Goal: Task Accomplishment & Management: Manage account settings

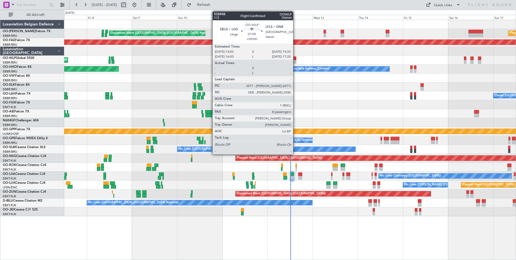
click at [296, 59] on div at bounding box center [295, 58] width 3 height 4
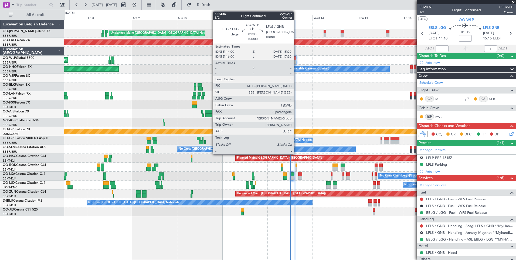
click at [294, 59] on div at bounding box center [295, 58] width 3 height 4
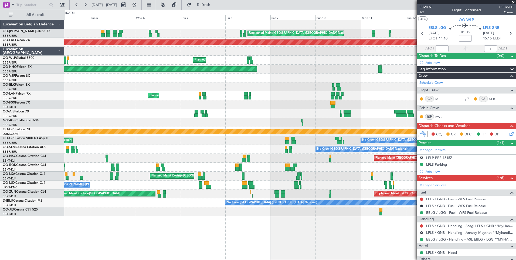
click at [372, 60] on div "Unplanned Maint Brussels (Brussels National) Planned Maint Brussels (Brussels N…" at bounding box center [290, 118] width 452 height 196
click at [202, 60] on div "Planned Maint Milan (Linate)" at bounding box center [290, 60] width 452 height 9
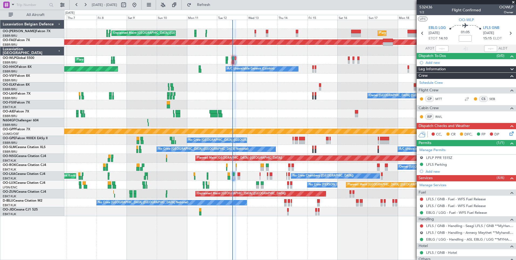
click at [94, 77] on div "Unplanned Maint Brussels (Brussels National) Planned Maint Brussels (Brussels N…" at bounding box center [290, 118] width 452 height 196
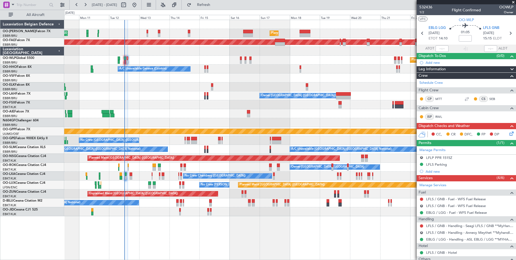
click at [299, 34] on div "Planned Maint Brussels (Brussels National) Unplanned Maint Brussels (Brussels N…" at bounding box center [290, 33] width 452 height 9
click at [301, 34] on div at bounding box center [305, 35] width 11 height 4
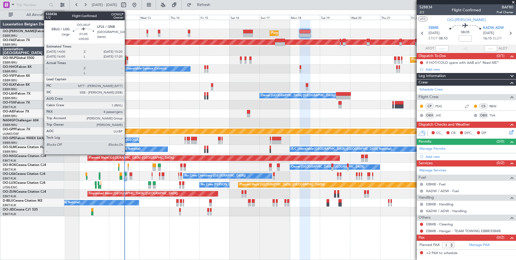
click at [127, 62] on div at bounding box center [128, 62] width 2 height 4
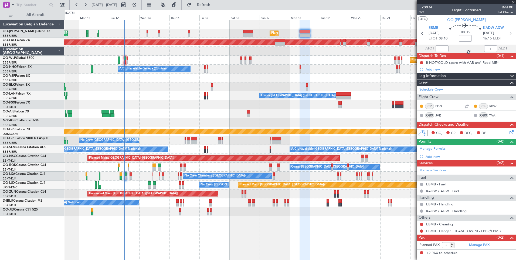
type input "8"
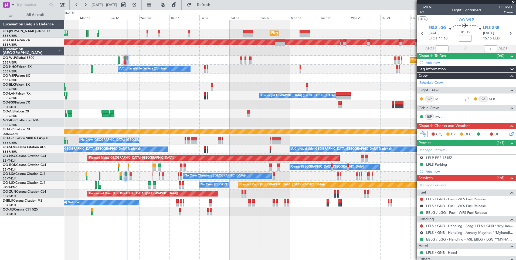
click at [173, 99] on div "Owner [GEOGRAPHIC_DATA] ([GEOGRAPHIC_DATA] National)" at bounding box center [290, 95] width 452 height 9
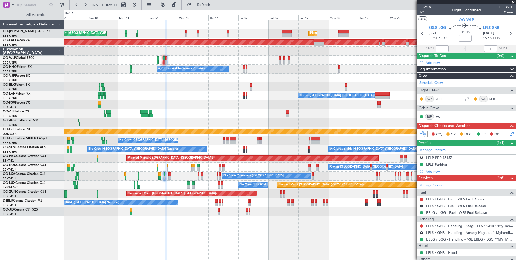
click at [509, 133] on icon at bounding box center [511, 132] width 4 height 4
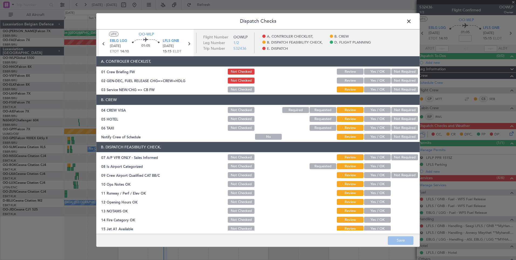
click at [372, 87] on button "Yes / OK" at bounding box center [377, 89] width 27 height 6
click at [395, 110] on button "Not Required" at bounding box center [404, 110] width 27 height 6
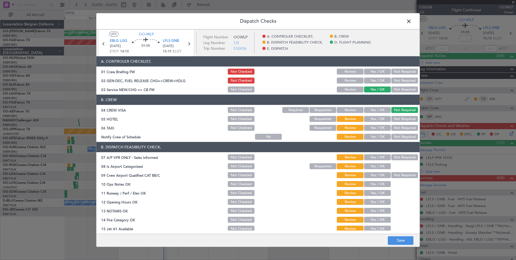
click at [398, 118] on button "Not Required" at bounding box center [404, 119] width 27 height 6
drag, startPoint x: 398, startPoint y: 126, endPoint x: 399, endPoint y: 133, distance: 6.5
click at [399, 127] on button "Not Required" at bounding box center [404, 128] width 27 height 6
click at [380, 140] on div "Yes / OK" at bounding box center [376, 137] width 27 height 8
click at [377, 139] on button "Yes / OK" at bounding box center [377, 137] width 27 height 6
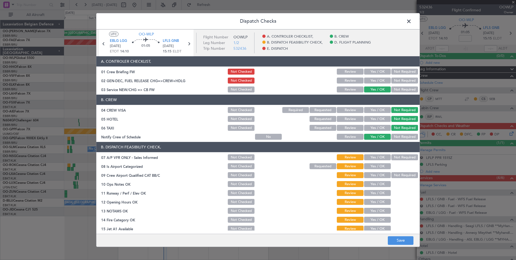
click at [396, 157] on button "Not Required" at bounding box center [404, 157] width 27 height 6
click at [379, 165] on button "Yes / OK" at bounding box center [377, 166] width 27 height 6
click at [371, 119] on button "Yes / OK" at bounding box center [377, 119] width 27 height 6
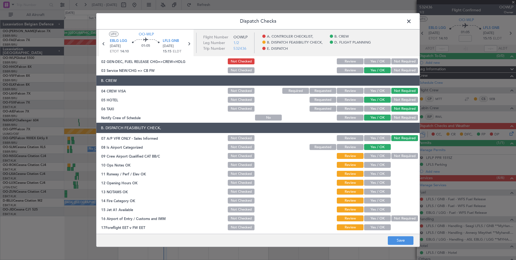
scroll to position [27, 0]
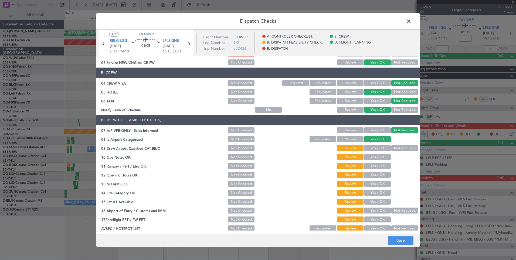
drag, startPoint x: 400, startPoint y: 148, endPoint x: 386, endPoint y: 153, distance: 14.9
click at [398, 148] on button "Not Required" at bounding box center [404, 148] width 27 height 6
click at [380, 154] on button "Yes / OK" at bounding box center [377, 157] width 27 height 6
click at [381, 165] on button "Yes / OK" at bounding box center [377, 166] width 27 height 6
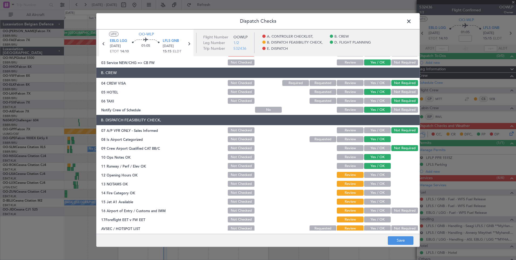
click at [380, 174] on button "Yes / OK" at bounding box center [377, 175] width 27 height 6
click at [381, 184] on button "Yes / OK" at bounding box center [377, 184] width 27 height 6
drag, startPoint x: 381, startPoint y: 193, endPoint x: 381, endPoint y: 196, distance: 3.2
click at [381, 194] on button "Yes / OK" at bounding box center [377, 193] width 27 height 6
click at [380, 199] on button "Yes / OK" at bounding box center [377, 201] width 27 height 6
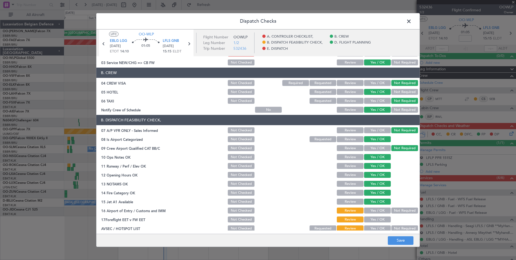
click at [376, 210] on button "Yes / OK" at bounding box center [377, 210] width 27 height 6
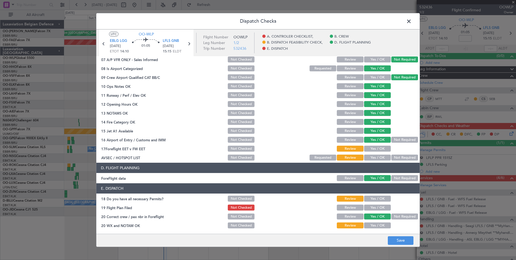
scroll to position [98, 0]
click at [368, 151] on button "Yes / OK" at bounding box center [377, 148] width 27 height 6
click at [405, 158] on button "Not Required" at bounding box center [404, 157] width 27 height 6
click at [371, 202] on section "E. DISPATCH 18 Do you have all necessary Permits? Not Checked Review Yes / OK 1…" at bounding box center [257, 206] width 323 height 46
click at [372, 204] on button "Yes / OK" at bounding box center [377, 207] width 27 height 6
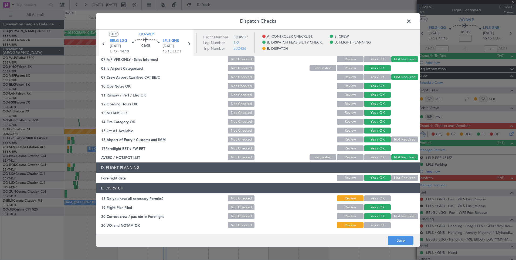
drag, startPoint x: 372, startPoint y: 197, endPoint x: 372, endPoint y: 219, distance: 21.6
click at [372, 197] on button "Yes / OK" at bounding box center [377, 198] width 27 height 6
drag, startPoint x: 380, startPoint y: 223, endPoint x: 396, endPoint y: 246, distance: 28.2
click at [380, 223] on button "Yes / OK" at bounding box center [377, 225] width 27 height 6
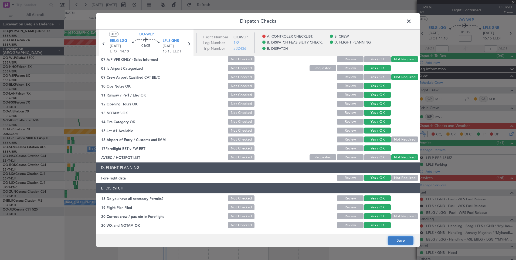
click at [399, 241] on button "Save" at bounding box center [401, 240] width 26 height 9
click at [412, 23] on span at bounding box center [412, 22] width 0 height 11
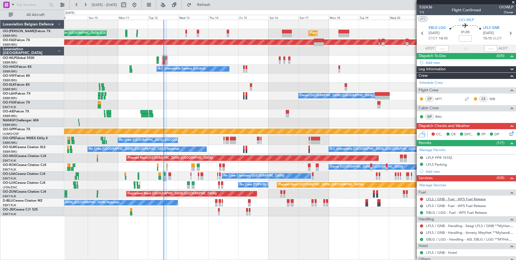
click at [445, 199] on link "LFLS / GNB - Fuel - WFS Fuel Release" at bounding box center [456, 199] width 60 height 5
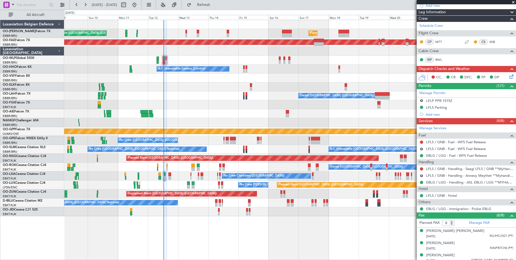
scroll to position [58, 0]
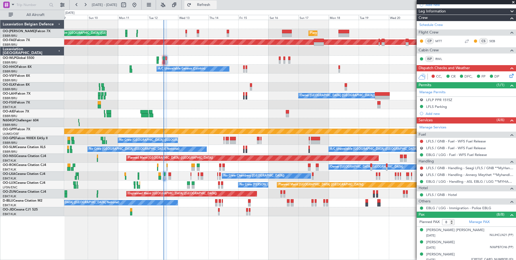
click at [215, 7] on span "Refresh" at bounding box center [204, 5] width 23 height 4
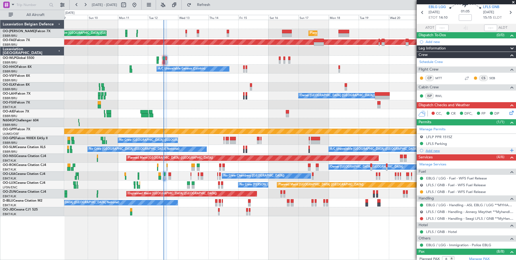
scroll to position [0, 0]
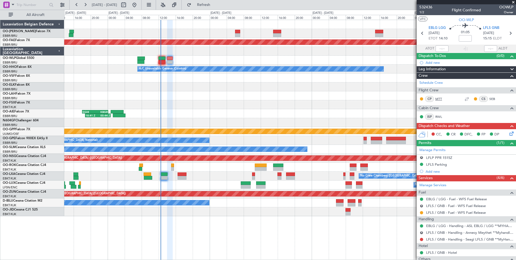
click at [440, 96] on link "MTT" at bounding box center [441, 98] width 12 height 5
click at [438, 99] on link "MTT" at bounding box center [441, 98] width 12 height 5
click at [185, 187] on div "No Crew Nancy (Essey) Planned Maint Paris (Le Bourget)" at bounding box center [290, 184] width 452 height 9
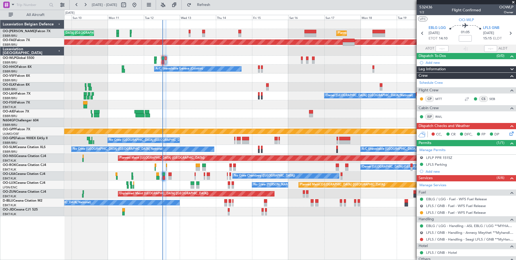
click at [229, 134] on div "Grounded [PERSON_NAME]" at bounding box center [290, 131] width 452 height 9
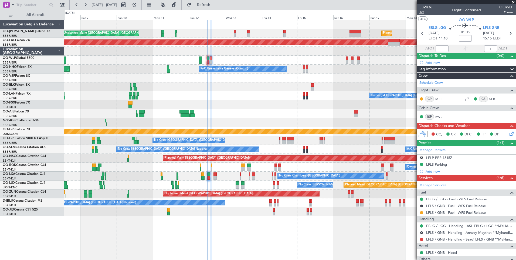
click at [421, 11] on span "1/2" at bounding box center [426, 12] width 13 height 5
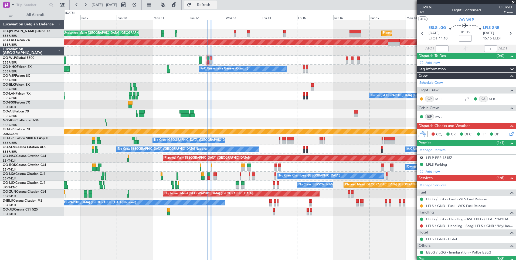
click at [217, 8] on button "Refresh" at bounding box center [200, 5] width 32 height 9
click at [231, 113] on div "Planned Maint Brussels (Brussels National) Unplanned Maint Brussels (Brussels N…" at bounding box center [290, 118] width 452 height 196
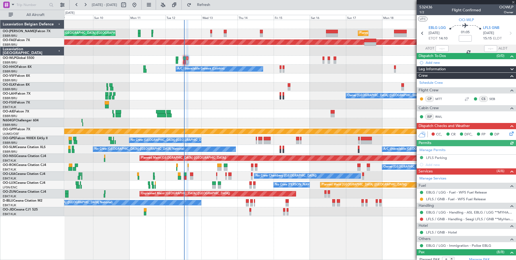
click at [420, 219] on div at bounding box center [422, 219] width 4 height 4
click at [420, 218] on button at bounding box center [421, 218] width 3 height 3
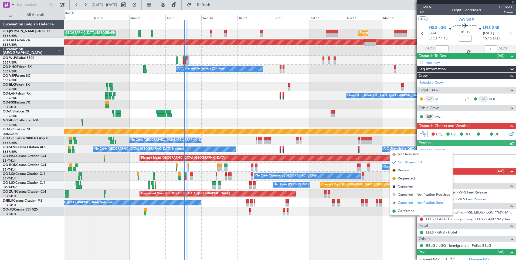
click at [410, 205] on span "Cancelled - Notification Sent" at bounding box center [420, 202] width 45 height 5
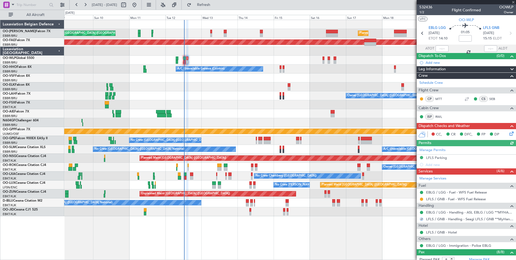
click at [421, 219] on div at bounding box center [421, 218] width 3 height 3
click at [421, 218] on div at bounding box center [421, 218] width 3 height 3
click at [421, 218] on div at bounding box center [422, 219] width 4 height 4
click at [423, 219] on div at bounding box center [421, 218] width 3 height 3
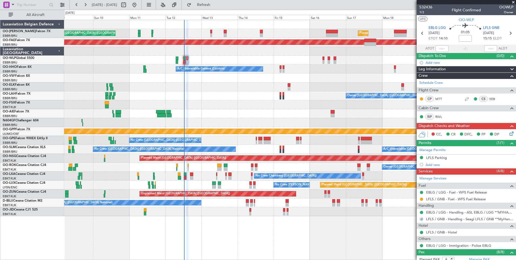
click at [422, 219] on div at bounding box center [421, 218] width 3 height 3
click at [422, 219] on button "S" at bounding box center [421, 218] width 3 height 3
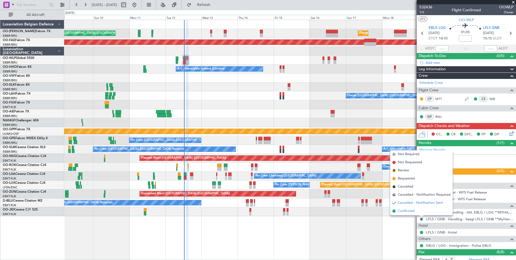
click at [410, 212] on span "Confirmed" at bounding box center [406, 210] width 17 height 5
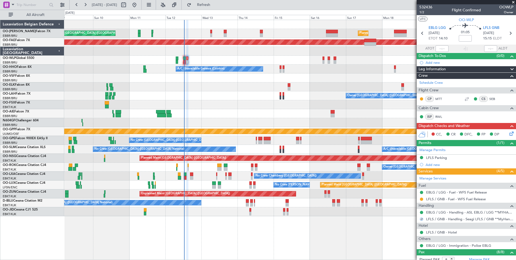
click at [509, 133] on icon at bounding box center [511, 132] width 4 height 4
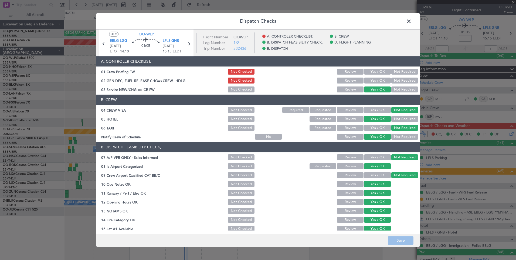
click at [378, 70] on button "Yes / OK" at bounding box center [377, 72] width 27 height 6
click at [395, 81] on button "Not Required" at bounding box center [404, 80] width 27 height 6
click at [373, 80] on button "Yes / OK" at bounding box center [377, 80] width 27 height 6
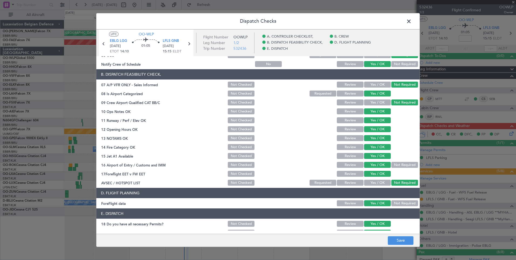
scroll to position [98, 0]
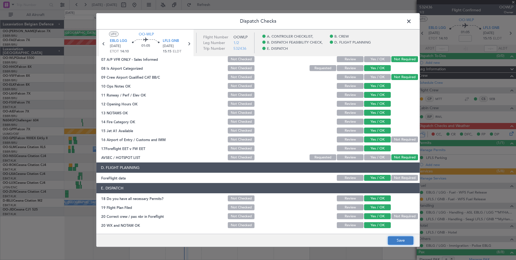
click at [396, 238] on button "Save" at bounding box center [401, 240] width 26 height 9
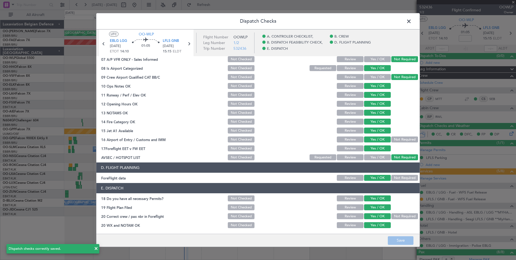
click at [412, 22] on span at bounding box center [412, 22] width 0 height 11
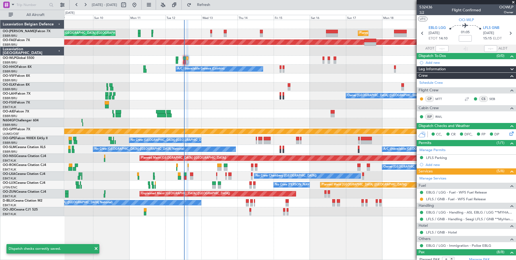
click at [421, 11] on span "1/2" at bounding box center [426, 12] width 13 height 5
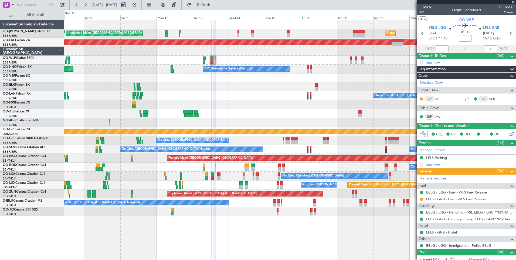
click at [221, 106] on div at bounding box center [290, 104] width 452 height 9
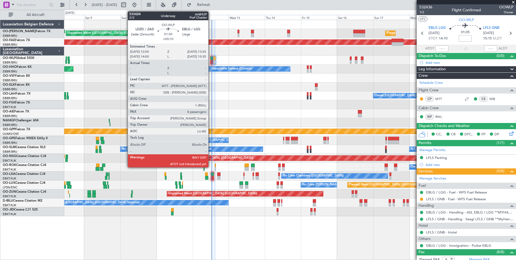
click at [211, 60] on div at bounding box center [212, 62] width 2 height 4
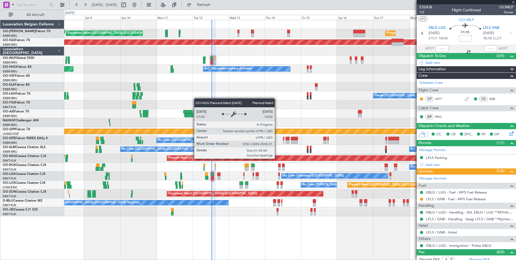
type input "+00:10"
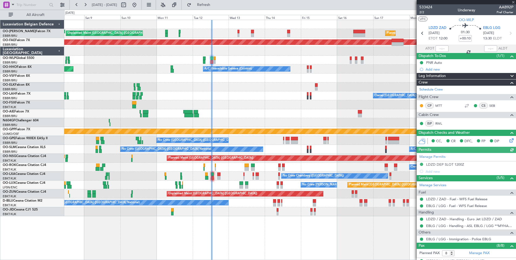
click at [446, 164] on div "Manage Permits LDZD DEP SLOT 1200Z Add new" at bounding box center [466, 164] width 99 height 22
click at [458, 161] on div "Manage Permits LDZD DEP SLOT 1200Z Add new" at bounding box center [466, 164] width 99 height 22
drag, startPoint x: 458, startPoint y: 161, endPoint x: 453, endPoint y: 165, distance: 6.3
click at [453, 165] on div "Manage Permits LDZD DEP SLOT 1200Z Add new" at bounding box center [466, 164] width 99 height 22
click at [453, 164] on div "LDZD DEP SLOT 1200Z" at bounding box center [445, 164] width 38 height 5
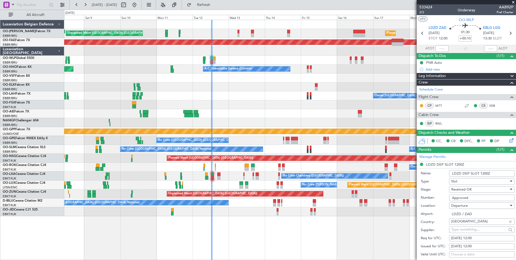
click at [477, 238] on div "12/08/2025 12:00" at bounding box center [482, 237] width 62 height 5
select select "8"
select select "2025"
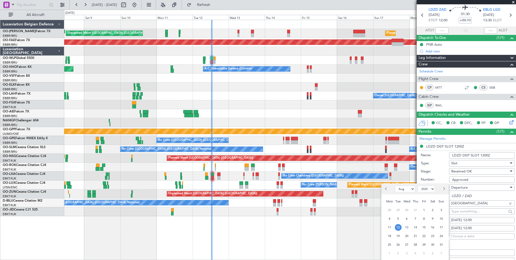
scroll to position [27, 0]
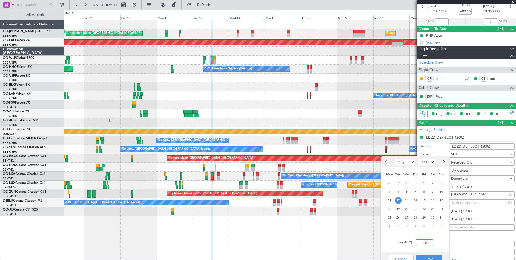
click at [428, 242] on input "12:00" at bounding box center [424, 242] width 17 height 6
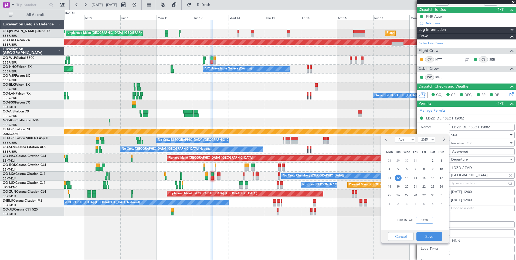
scroll to position [54, 0]
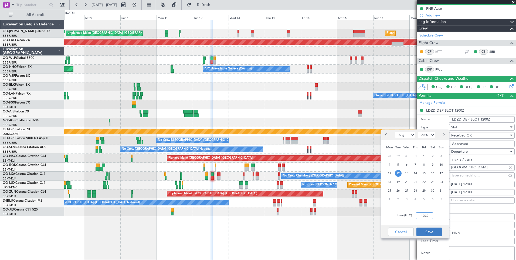
type input "12:30"
click at [437, 229] on button "Save" at bounding box center [430, 231] width 26 height 9
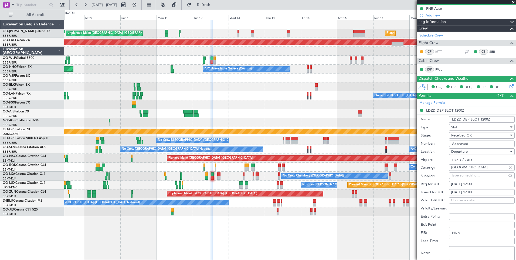
click at [474, 190] on div "12/08/2025 12:00" at bounding box center [482, 192] width 62 height 5
select select "8"
select select "2025"
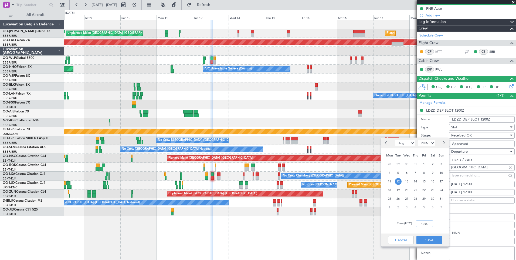
click at [431, 222] on input "12:00" at bounding box center [424, 223] width 17 height 6
type input "12:30"
click at [430, 242] on button "Save" at bounding box center [430, 239] width 26 height 9
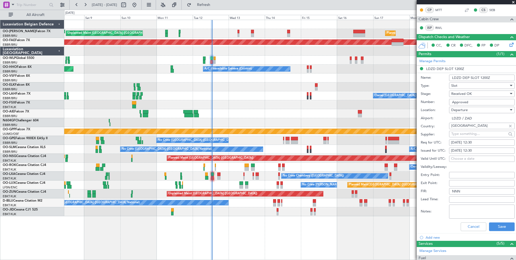
scroll to position [135, 0]
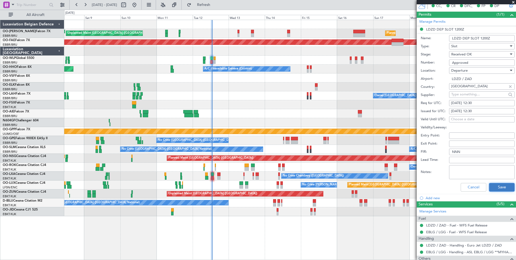
click at [502, 185] on button "Save" at bounding box center [502, 187] width 26 height 9
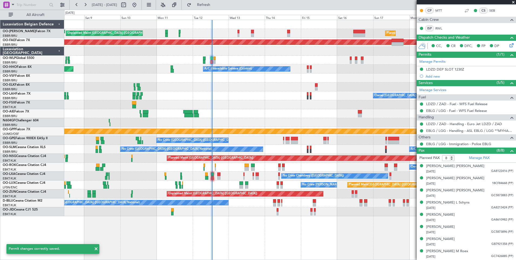
scroll to position [95, 0]
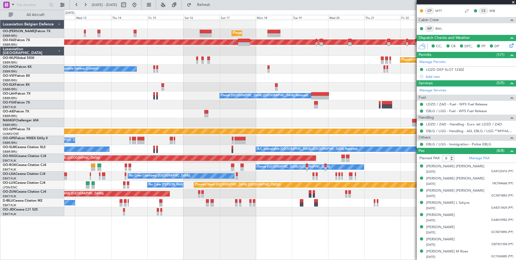
click at [168, 91] on div "Planned Maint Brussels (Brussels National) Unplanned Maint Brussels (Brussels N…" at bounding box center [290, 118] width 452 height 196
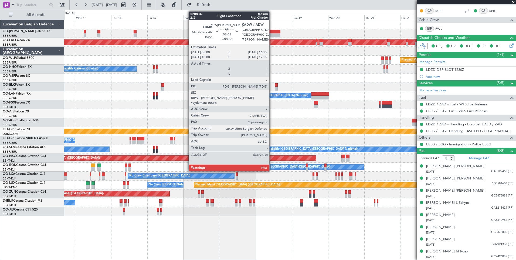
click at [272, 34] on div at bounding box center [274, 35] width 13 height 4
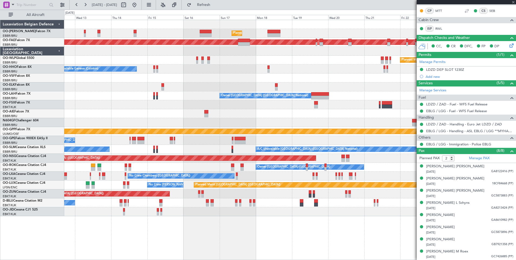
scroll to position [0, 0]
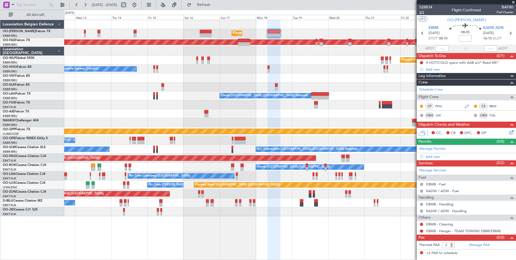
click at [424, 13] on span "2/2" at bounding box center [426, 12] width 13 height 5
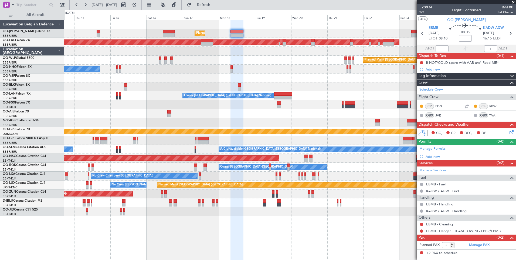
click at [232, 80] on div at bounding box center [290, 77] width 452 height 9
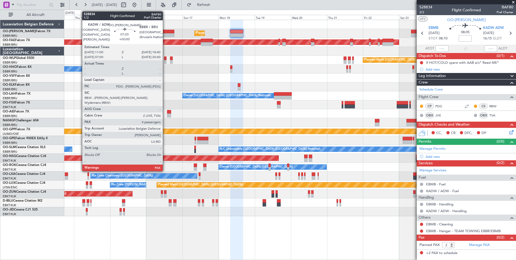
click at [165, 33] on div at bounding box center [169, 35] width 12 height 4
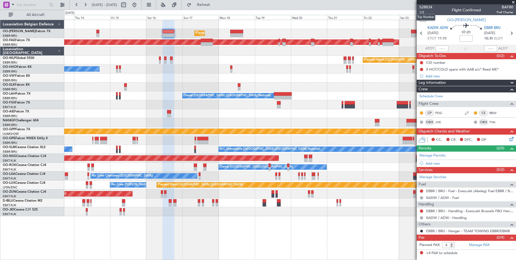
click at [421, 12] on mat-tooltip-component "Trip Number" at bounding box center [426, 17] width 27 height 14
click at [426, 11] on span "1/2" at bounding box center [426, 12] width 13 height 5
click at [422, 12] on span "1/2" at bounding box center [426, 12] width 13 height 5
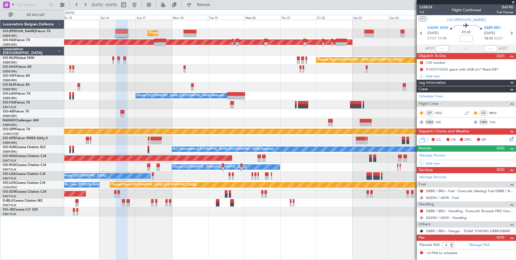
click at [240, 35] on div "Planned Maint Brussels (Brussels National) Planned Maint Brussels (Brussels Nat…" at bounding box center [290, 33] width 452 height 9
click at [215, 3] on span "Refresh" at bounding box center [204, 5] width 23 height 4
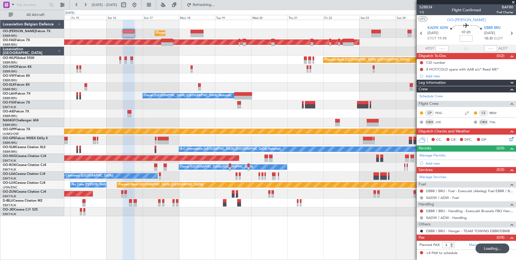
click at [213, 75] on div "Planned Maint Brussels (Brussels National) Planned Maint Brussels (Brussels Nat…" at bounding box center [290, 118] width 452 height 196
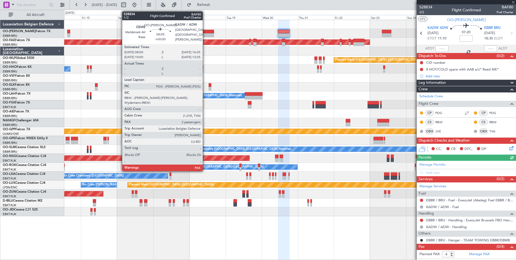
click at [205, 36] on div at bounding box center [207, 35] width 13 height 4
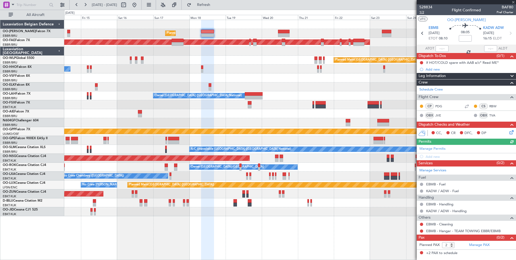
click at [425, 14] on span "1/2" at bounding box center [426, 12] width 13 height 5
click at [424, 7] on span "528834" at bounding box center [426, 7] width 13 height 6
click at [424, 12] on span "1/2" at bounding box center [426, 12] width 13 height 5
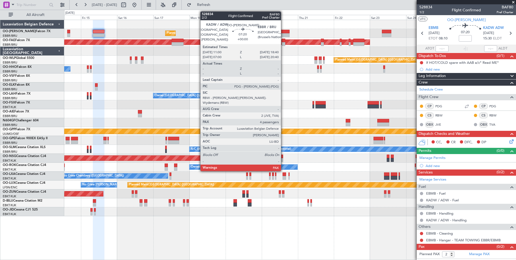
click at [283, 33] on div at bounding box center [284, 35] width 12 height 4
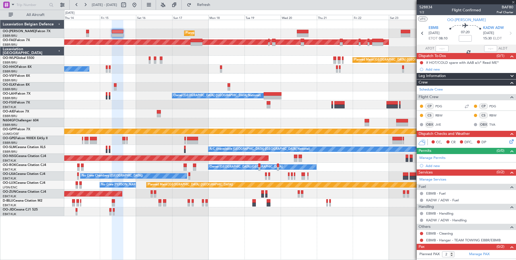
click at [252, 80] on div at bounding box center [290, 77] width 452 height 9
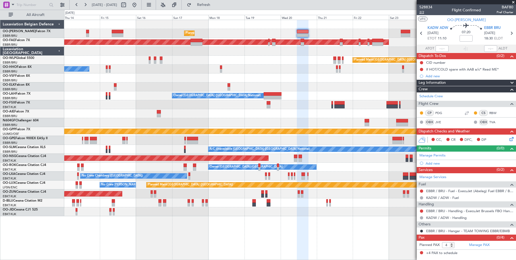
click at [423, 13] on span "2/2" at bounding box center [426, 12] width 13 height 5
click at [210, 4] on button "Refresh" at bounding box center [200, 5] width 32 height 9
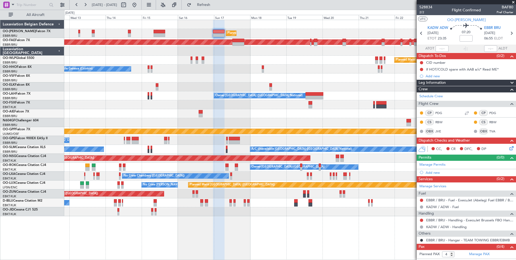
click at [140, 35] on div "Planned Maint Brussels (Brussels National) Unplanned Maint Brussels (Brussels N…" at bounding box center [290, 33] width 452 height 9
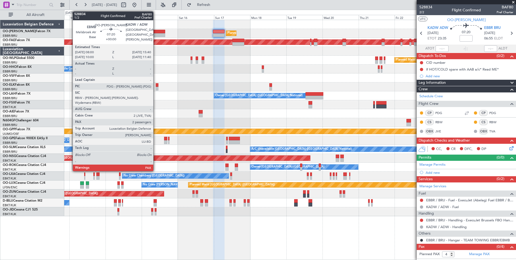
click at [156, 36] on div at bounding box center [160, 35] width 12 height 4
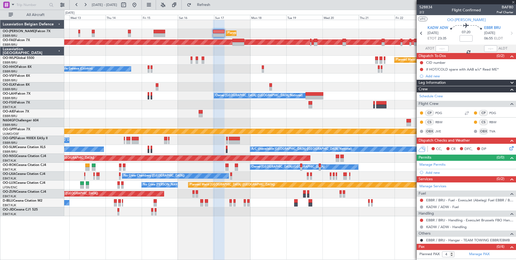
type input "2"
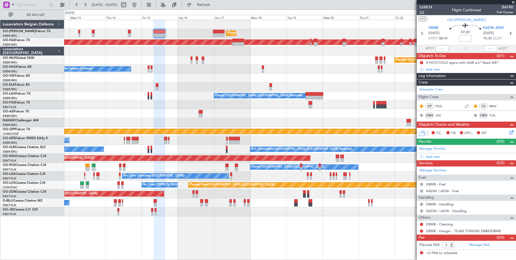
click at [424, 12] on span "1/2" at bounding box center [426, 12] width 13 height 5
click at [267, 200] on div "No Crew [GEOGRAPHIC_DATA] ([GEOGRAPHIC_DATA] National)" at bounding box center [290, 202] width 452 height 9
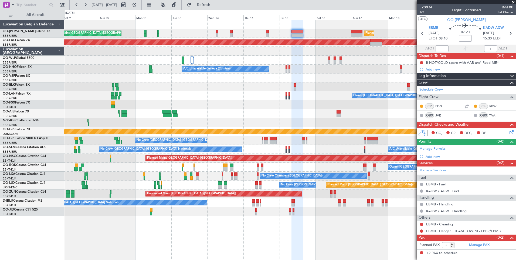
click at [182, 191] on div "Planned Maint Brussels (Brussels National) Unplanned Maint Brussels (Brussels N…" at bounding box center [290, 118] width 452 height 196
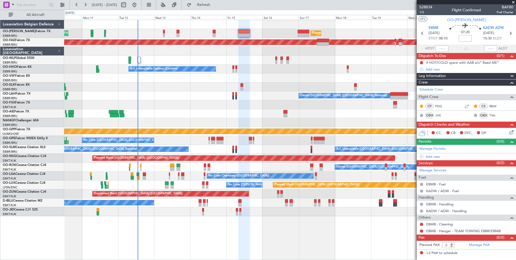
click at [190, 205] on div "No Crew [GEOGRAPHIC_DATA] ([GEOGRAPHIC_DATA] National)" at bounding box center [290, 202] width 452 height 9
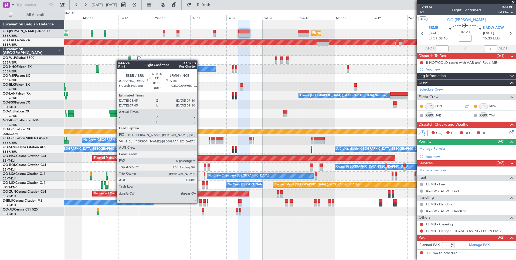
click at [200, 203] on div at bounding box center [200, 204] width 3 height 4
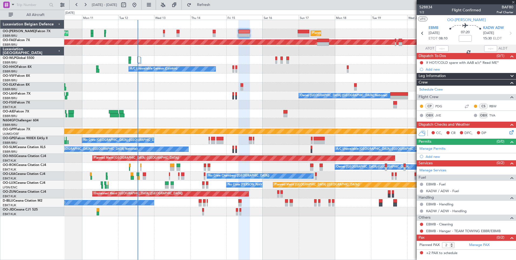
click at [203, 204] on div "No Crew [GEOGRAPHIC_DATA] ([GEOGRAPHIC_DATA] National)" at bounding box center [290, 202] width 452 height 9
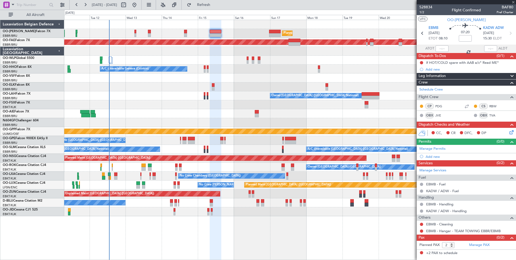
type input "0"
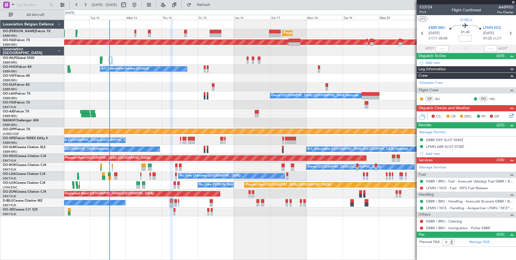
click at [183, 190] on div "Unplanned Maint [GEOGRAPHIC_DATA] ([GEOGRAPHIC_DATA])" at bounding box center [290, 193] width 452 height 9
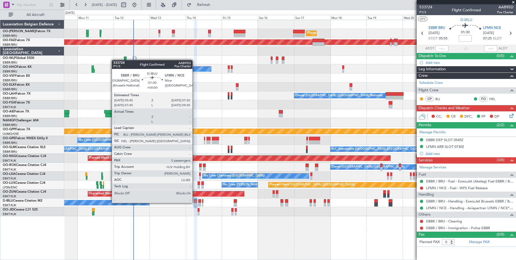
click at [195, 203] on div at bounding box center [195, 204] width 3 height 4
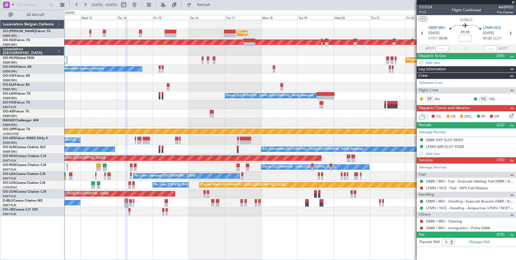
click at [193, 212] on div "Planned Maint Brussels (Brussels National) Unplanned Maint Brussels (Brussels N…" at bounding box center [290, 118] width 452 height 196
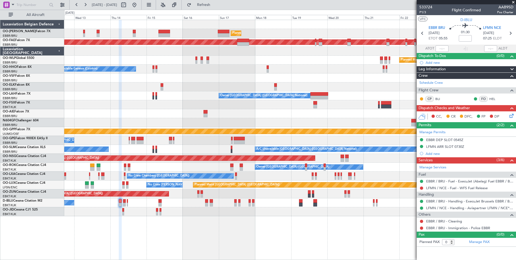
click at [170, 213] on div at bounding box center [290, 211] width 452 height 9
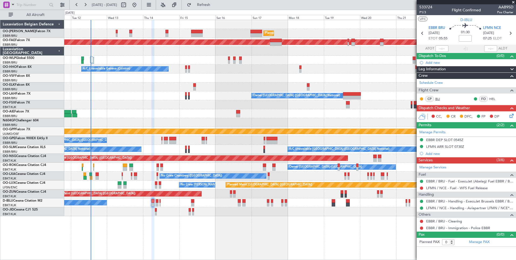
click at [440, 99] on link "BLI" at bounding box center [441, 98] width 12 height 5
click at [224, 213] on div at bounding box center [290, 211] width 452 height 9
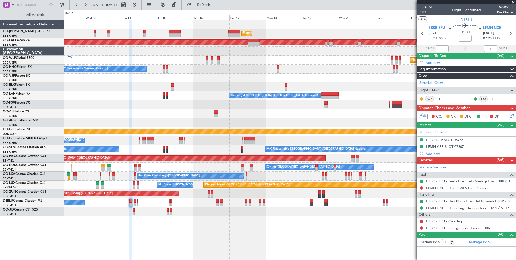
click at [235, 214] on div at bounding box center [290, 211] width 452 height 9
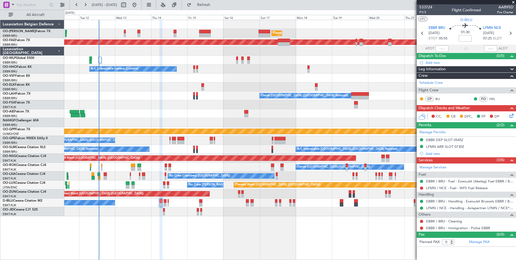
click at [182, 209] on div "Planned Maint Brussels (Brussels National) Unplanned Maint Brussels (Brussels N…" at bounding box center [290, 118] width 452 height 196
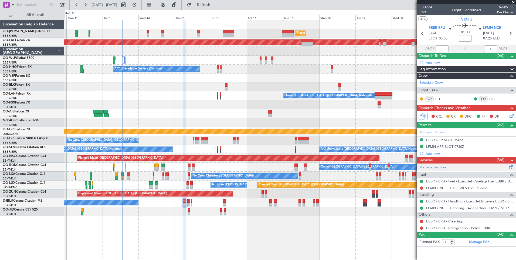
click at [433, 166] on link "Manage Services" at bounding box center [433, 167] width 27 height 5
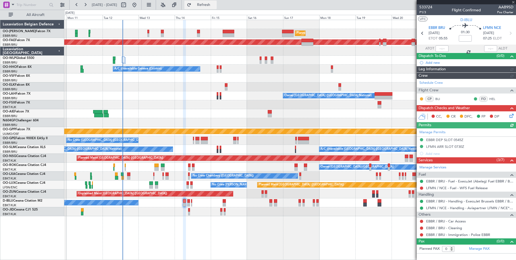
click at [217, 8] on button "Refresh" at bounding box center [200, 5] width 32 height 9
click at [448, 222] on link "EBBR / BRU - Car Access" at bounding box center [446, 221] width 40 height 5
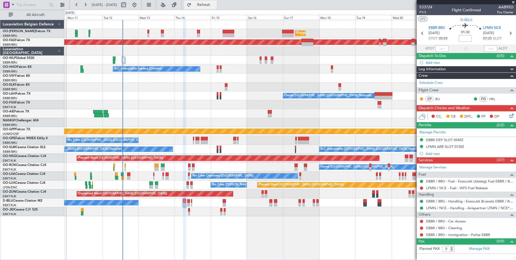
click at [215, 3] on span "Refresh" at bounding box center [204, 5] width 23 height 4
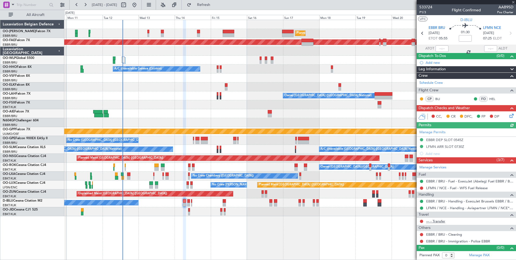
click at [441, 221] on link "--- - Transfer" at bounding box center [435, 221] width 19 height 5
click at [437, 220] on mat-tooltip-component "LFMN / NCE - Handling - Aviapartner LFMN / NCE*****MY HANDLING****" at bounding box center [456, 217] width 113 height 14
click at [438, 220] on link "--- - Transfer" at bounding box center [435, 221] width 19 height 5
click at [495, 97] on link "HEL" at bounding box center [495, 98] width 12 height 5
click at [213, 6] on span "Refresh" at bounding box center [204, 5] width 23 height 4
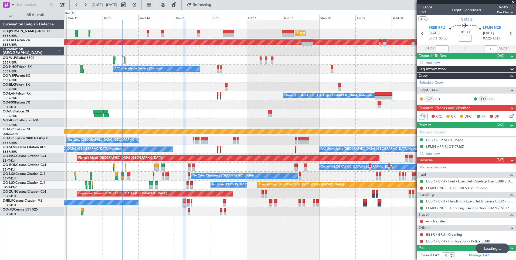
click at [265, 203] on div "No Crew [GEOGRAPHIC_DATA] ([GEOGRAPHIC_DATA] National)" at bounding box center [290, 202] width 452 height 9
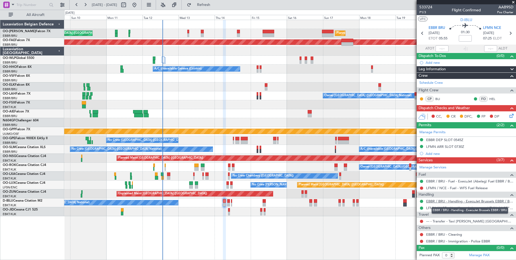
click at [442, 203] on link "EBBR / BRU - Handling - ExecuJet Brussels EBBR / BRU" at bounding box center [469, 201] width 87 height 5
click at [423, 219] on div at bounding box center [422, 221] width 4 height 4
click at [421, 222] on button at bounding box center [421, 221] width 3 height 3
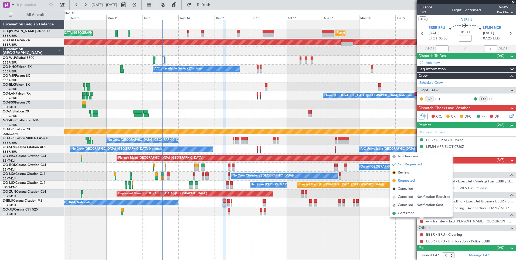
click at [412, 181] on span "Requested" at bounding box center [406, 180] width 17 height 5
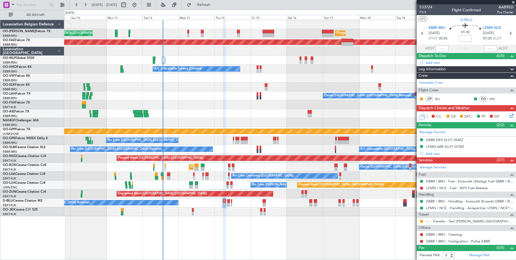
click at [236, 210] on div "Planned Maint Brussels (Brussels National) Unplanned Maint Brussels (Brussels N…" at bounding box center [290, 118] width 452 height 196
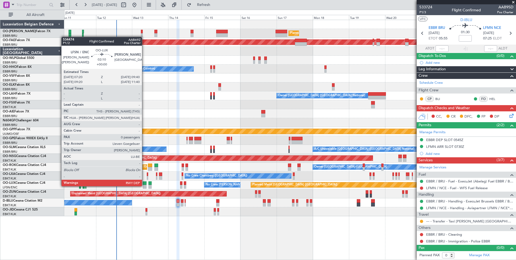
click at [144, 185] on div at bounding box center [145, 187] width 4 height 4
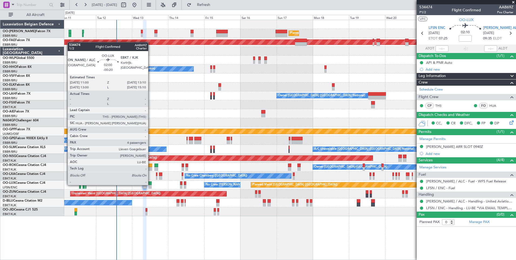
click at [151, 184] on div at bounding box center [150, 183] width 4 height 4
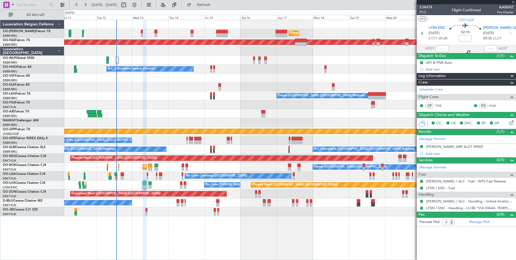
type input "-00:20"
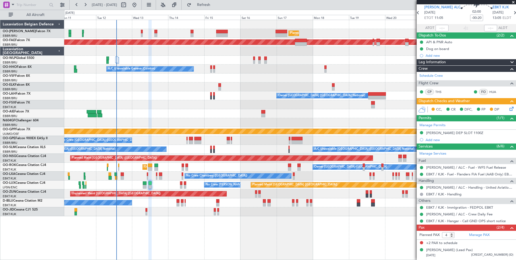
scroll to position [31, 0]
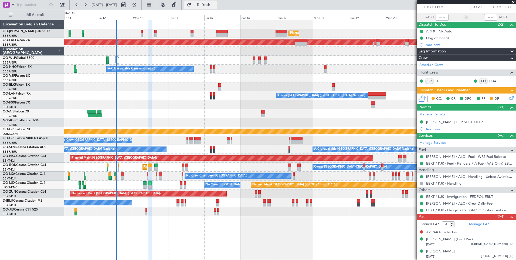
click at [214, 8] on button "Refresh" at bounding box center [200, 5] width 32 height 9
click at [452, 225] on input "3" at bounding box center [448, 224] width 12 height 6
type input "2"
click at [452, 225] on input "2" at bounding box center [448, 224] width 12 height 6
click at [215, 7] on span "Refresh" at bounding box center [204, 5] width 23 height 4
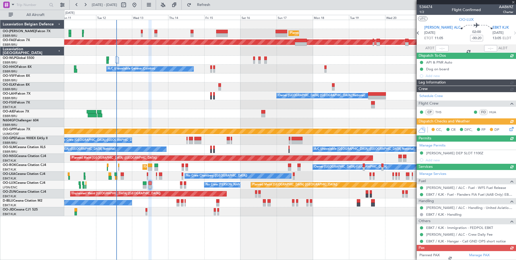
scroll to position [0, 0]
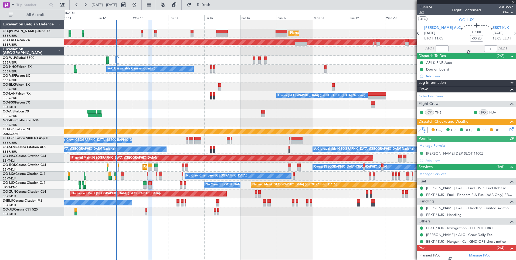
click at [424, 12] on span "1/2" at bounding box center [426, 12] width 13 height 5
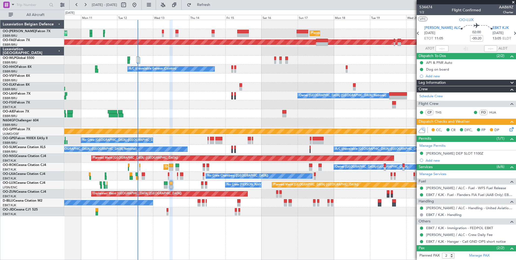
click at [167, 200] on div "Planned Maint Brussels (Brussels National) Unplanned Maint Brussels (Brussels N…" at bounding box center [290, 118] width 452 height 196
click at [509, 128] on icon at bounding box center [511, 128] width 4 height 4
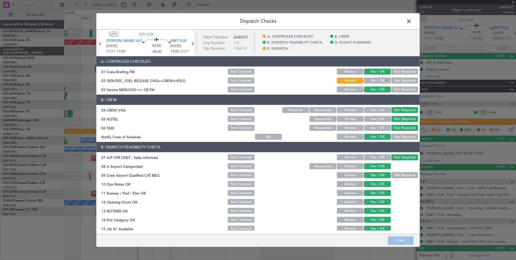
click at [412, 23] on span at bounding box center [412, 22] width 0 height 11
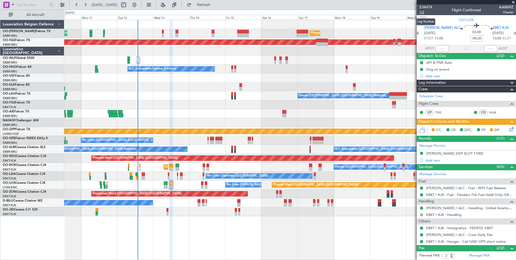
click at [424, 12] on span "1/2" at bounding box center [426, 12] width 13 height 5
click at [217, 1] on button "Refresh" at bounding box center [200, 5] width 32 height 9
click at [509, 127] on icon at bounding box center [511, 128] width 4 height 4
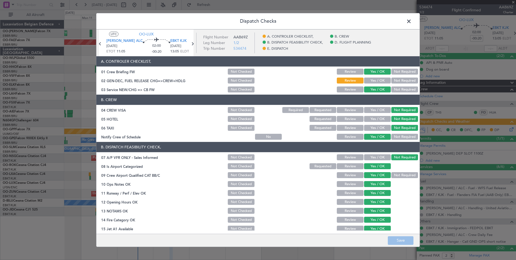
click at [380, 82] on button "Yes / OK" at bounding box center [377, 80] width 27 height 6
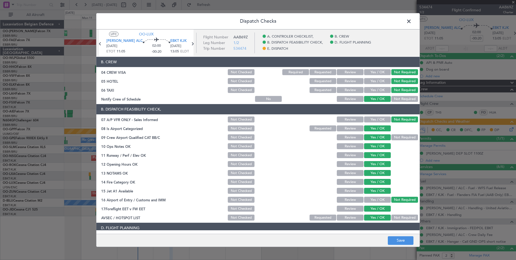
scroll to position [98, 0]
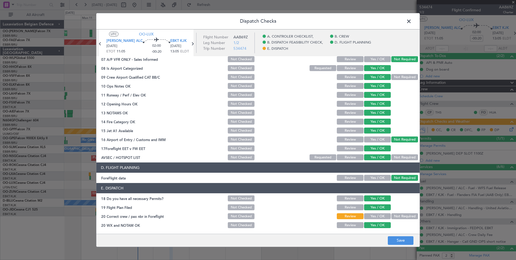
click at [378, 212] on div "Yes / OK" at bounding box center [376, 216] width 27 height 8
click at [375, 219] on div "Yes / OK" at bounding box center [376, 216] width 27 height 8
click at [375, 218] on button "Yes / OK" at bounding box center [377, 216] width 27 height 6
click at [403, 244] on button "Save" at bounding box center [401, 240] width 26 height 9
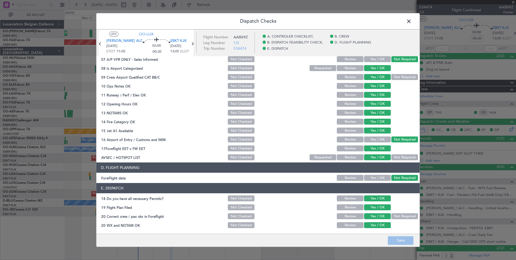
click at [412, 19] on span at bounding box center [412, 22] width 0 height 11
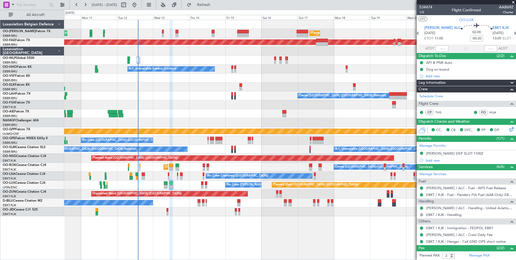
click at [202, 211] on div at bounding box center [290, 211] width 452 height 9
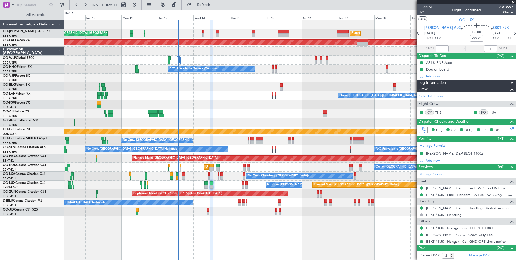
click at [222, 189] on div "Planned Maint Paris (Le Bourget) No Crew Nancy (Essey)" at bounding box center [290, 184] width 452 height 9
click at [456, 195] on div "LEAL / ALC - Fuel - WFS Fuel Release" at bounding box center [465, 197] width 70 height 7
click at [458, 193] on link "EBKT / KJK - Fuel - Flanders FIA Fuel (AAB Only) EBKT / KJK" at bounding box center [469, 194] width 87 height 5
click at [205, 180] on div "Planned Maint Paris (Le Bourget) No Crew Nancy (Essey)" at bounding box center [290, 184] width 452 height 9
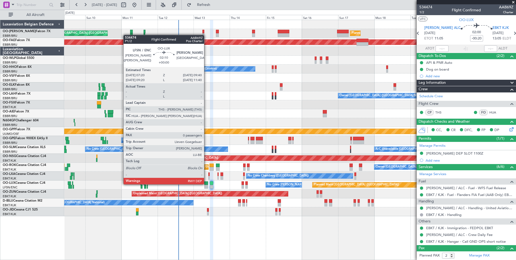
click at [207, 184] on div at bounding box center [206, 183] width 4 height 4
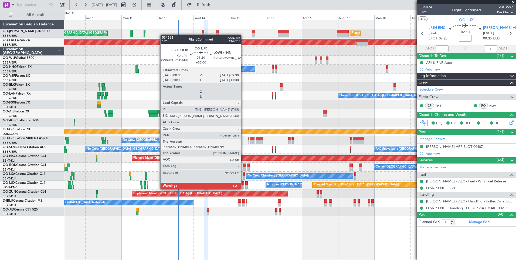
click at [244, 184] on div at bounding box center [243, 183] width 2 height 4
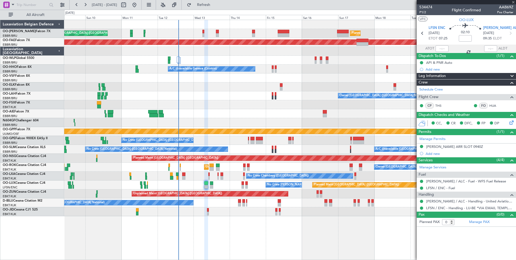
type input "4"
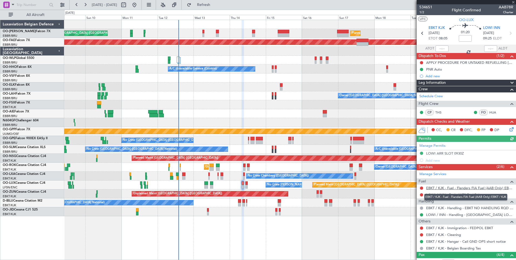
click at [437, 188] on link "EBKT / KJK - Fuel - Flanders FIA Fuel (AAB Only) EBKT / KJK" at bounding box center [469, 187] width 87 height 5
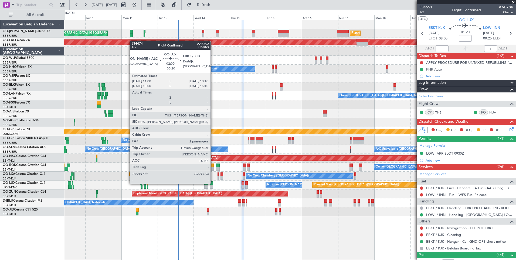
click at [213, 183] on div at bounding box center [212, 183] width 4 height 4
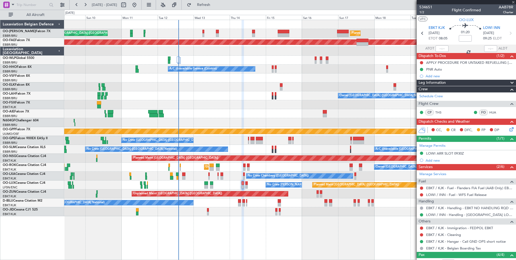
type input "-00:20"
type input "2"
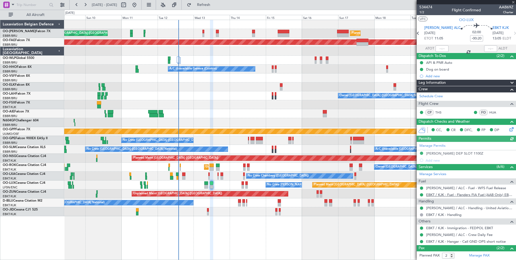
click at [438, 193] on link "EBKT / KJK - Fuel - Flanders FIA Fuel (AAB Only) EBKT / KJK" at bounding box center [469, 194] width 87 height 5
click at [215, 5] on span "Refresh" at bounding box center [204, 5] width 23 height 4
click at [444, 194] on link "EBKT / KJK - Fuel - Flanders FIA Fuel (AAB Only) EBKT / KJK" at bounding box center [469, 194] width 87 height 5
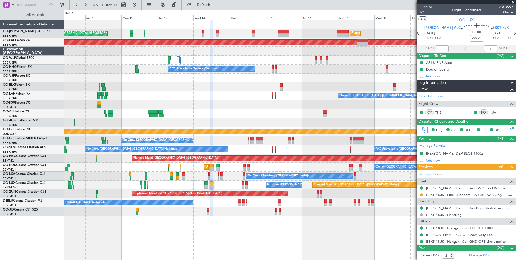
click at [242, 185] on div at bounding box center [243, 187] width 2 height 4
click at [243, 185] on div at bounding box center [243, 187] width 2 height 4
click at [279, 203] on div at bounding box center [279, 204] width 2 height 4
click at [217, 1] on button "Refresh" at bounding box center [200, 5] width 32 height 9
click at [215, 4] on span "Refresh" at bounding box center [204, 5] width 23 height 4
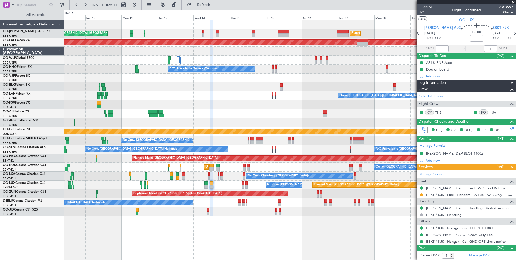
click at [215, 4] on span "Refresh" at bounding box center [204, 5] width 23 height 4
type input "4"
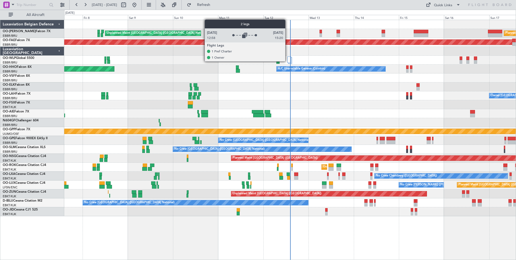
click at [288, 61] on div at bounding box center [290, 59] width 4 height 6
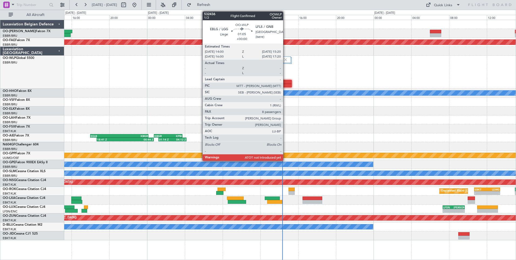
click at [286, 84] on div at bounding box center [285, 86] width 13 height 4
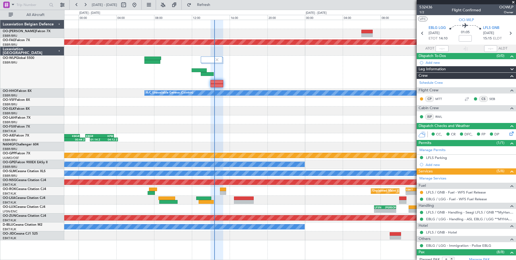
click at [254, 190] on div "Planned Maint Kortrijk-Wevelgem A/C Unavailable Geneva (Cointrin) 18:41 Z 00:44…" at bounding box center [290, 130] width 452 height 220
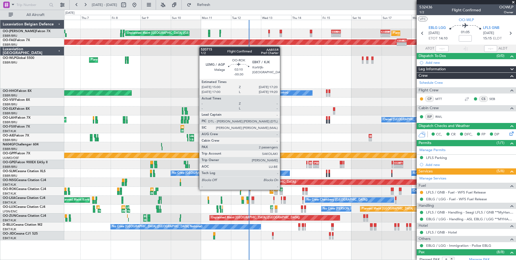
click at [248, 196] on div "- - EBBR 08:00 Z KADW 15:40 Z Unplanned Maint Brussels (Brussels National) - - …" at bounding box center [290, 130] width 452 height 220
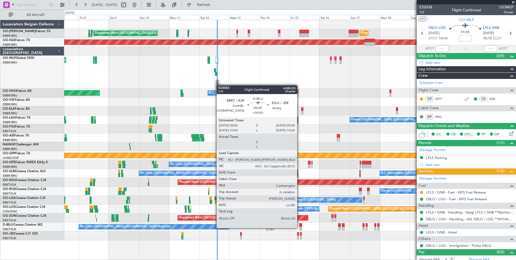
click at [300, 227] on div at bounding box center [299, 229] width 1 height 4
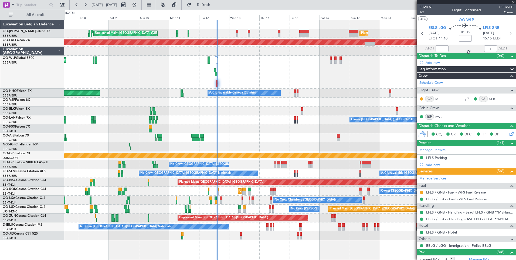
type input "2"
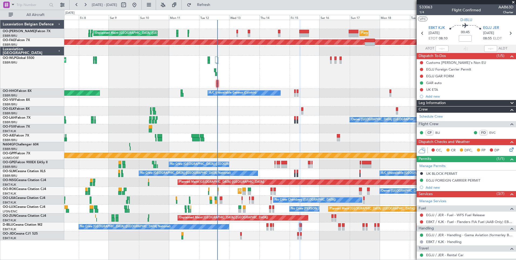
click at [230, 210] on div "Planned Maint Paris (Le Bourget) No Crew Nancy (Essey) No Crew Nancy (Essey)" at bounding box center [290, 208] width 452 height 9
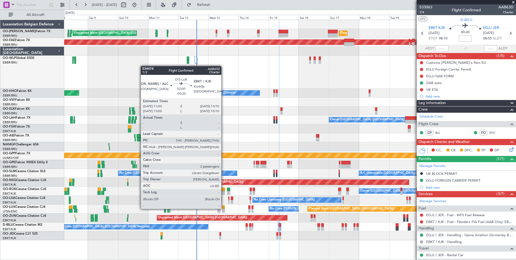
click at [223, 208] on div at bounding box center [223, 207] width 3 height 4
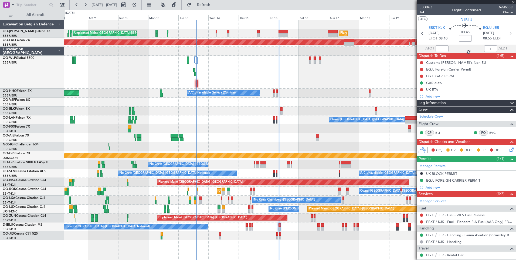
type input "-00:20"
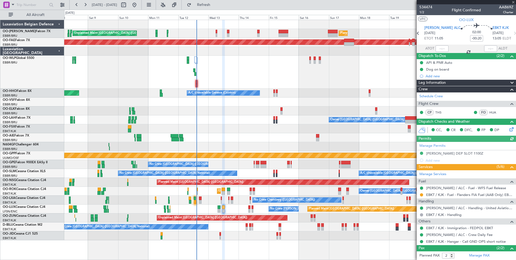
click at [421, 195] on mat-tooltip-component "Confirmed" at bounding box center [422, 196] width 24 height 14
click at [422, 194] on button at bounding box center [421, 194] width 3 height 3
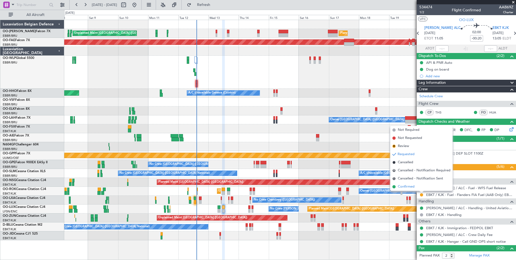
click at [408, 187] on span "Confirmed" at bounding box center [406, 186] width 17 height 5
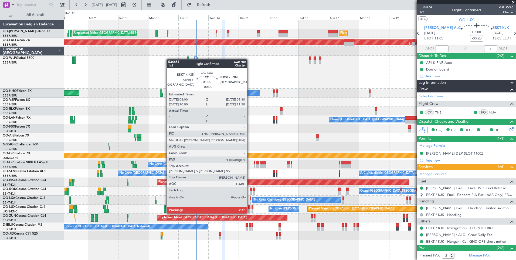
click at [250, 208] on div at bounding box center [249, 207] width 2 height 4
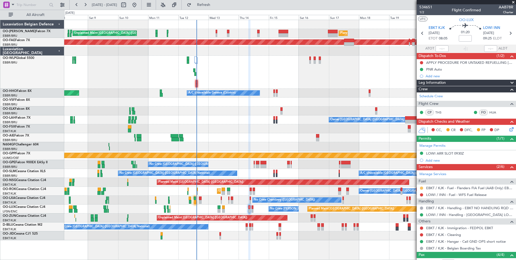
click at [423, 187] on button at bounding box center [421, 187] width 3 height 3
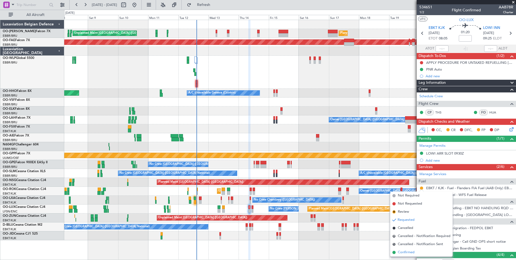
click at [401, 252] on span "Confirmed" at bounding box center [406, 251] width 17 height 5
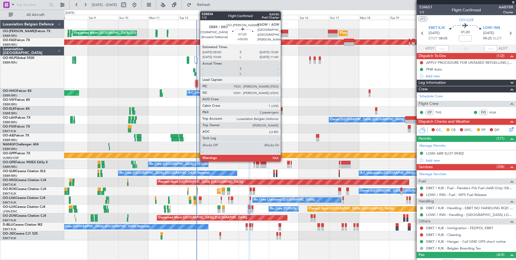
click at [283, 35] on div at bounding box center [284, 35] width 10 height 4
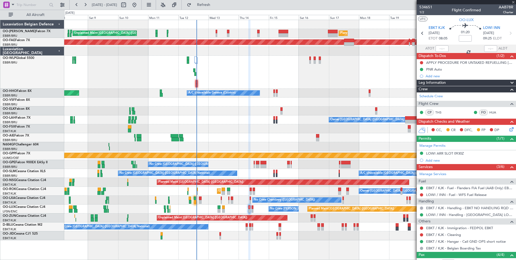
click at [266, 64] on div "Planned Maint Berlin (Brandenburg) Planned Maint Milan (Linate)" at bounding box center [290, 72] width 452 height 33
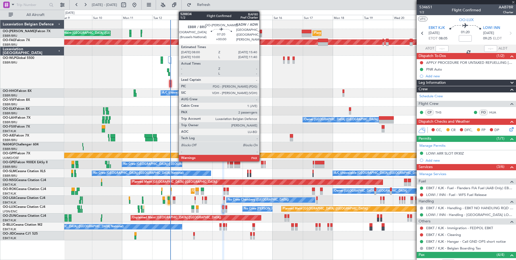
type input "2"
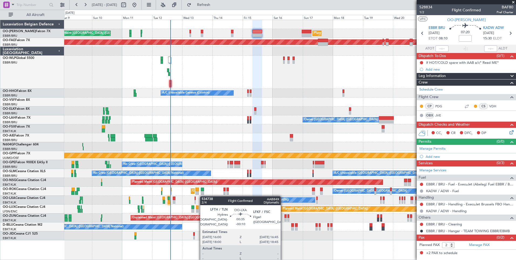
click at [183, 199] on div "Planned Maint Brussels (Brussels National) Unplanned Maint Brussels (Brussels N…" at bounding box center [290, 130] width 452 height 220
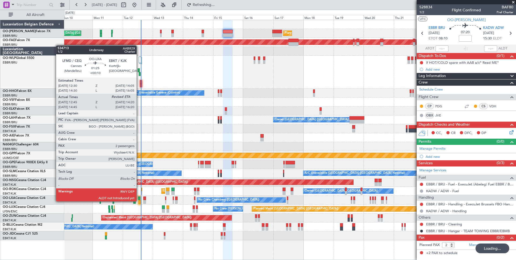
click at [139, 201] on div at bounding box center [140, 202] width 2 height 4
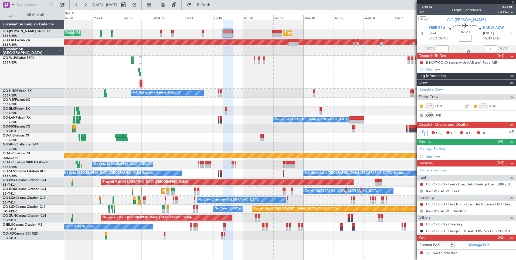
type input "+00:10"
type input "12:50"
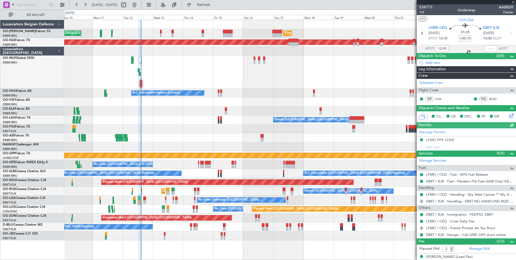
click at [487, 46] on div at bounding box center [490, 48] width 13 height 6
click at [489, 49] on div at bounding box center [490, 48] width 13 height 6
click at [489, 49] on input "text" at bounding box center [490, 48] width 13 height 6
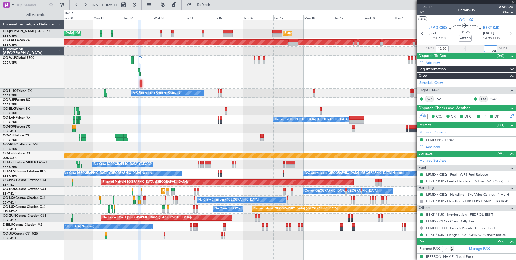
type input "14:20"
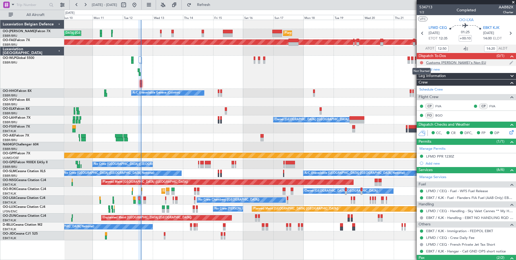
click at [423, 63] on button at bounding box center [421, 62] width 3 height 3
click at [422, 86] on span "Completed" at bounding box center [424, 86] width 18 height 5
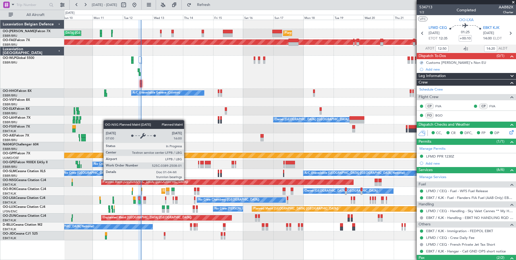
click at [154, 198] on div "Unplanned Maint Brussels (Brussels National) Planned Maint Brussels (Brussels N…" at bounding box center [290, 130] width 452 height 220
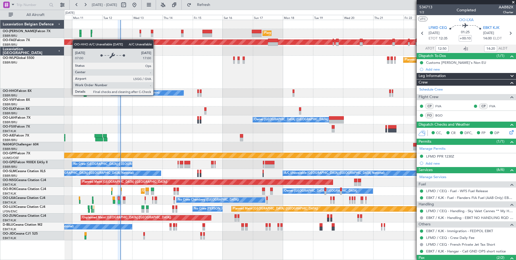
click at [140, 99] on div "Planned Maint Brussels (Brussels National) Unplanned Maint Brussels (Brussels N…" at bounding box center [290, 130] width 452 height 220
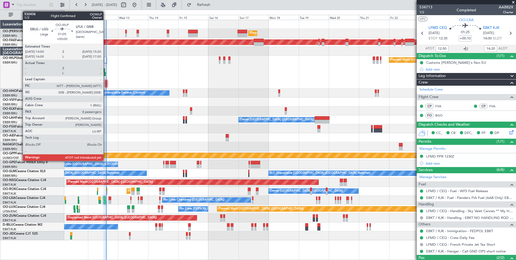
click at [106, 81] on div at bounding box center [106, 82] width 2 height 4
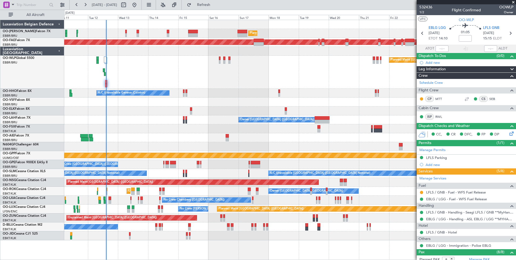
click at [143, 106] on div "Planned Maint Brussels (Brussels National) Unplanned Maint Brussels (Brussels N…" at bounding box center [290, 130] width 452 height 220
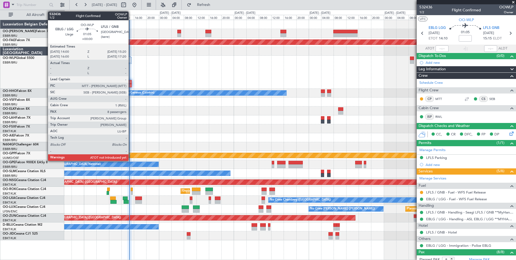
click at [131, 85] on div at bounding box center [129, 86] width 4 height 4
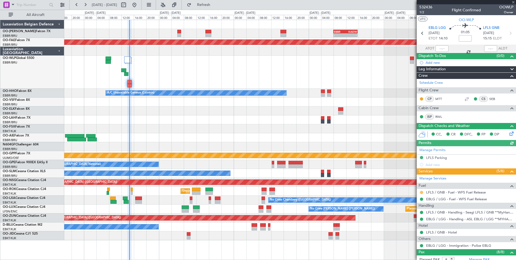
click at [423, 191] on div "LFLS / GNB - Fuel - WFS Fuel Release" at bounding box center [466, 192] width 99 height 7
click at [423, 192] on button at bounding box center [421, 192] width 3 height 3
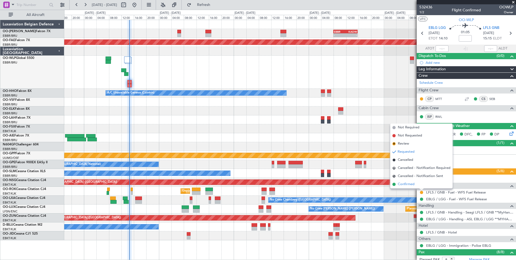
click at [410, 181] on li "Confirmed" at bounding box center [421, 184] width 62 height 8
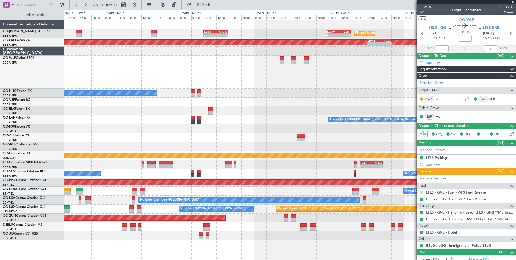
click at [5, 93] on div "Planned Maint Brussels (Brussels National) - - EBBR 08:00 Z KADW 15:40 Z - - KA…" at bounding box center [258, 135] width 516 height 250
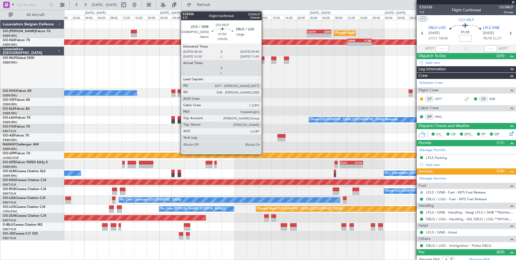
click at [264, 60] on div at bounding box center [263, 62] width 4 height 4
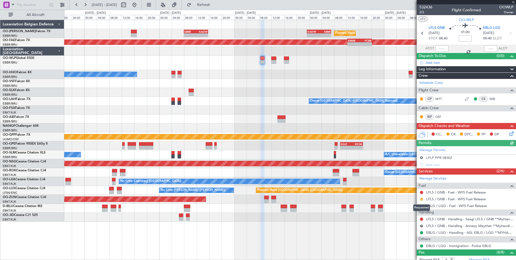
click at [420, 199] on button at bounding box center [421, 198] width 3 height 3
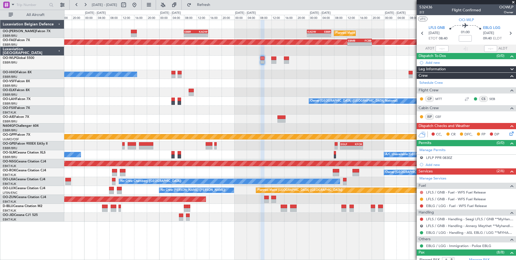
click at [421, 191] on button at bounding box center [421, 192] width 3 height 3
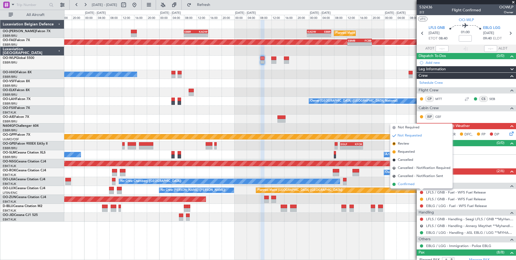
click at [412, 184] on span "Confirmed" at bounding box center [406, 183] width 17 height 5
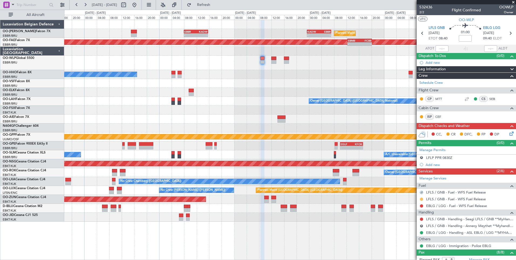
click at [421, 200] on mat-tooltip-component "Requested" at bounding box center [422, 207] width 24 height 14
click at [421, 200] on button at bounding box center [421, 198] width 3 height 3
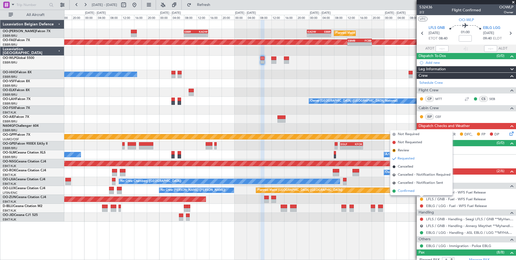
click at [416, 193] on li "Confirmed" at bounding box center [421, 191] width 62 height 8
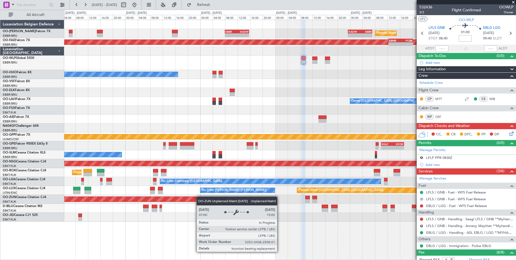
click at [238, 200] on div "Unplanned Maint [GEOGRAPHIC_DATA] ([GEOGRAPHIC_DATA])" at bounding box center [290, 199] width 452 height 9
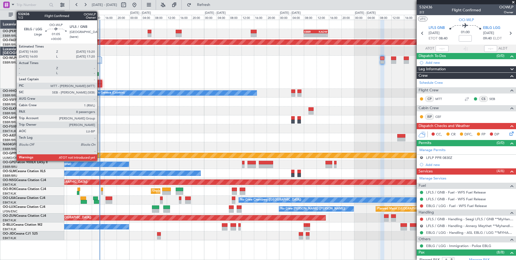
click at [100, 80] on div at bounding box center [100, 82] width 4 height 4
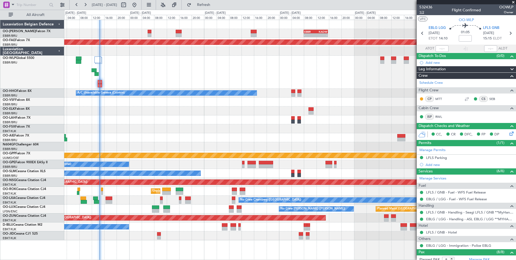
click at [423, 13] on span "1/2" at bounding box center [426, 12] width 13 height 5
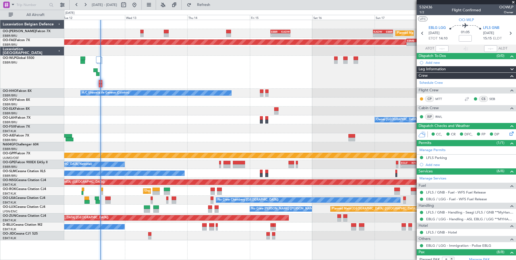
click at [137, 89] on div "Planned Maint Brussels (Brussels National) - - EBBR 08:00 Z KADW 15:40 Z - - KA…" at bounding box center [290, 130] width 452 height 220
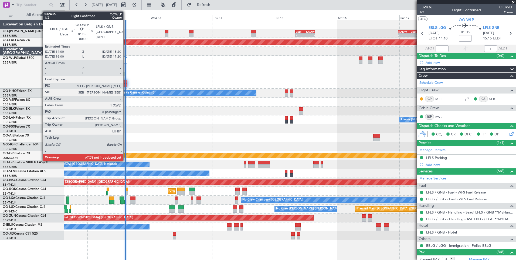
click at [126, 82] on div at bounding box center [126, 82] width 4 height 4
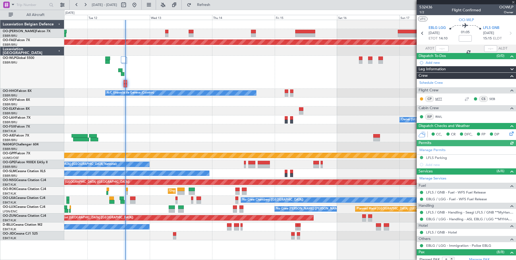
click at [439, 98] on link "MTT" at bounding box center [441, 98] width 12 height 5
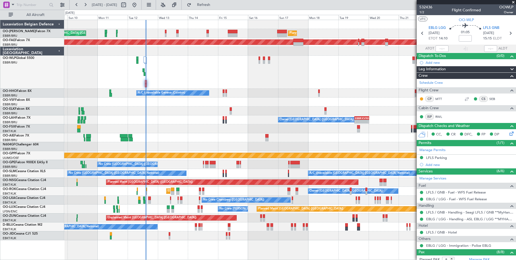
click at [143, 144] on div "Planned Maint Brussels (Brussels National) Unplanned Maint Brussels (Brussels N…" at bounding box center [290, 130] width 452 height 220
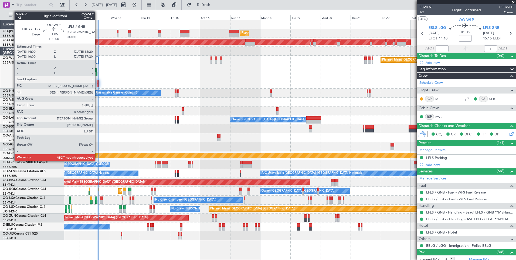
click at [97, 82] on div at bounding box center [98, 82] width 2 height 4
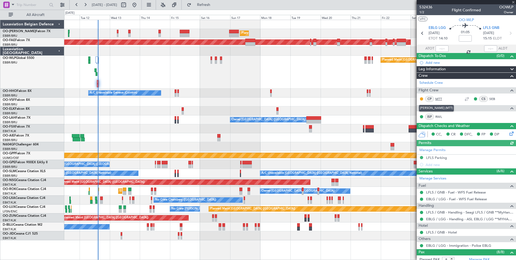
click at [439, 99] on link "MTT" at bounding box center [441, 98] width 12 height 5
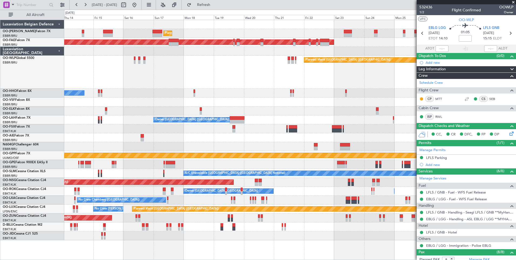
click at [184, 165] on div "Planned Maint Brussels (Brussels National) Planned Maint Brussels (Brussels Nat…" at bounding box center [290, 130] width 452 height 220
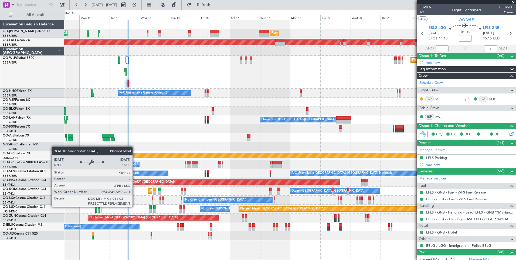
click at [242, 209] on div "Planned Maint [GEOGRAPHIC_DATA] ([GEOGRAPHIC_DATA])" at bounding box center [282, 209] width 85 height 8
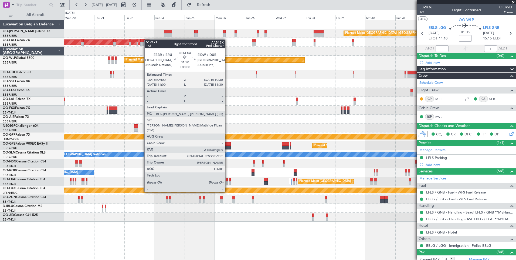
click at [228, 182] on div at bounding box center [227, 183] width 2 height 4
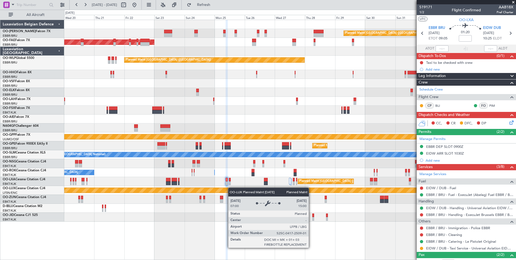
click at [231, 188] on div "Planned Maint Brussels (Brussels National) Planned Maint Brussels (Brussels Nat…" at bounding box center [290, 120] width 452 height 201
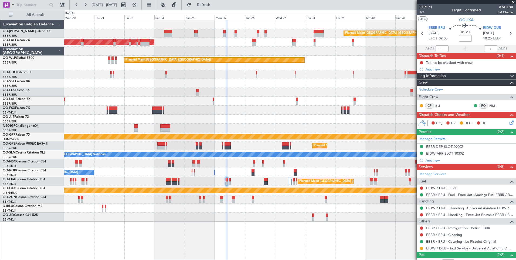
click at [460, 247] on link "EIDW / DUB - Taxi Service - Universal Aviation EIDW / DUB" at bounding box center [469, 248] width 87 height 5
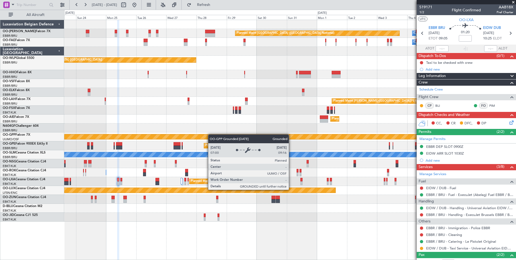
click at [198, 138] on div "Planned Maint Brussels (Brussels National) Owner Melsbroek Air Base Owner Melsb…" at bounding box center [290, 120] width 452 height 201
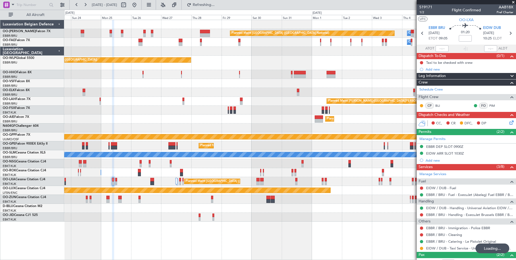
click at [210, 82] on div at bounding box center [290, 83] width 452 height 9
click at [82, 91] on div "Planned Maint Kortrijk-[GEOGRAPHIC_DATA]" at bounding box center [290, 92] width 452 height 9
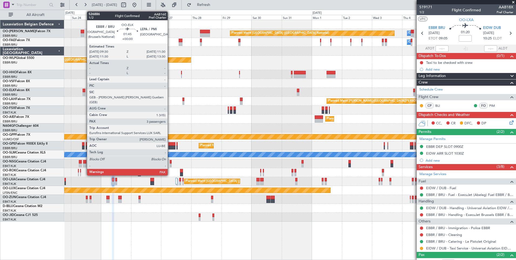
click at [84, 94] on div at bounding box center [84, 94] width 3 height 4
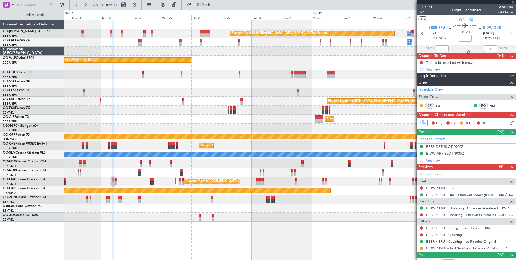
type input "5"
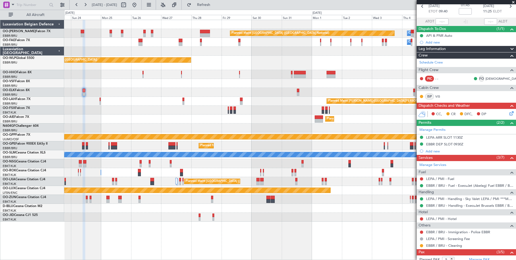
scroll to position [75, 0]
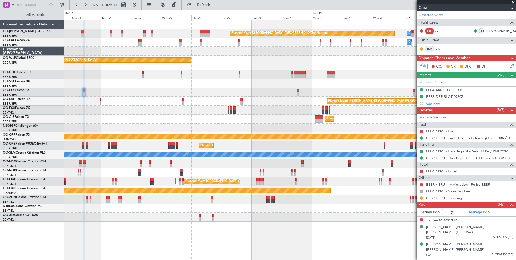
click at [366, 147] on div "Planned Maint Brussels (Brussels National) Owner Melsbroek Air Base Owner Melsb…" at bounding box center [290, 120] width 452 height 201
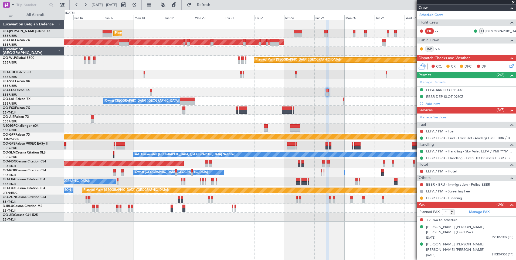
click at [220, 202] on div "Unplanned Maint [GEOGRAPHIC_DATA] ([GEOGRAPHIC_DATA])" at bounding box center [290, 199] width 452 height 9
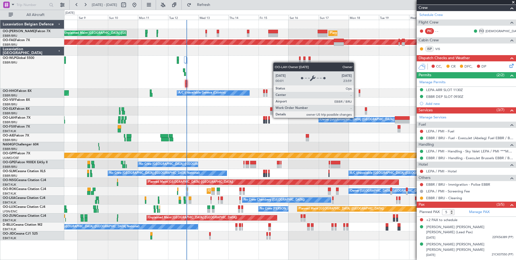
click at [274, 135] on div "Unplanned Maint Brussels (Brussels National) Planned Maint Brussels (Brussels N…" at bounding box center [290, 130] width 452 height 220
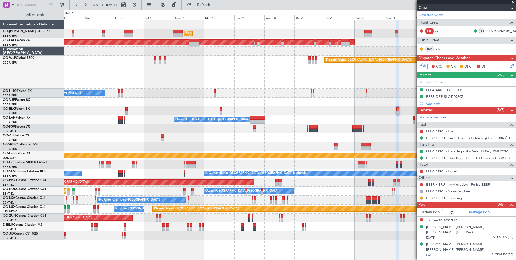
click at [227, 124] on div "Planned Maint Brussels (Brussels National) Planned Maint Brussels (Brussels Nat…" at bounding box center [290, 130] width 452 height 220
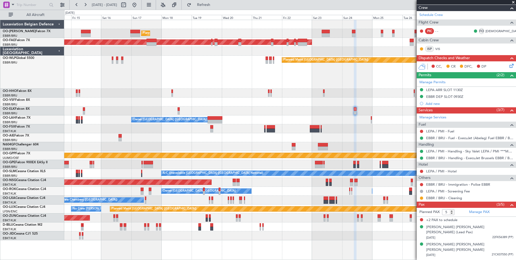
click at [258, 122] on div "Planned Maint Brussels (Brussels National) Planned Maint Brussels (Brussels Nat…" at bounding box center [290, 130] width 452 height 220
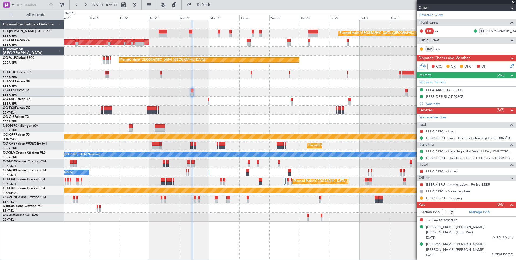
click at [202, 123] on div "Planned Maint Brussels (Brussels National) Owner Melsbroek Air Base Planned Mai…" at bounding box center [290, 120] width 452 height 201
click at [167, 99] on div "Planned Maint Brussels (Brussels National) Owner Melsbroek Air Base Planned Mai…" at bounding box center [290, 120] width 452 height 201
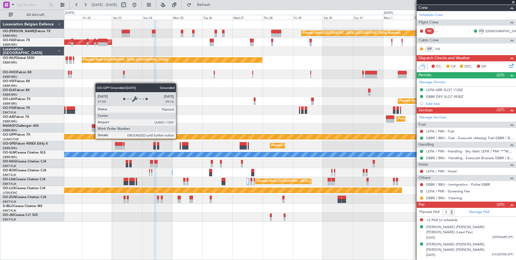
click at [225, 138] on div "Grounded [PERSON_NAME]" at bounding box center [290, 136] width 1355 height 5
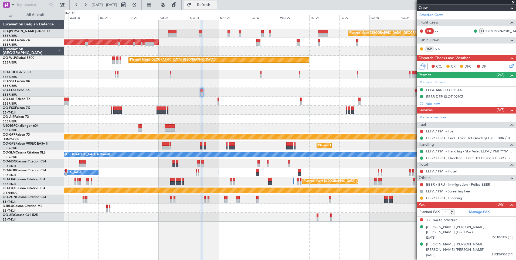
click at [215, 6] on span "Refresh" at bounding box center [204, 5] width 23 height 4
click at [230, 129] on div at bounding box center [290, 127] width 452 height 9
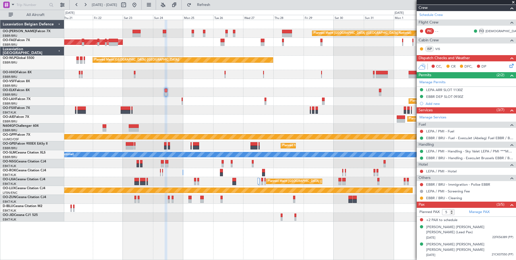
click at [201, 119] on div "Planned Maint Brussels (Brussels National) Owner Melsbroek Air Base Planned Mai…" at bounding box center [290, 120] width 452 height 201
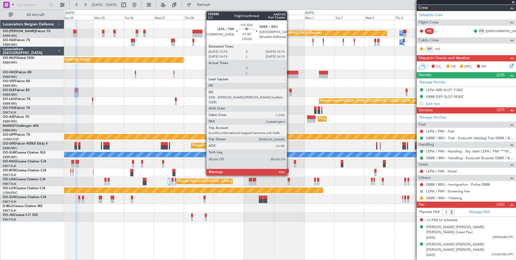
click at [289, 94] on div at bounding box center [290, 94] width 3 height 4
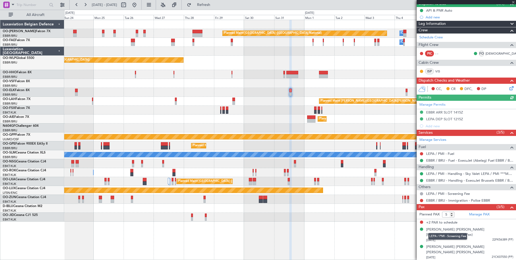
scroll to position [54, 0]
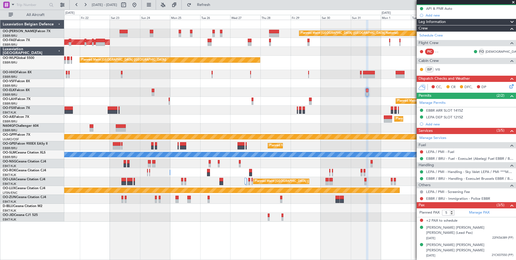
click at [259, 133] on div "Planned Maint Brussels (Brussels National) Owner Melsbroek Air Base Owner Melsb…" at bounding box center [290, 120] width 452 height 201
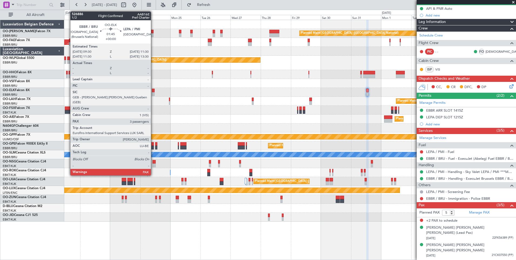
click at [153, 93] on div at bounding box center [153, 94] width 3 height 4
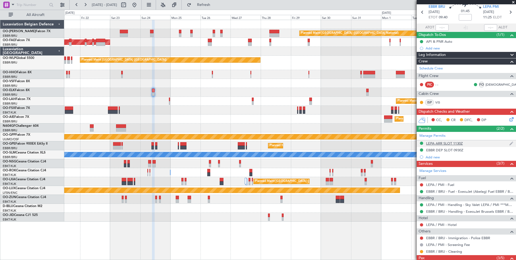
scroll to position [75, 0]
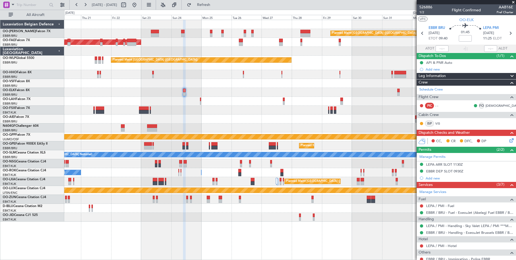
scroll to position [75, 0]
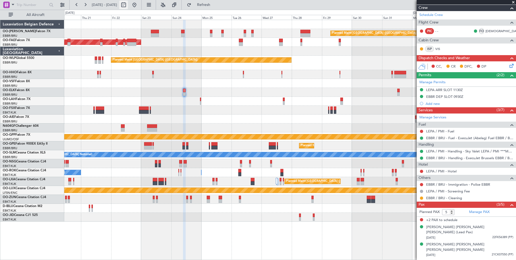
click at [128, 5] on button at bounding box center [123, 5] width 9 height 9
select select "8"
select select "2025"
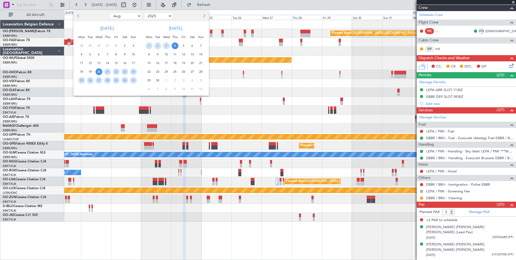
click at [153, 5] on div at bounding box center [258, 130] width 516 height 260
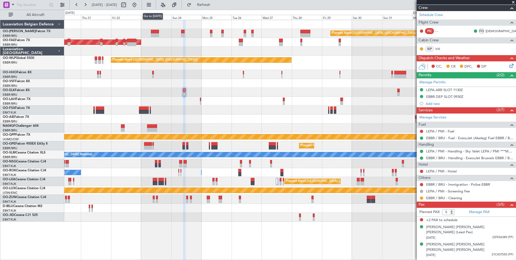
click at [139, 5] on button at bounding box center [134, 5] width 9 height 9
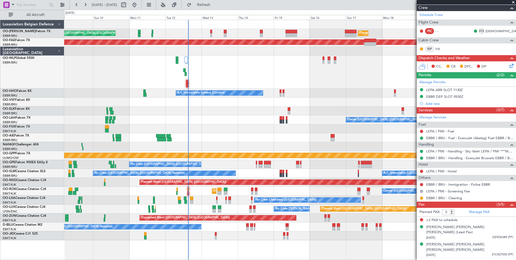
click at [226, 190] on div "Unplanned Maint Brussels (Brussels National) Planned Maint Brussels (Brussels N…" at bounding box center [290, 130] width 452 height 220
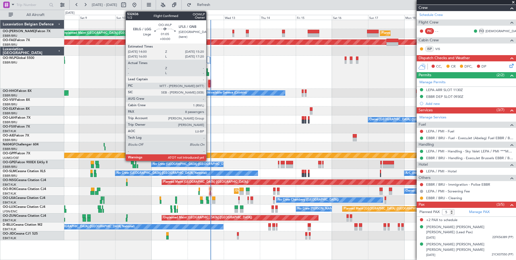
click at [209, 84] on div at bounding box center [209, 86] width 2 height 4
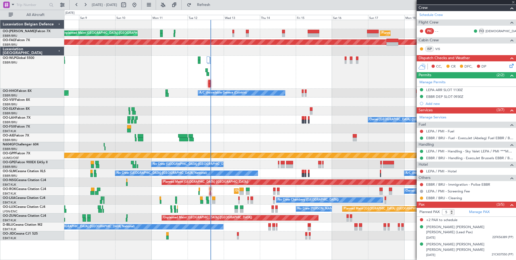
type input "8"
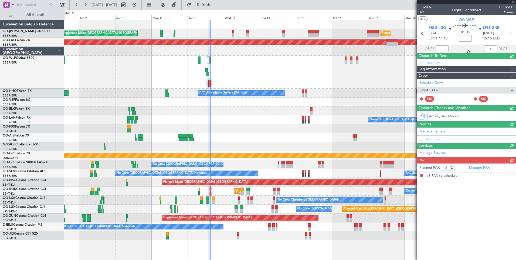
scroll to position [0, 0]
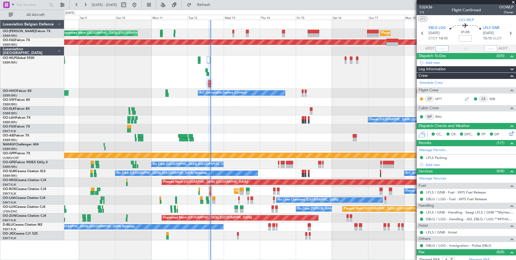
click at [444, 50] on input "text" at bounding box center [442, 48] width 13 height 6
type input "14:58"
click at [215, 5] on span "Refresh" at bounding box center [204, 5] width 23 height 4
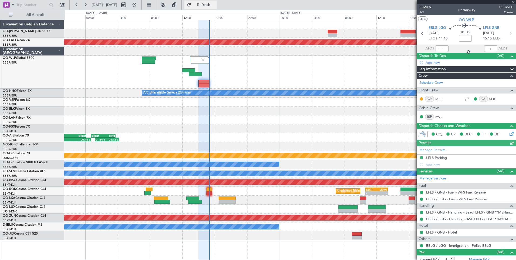
click at [215, 5] on span "Refresh" at bounding box center [204, 5] width 23 height 4
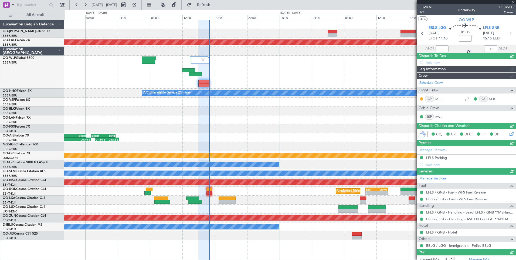
type input "14:58"
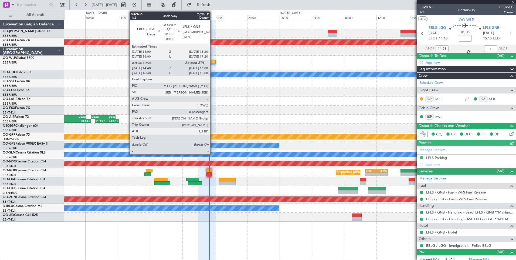
click at [213, 62] on div at bounding box center [210, 62] width 11 height 4
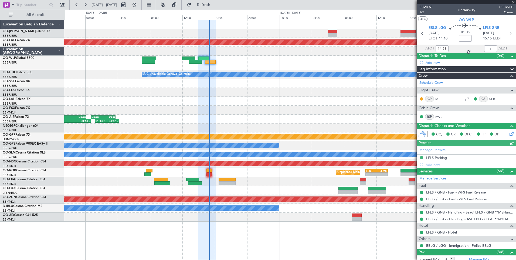
click at [457, 210] on link "LFLS / GNB - Handling - Seagi LFLS / GNB **MyHandling**" at bounding box center [469, 212] width 87 height 5
click at [166, 81] on div "Planned Maint Kortrijk-Wevelgem A/C Unavailable Geneva (Cointrin) 18:41 Z 00:44…" at bounding box center [290, 120] width 452 height 201
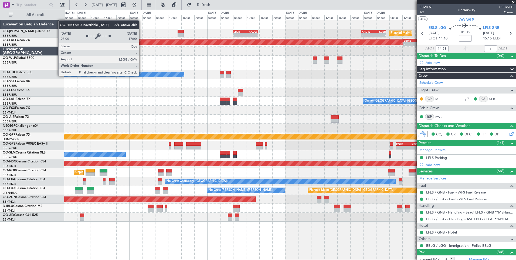
click at [184, 73] on div "A/C Unavailable Geneva (Cointrin)" at bounding box center [90, 74] width 188 height 5
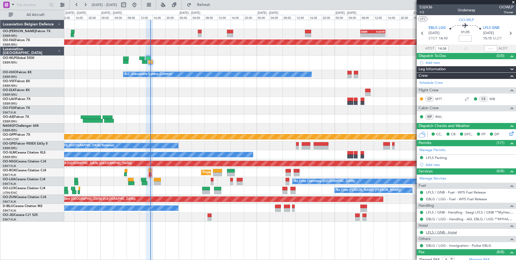
click at [442, 230] on link "LFLS / GNB - Hotel" at bounding box center [441, 232] width 31 height 5
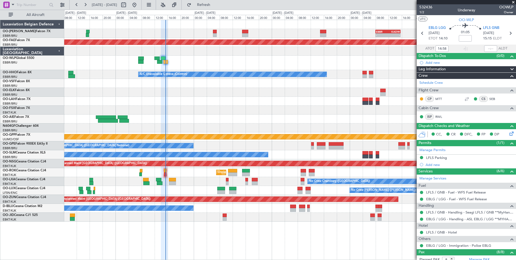
click at [170, 64] on div at bounding box center [290, 63] width 452 height 14
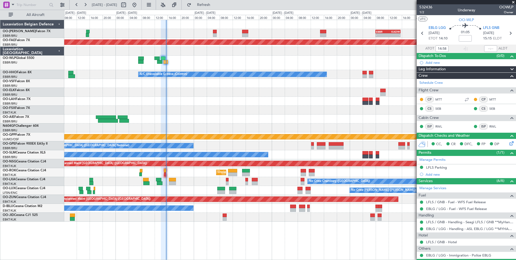
click at [80, 156] on div "- - EBBR 08:00 Z KADW 15:40 Z - - KADW 23:25 Z EBBR 07:05 Z Planned Maint Bruss…" at bounding box center [290, 120] width 452 height 201
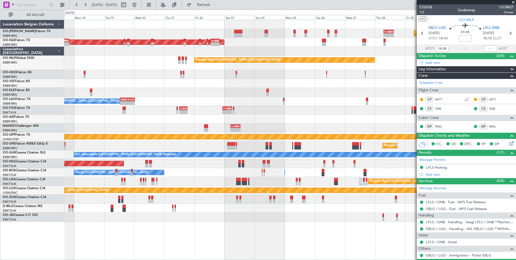
click at [99, 169] on div "- - FZAA 07:00 Z EBMB 14:55 Z Planned Maint Brussels (Brussels National) Planne…" at bounding box center [290, 120] width 452 height 201
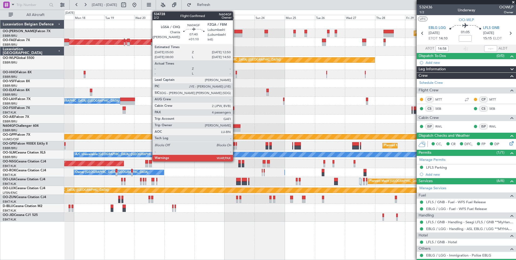
click at [235, 128] on div at bounding box center [236, 130] width 10 height 4
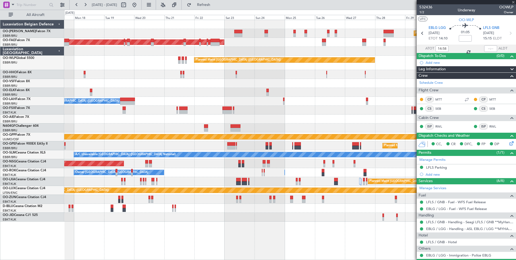
click at [252, 152] on div "Planned Maint Brussels (Brussels National) Planned Maint Brussels (Brussels Nat…" at bounding box center [290, 120] width 452 height 201
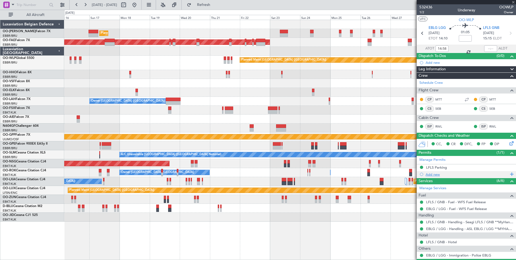
type input "+01:10"
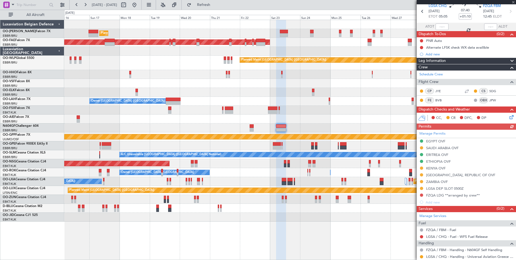
scroll to position [44, 0]
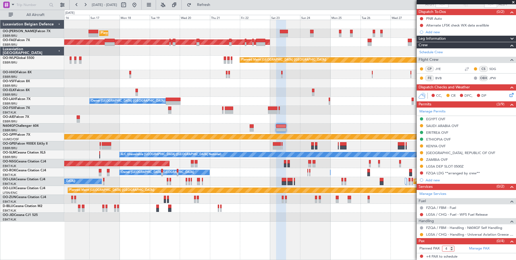
click at [452, 251] on input "4" at bounding box center [448, 248] width 12 height 6
click at [453, 249] on input "3" at bounding box center [448, 248] width 12 height 6
type input "2"
click at [453, 249] on input "2" at bounding box center [448, 248] width 12 height 6
click at [344, 252] on div "Planned Maint Brussels (Brussels National) Planned Maint Brussels (Brussels Nat…" at bounding box center [290, 140] width 452 height 240
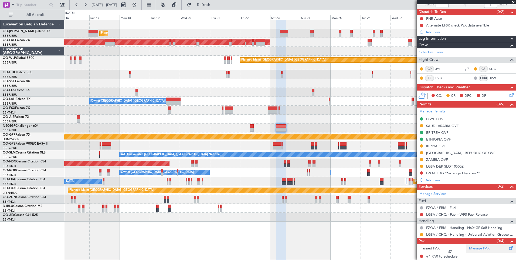
click at [475, 249] on link "Manage PAX" at bounding box center [479, 248] width 21 height 5
click at [215, 4] on span "Refresh" at bounding box center [204, 5] width 23 height 4
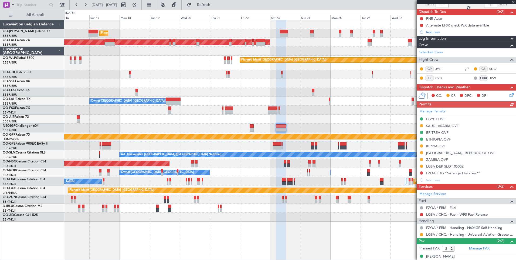
scroll to position [0, 0]
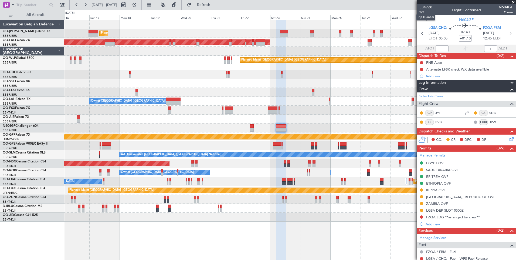
click at [422, 11] on mat-tooltip-component "Trip Number" at bounding box center [426, 17] width 27 height 14
click at [423, 12] on span "2/2" at bounding box center [426, 12] width 13 height 5
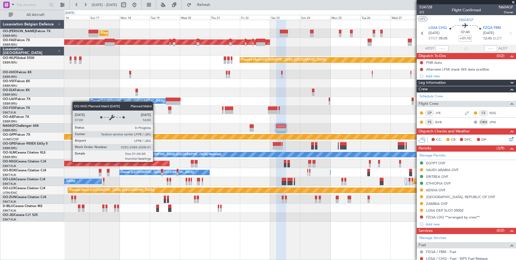
click at [170, 166] on div "Planned Maint [GEOGRAPHIC_DATA] ([GEOGRAPHIC_DATA])" at bounding box center [43, 163] width 252 height 5
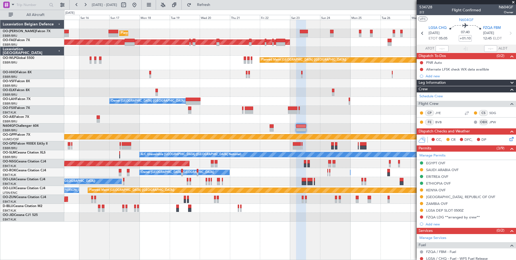
click at [69, 140] on div "Planned Maint Brussels (Brussels National) Planned Maint Brussels (Brussels Nat…" at bounding box center [290, 120] width 452 height 201
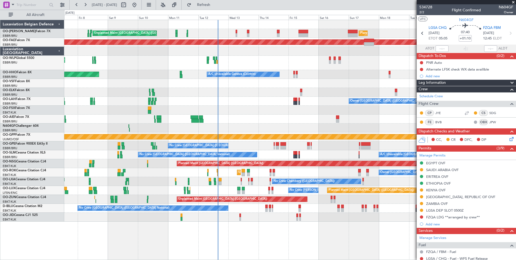
click at [370, 93] on div at bounding box center [290, 92] width 452 height 9
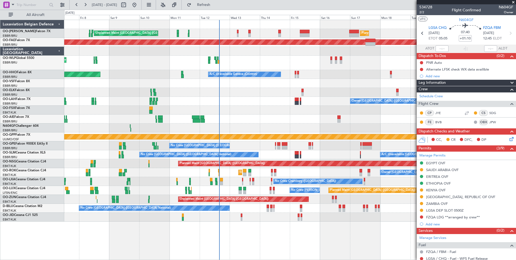
click at [213, 180] on div "Planned Maint Brussels (Brussels National) Unplanned Maint Brussels (Brussels N…" at bounding box center [290, 120] width 452 height 201
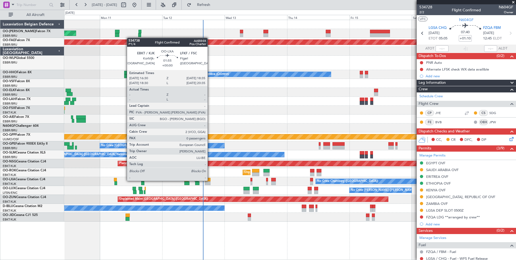
click at [210, 180] on div at bounding box center [208, 180] width 6 height 4
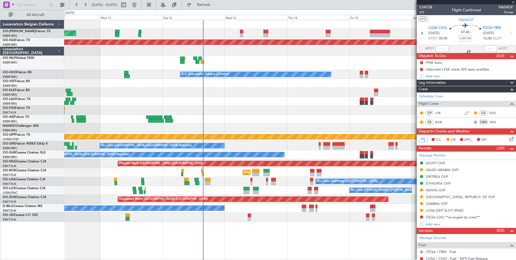
type input "0"
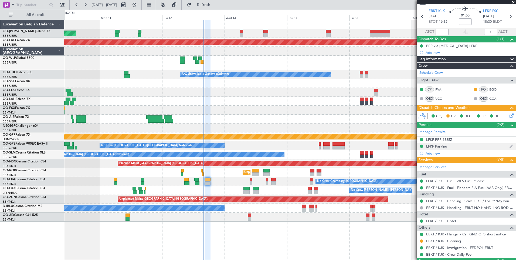
scroll to position [30, 0]
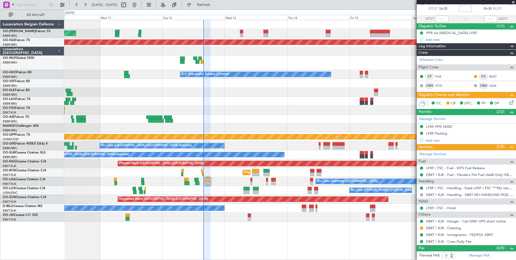
click at [239, 179] on div "Planned Maint Brussels (Brussels National) Unplanned Maint Brussels (Brussels N…" at bounding box center [290, 120] width 452 height 201
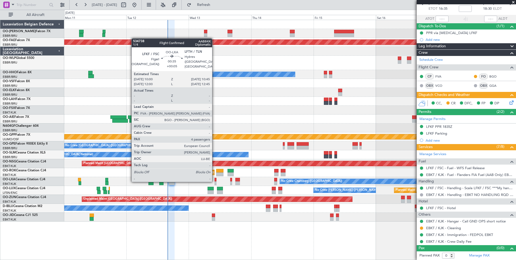
click at [215, 181] on div at bounding box center [216, 180] width 2 height 4
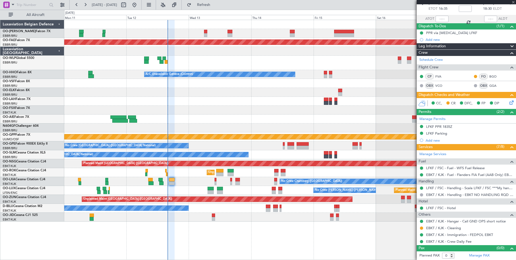
type input "+00:05"
type input "4"
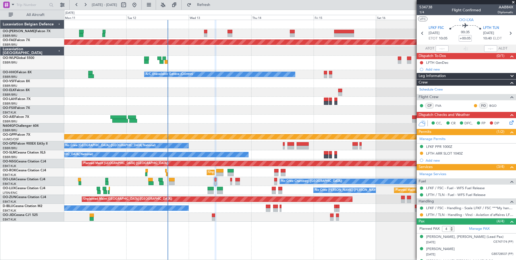
click at [509, 121] on icon at bounding box center [511, 121] width 4 height 4
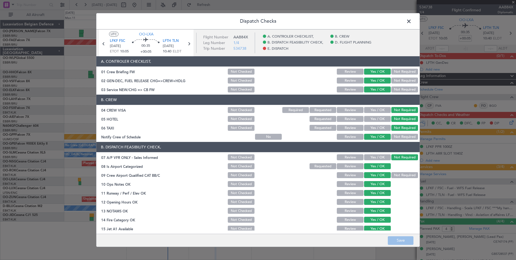
click at [412, 20] on span at bounding box center [412, 22] width 0 height 11
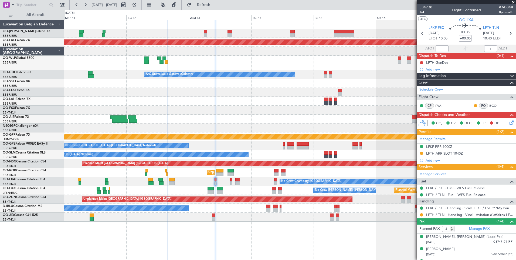
click at [164, 192] on div "Planned Maint Brussels (Brussels National) Unplanned Maint Brussels (Brussels N…" at bounding box center [290, 120] width 452 height 201
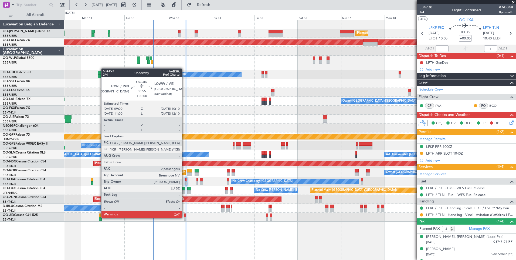
click at [184, 217] on div at bounding box center [185, 219] width 2 height 4
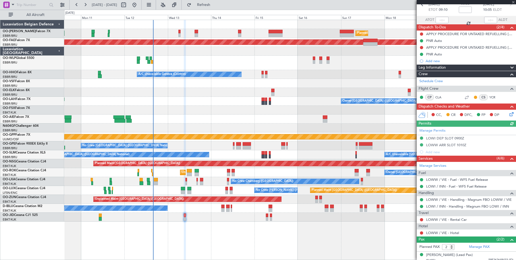
scroll to position [44, 0]
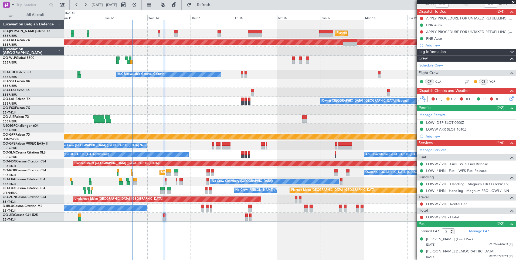
click at [179, 206] on div "Planned Maint Brussels (Brussels National) Unplanned Maint Brussels (Brussels N…" at bounding box center [290, 120] width 452 height 201
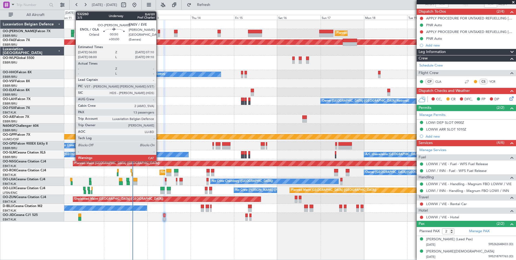
click at [159, 34] on div at bounding box center [159, 35] width 2 height 4
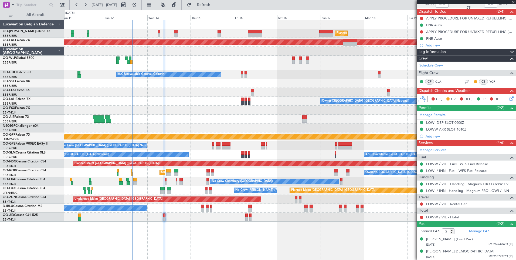
type input "13"
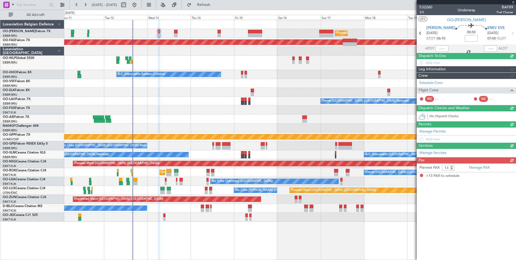
scroll to position [0, 0]
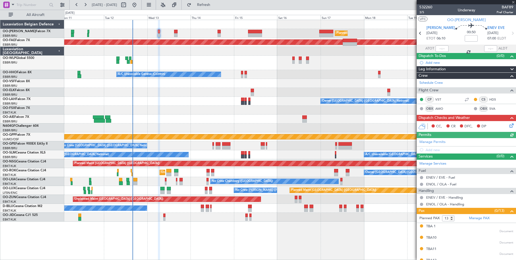
click at [509, 125] on icon at bounding box center [511, 124] width 4 height 4
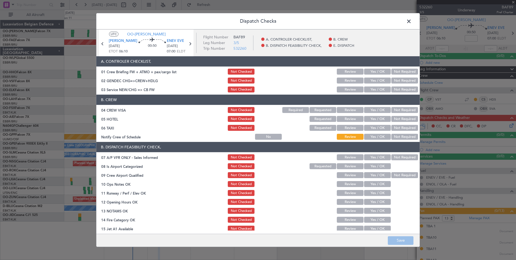
click at [412, 23] on span at bounding box center [412, 22] width 0 height 11
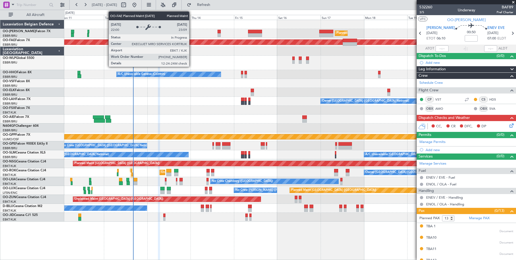
click at [224, 68] on div "Planned Maint [GEOGRAPHIC_DATA] ([GEOGRAPHIC_DATA])" at bounding box center [290, 63] width 452 height 14
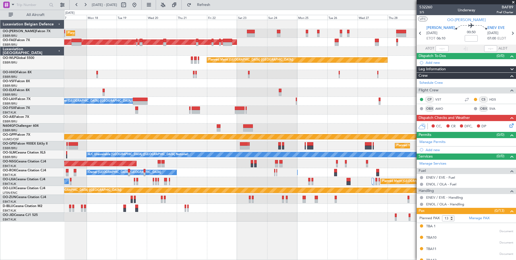
click at [159, 148] on div "Planned Maint Brussels (Brussels National) Planned Maint Brussels (Brussels Nat…" at bounding box center [290, 120] width 452 height 201
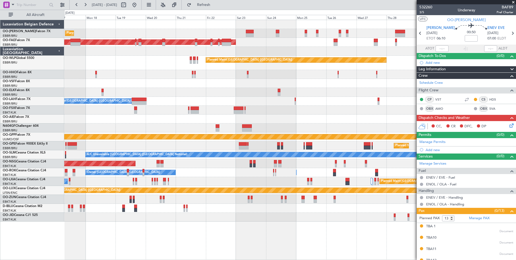
click at [172, 146] on div "Planned Maint [GEOGRAPHIC_DATA] ([GEOGRAPHIC_DATA] National)" at bounding box center [290, 145] width 452 height 9
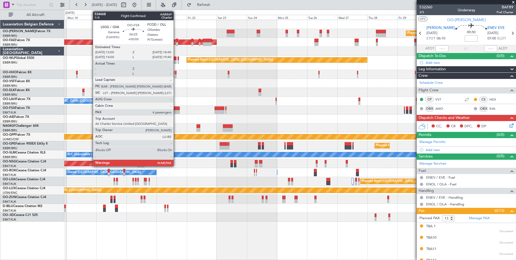
click at [176, 111] on div at bounding box center [175, 112] width 8 height 4
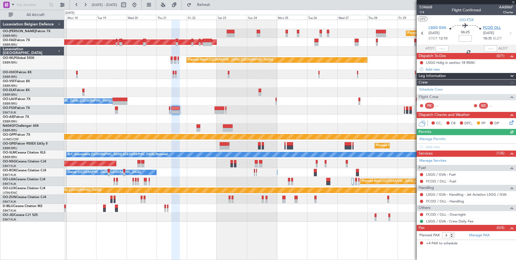
click at [489, 28] on span "FCOD OLL" at bounding box center [492, 27] width 18 height 5
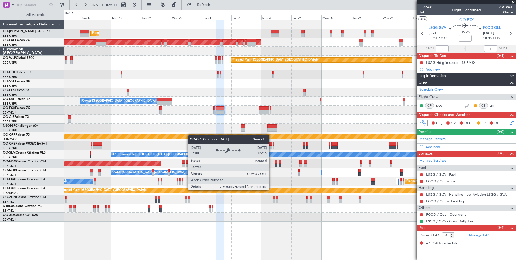
click at [225, 136] on div "Planned Maint Brussels (Brussels National) Planned Maint Brussels (Brussels Nat…" at bounding box center [290, 120] width 452 height 201
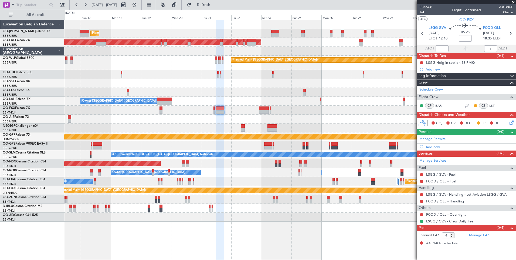
click at [390, 143] on div "Planned Maint Brussels (Brussels National) Planned Maint Brussels (Brussels Nat…" at bounding box center [290, 120] width 452 height 201
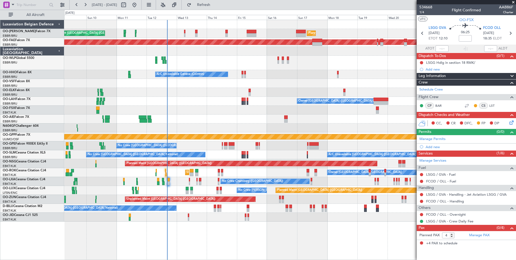
click at [397, 140] on div "Grounded [PERSON_NAME]" at bounding box center [290, 136] width 452 height 9
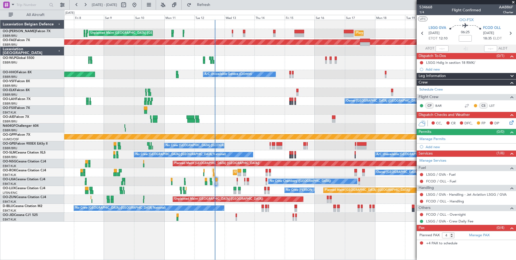
click at [82, 148] on div "Unplanned Maint Brussels (Brussels National) Planned Maint Brussels (Brussels N…" at bounding box center [290, 120] width 452 height 201
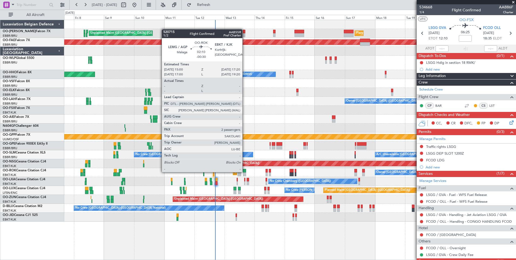
click at [208, 182] on div "Unplanned Maint Brussels (Brussels National) Planned Maint Brussels (Brussels N…" at bounding box center [290, 120] width 452 height 201
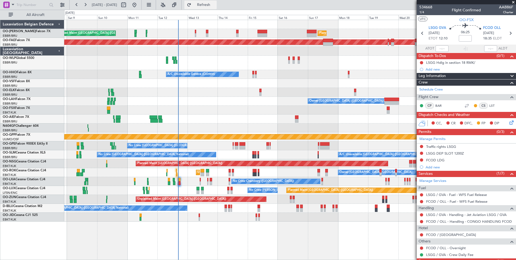
drag, startPoint x: 203, startPoint y: 5, endPoint x: 217, endPoint y: 5, distance: 13.2
click at [205, 5] on button "Refresh" at bounding box center [200, 5] width 32 height 9
click at [192, 101] on div "Unplanned Maint Brussels (Brussels National) Planned Maint Brussels (Brussels N…" at bounding box center [290, 120] width 452 height 201
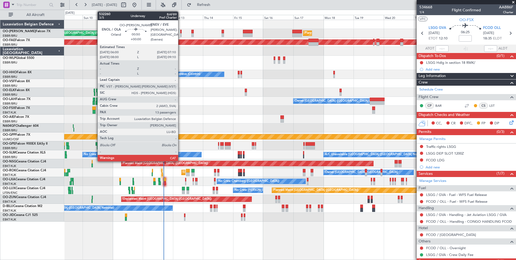
click at [181, 34] on div at bounding box center [181, 35] width 2 height 4
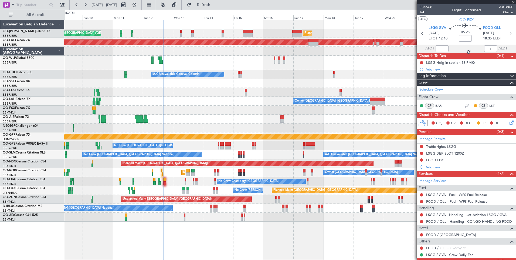
type input "13"
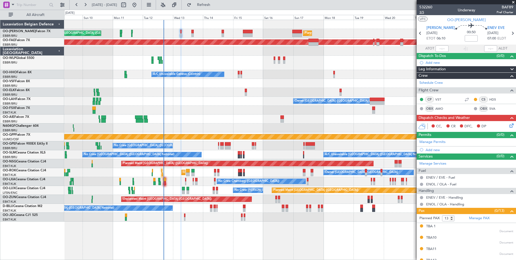
click at [424, 13] on span "3/5" at bounding box center [426, 12] width 13 height 5
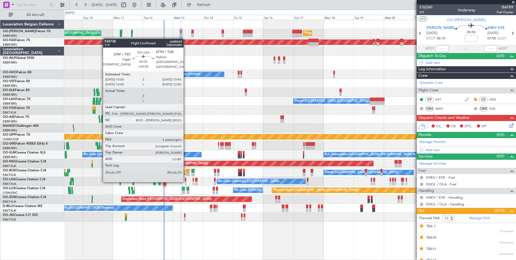
click at [186, 181] on div "No Crew Chambery (Aix-les-bains) AOG Maint Kortrijk-Wevelgem Planned Maint Kort…" at bounding box center [290, 181] width 452 height 9
click at [186, 181] on div at bounding box center [185, 183] width 1 height 4
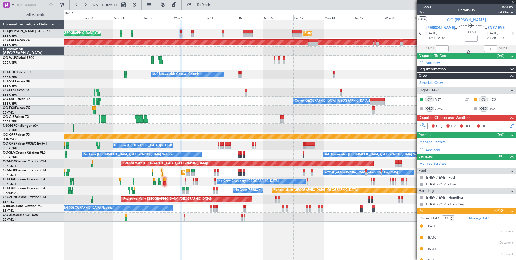
type input "+00:05"
type input "4"
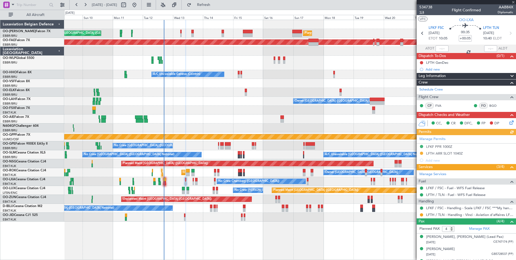
click at [421, 12] on span "1/4" at bounding box center [426, 12] width 13 height 5
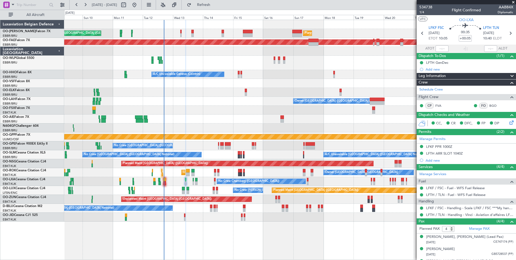
click at [238, 123] on div "Planned Maint Brussels (Brussels National) Unplanned Maint Brussels (Brussels N…" at bounding box center [290, 120] width 452 height 201
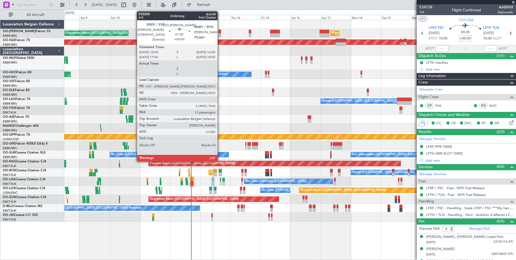
click at [220, 34] on div at bounding box center [220, 35] width 2 height 4
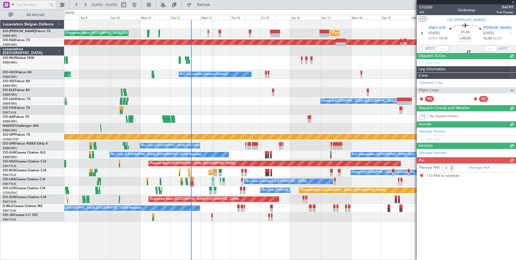
type input "13"
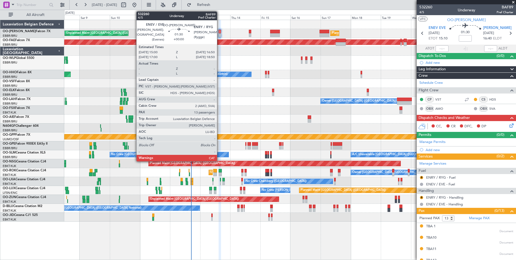
click at [220, 33] on div at bounding box center [220, 35] width 2 height 4
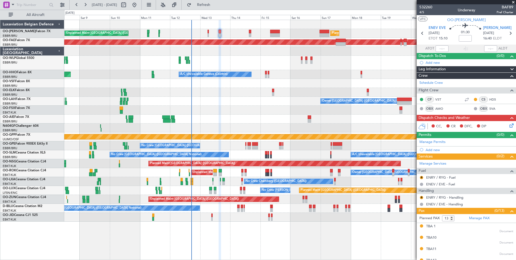
click at [214, 116] on div at bounding box center [290, 118] width 452 height 9
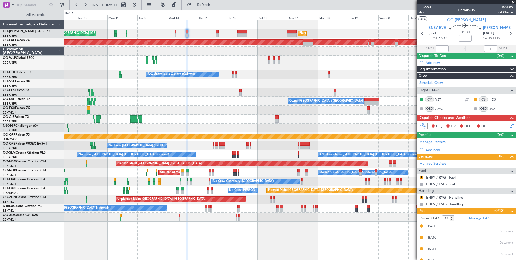
click at [214, 167] on div "Planned Maint [GEOGRAPHIC_DATA] ([GEOGRAPHIC_DATA])" at bounding box center [290, 163] width 452 height 9
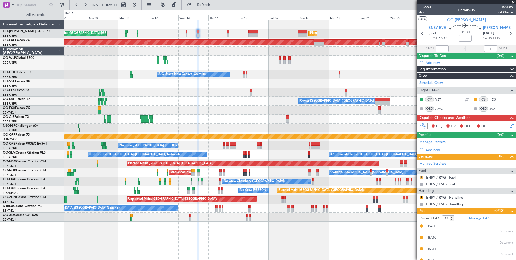
click at [422, 177] on button "R" at bounding box center [421, 177] width 3 height 3
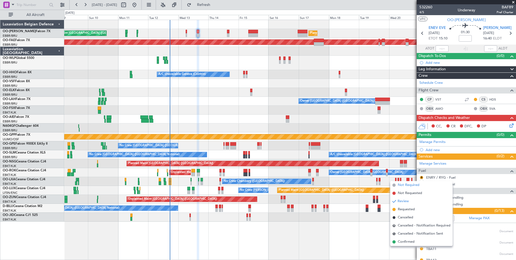
click at [406, 187] on span "Not Required" at bounding box center [409, 184] width 22 height 5
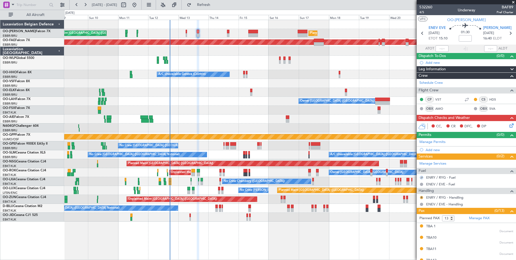
click at [421, 197] on button "R" at bounding box center [421, 197] width 3 height 3
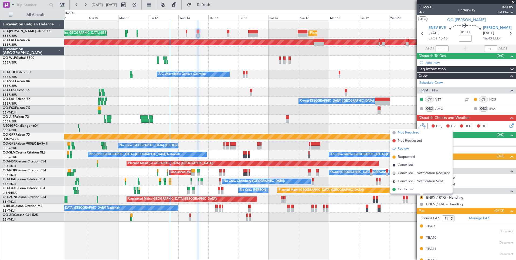
click at [406, 133] on span "Not Required" at bounding box center [409, 132] width 22 height 5
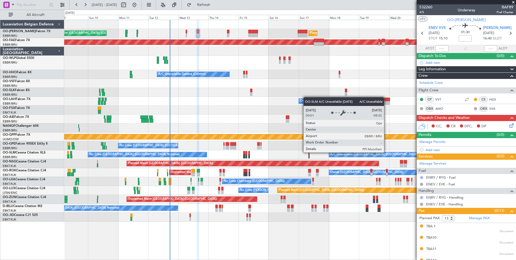
click at [230, 124] on div at bounding box center [290, 127] width 452 height 9
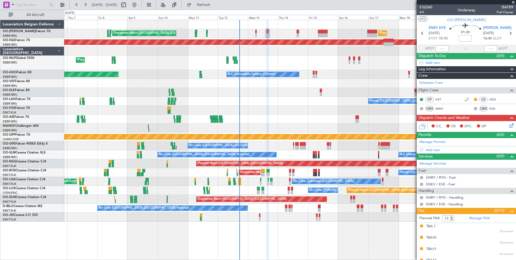
click at [239, 98] on div "Owner Brussels (Brussels National) Planned Maint Brussels (Brussels National)" at bounding box center [290, 101] width 452 height 9
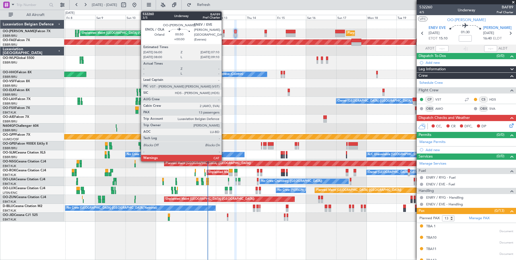
click at [224, 35] on div at bounding box center [224, 35] width 2 height 4
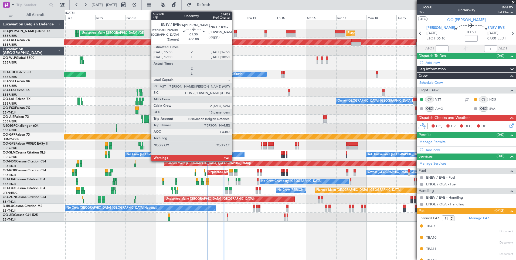
click at [234, 33] on div at bounding box center [235, 32] width 2 height 4
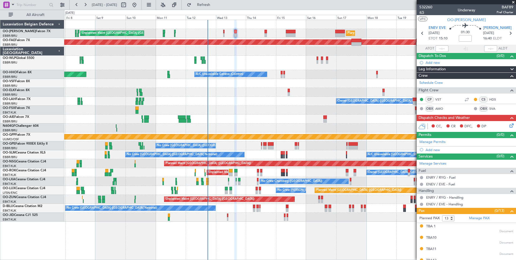
click at [422, 14] on span "4/5" at bounding box center [426, 12] width 13 height 5
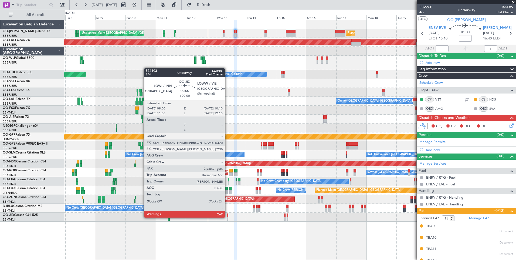
click at [227, 217] on div at bounding box center [228, 219] width 2 height 4
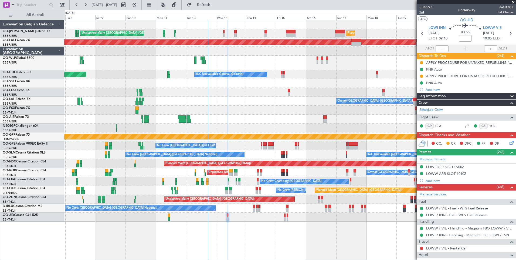
click at [423, 10] on span "2/4" at bounding box center [426, 12] width 13 height 5
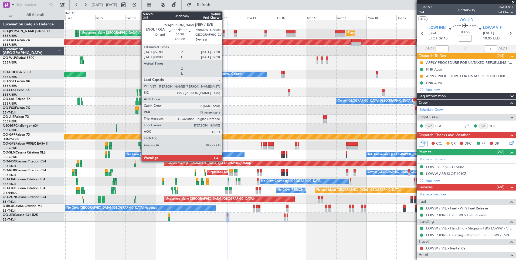
click at [225, 32] on div at bounding box center [224, 32] width 2 height 4
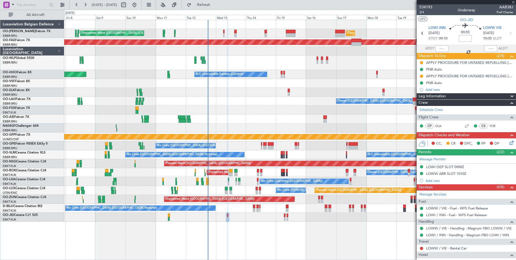
type input "13"
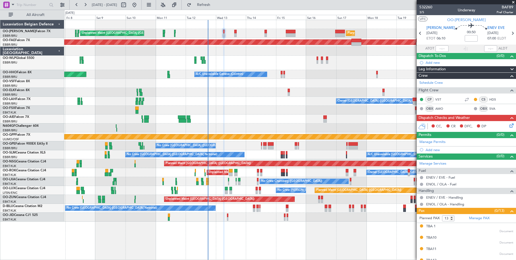
click at [504, 132] on div "(0/0)" at bounding box center [506, 135] width 19 height 6
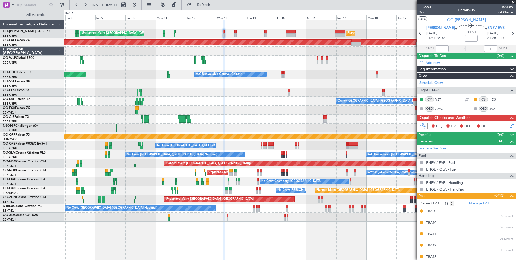
click at [506, 129] on div "CC, CR DFC, DP" at bounding box center [466, 126] width 99 height 11
click at [509, 127] on icon at bounding box center [511, 124] width 4 height 4
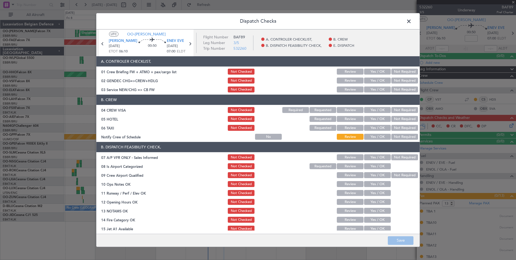
click at [374, 70] on button "Yes / OK" at bounding box center [377, 72] width 27 height 6
click at [371, 81] on button "Yes / OK" at bounding box center [377, 80] width 27 height 6
click at [374, 86] on button "Yes / OK" at bounding box center [377, 89] width 27 height 6
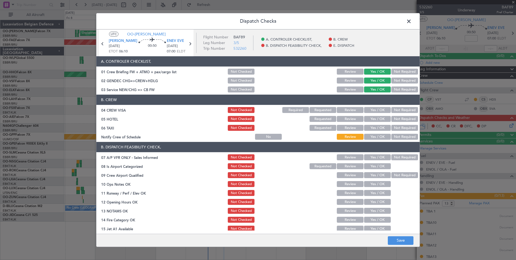
click at [396, 109] on button "Not Required" at bounding box center [404, 110] width 27 height 6
click at [398, 118] on button "Not Required" at bounding box center [404, 119] width 27 height 6
click at [399, 128] on button "Not Required" at bounding box center [404, 128] width 27 height 6
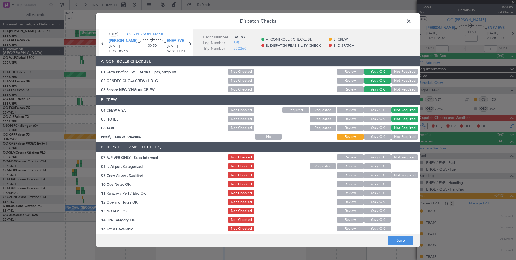
click at [380, 137] on button "Yes / OK" at bounding box center [377, 137] width 27 height 6
drag, startPoint x: 401, startPoint y: 157, endPoint x: 392, endPoint y: 163, distance: 10.4
click at [399, 158] on button "Not Required" at bounding box center [404, 157] width 27 height 6
drag, startPoint x: 381, startPoint y: 167, endPoint x: 390, endPoint y: 175, distance: 12.4
click at [381, 169] on button "Yes / OK" at bounding box center [377, 166] width 27 height 6
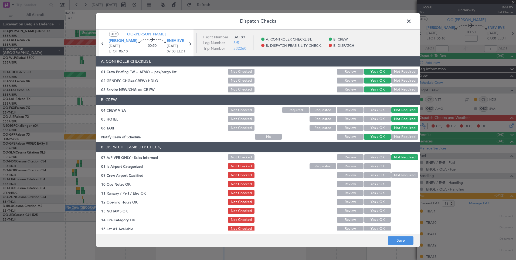
drag, startPoint x: 390, startPoint y: 175, endPoint x: 391, endPoint y: 179, distance: 3.8
click at [391, 176] on button "Not Required" at bounding box center [404, 175] width 27 height 6
click at [383, 186] on button "Yes / OK" at bounding box center [377, 184] width 27 height 6
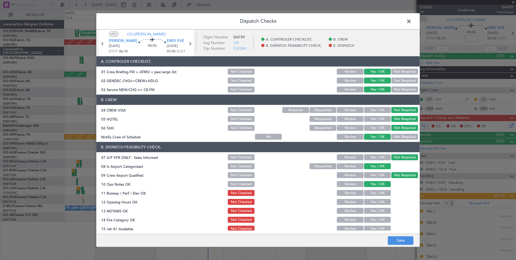
scroll to position [27, 0]
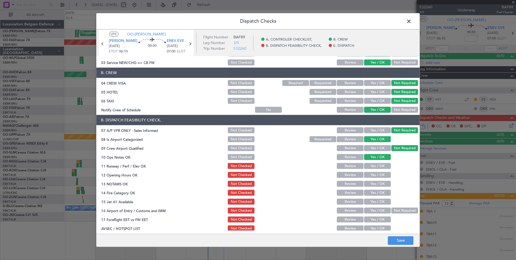
drag, startPoint x: 379, startPoint y: 165, endPoint x: 376, endPoint y: 177, distance: 12.6
click at [379, 166] on button "Yes / OK" at bounding box center [377, 166] width 27 height 6
click at [376, 177] on button "Yes / OK" at bounding box center [377, 175] width 27 height 6
drag, startPoint x: 376, startPoint y: 187, endPoint x: 376, endPoint y: 194, distance: 7.0
click at [376, 187] on div "Yes / OK" at bounding box center [376, 184] width 27 height 8
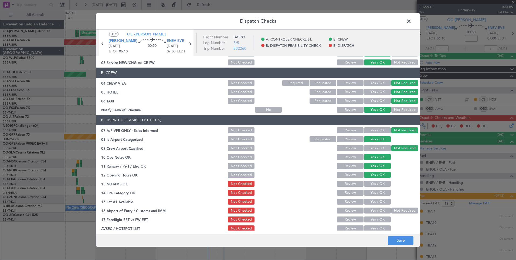
click at [375, 193] on button "Yes / OK" at bounding box center [377, 193] width 27 height 6
click at [375, 183] on button "Yes / OK" at bounding box center [377, 184] width 27 height 6
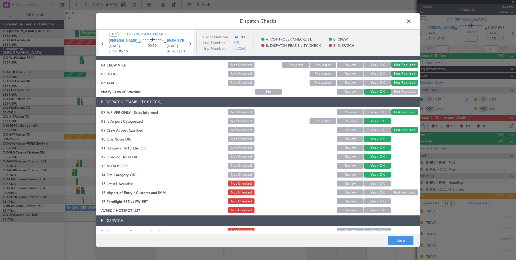
scroll to position [54, 0]
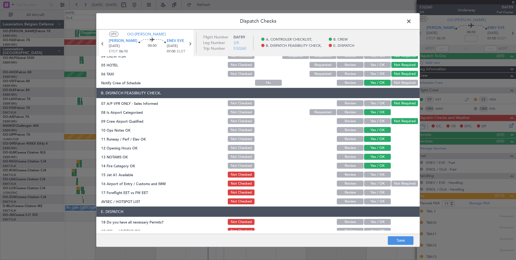
click at [372, 175] on button "Yes / OK" at bounding box center [377, 174] width 27 height 6
click at [373, 184] on button "Yes / OK" at bounding box center [377, 183] width 27 height 6
click at [372, 191] on button "Yes / OK" at bounding box center [377, 192] width 27 height 6
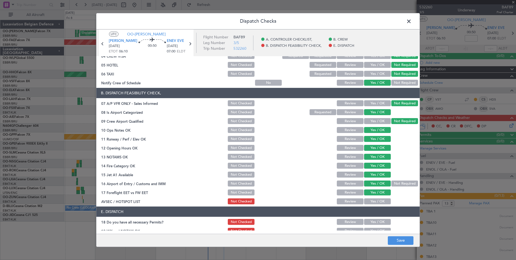
click at [374, 200] on button "Yes / OK" at bounding box center [377, 201] width 27 height 6
drag, startPoint x: 374, startPoint y: 221, endPoint x: 374, endPoint y: 230, distance: 8.7
click at [374, 222] on button "Yes / OK" at bounding box center [377, 222] width 27 height 6
click at [374, 230] on button "Yes / OK" at bounding box center [377, 231] width 27 height 6
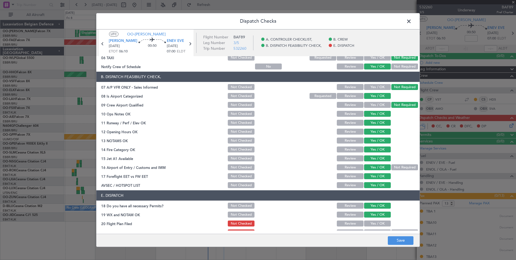
scroll to position [77, 0]
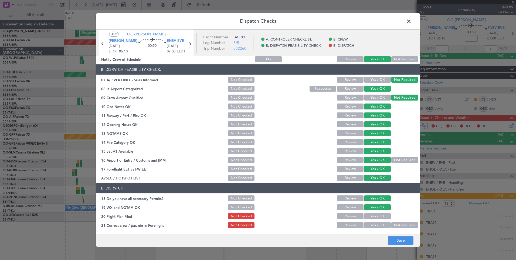
drag, startPoint x: 375, startPoint y: 215, endPoint x: 376, endPoint y: 218, distance: 3.0
click at [376, 216] on button "Yes / OK" at bounding box center [377, 216] width 27 height 6
click at [376, 224] on button "Yes / OK" at bounding box center [377, 225] width 27 height 6
click at [409, 238] on button "Save" at bounding box center [401, 240] width 26 height 9
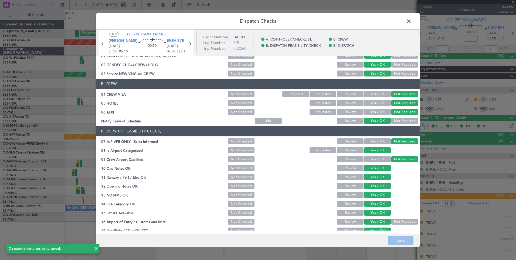
scroll to position [0, 0]
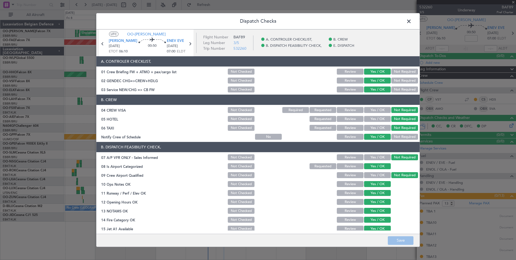
click at [412, 23] on span at bounding box center [412, 22] width 0 height 11
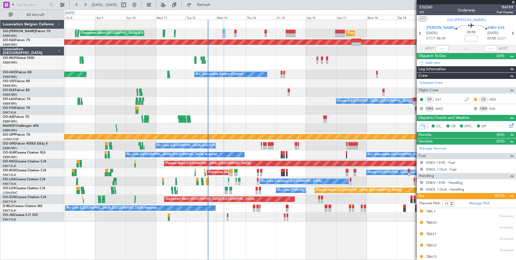
click at [233, 35] on div "Unplanned Maint [GEOGRAPHIC_DATA] ([GEOGRAPHIC_DATA] National) Planned Maint [G…" at bounding box center [290, 33] width 452 height 9
click at [234, 35] on div "Unplanned Maint [GEOGRAPHIC_DATA] ([GEOGRAPHIC_DATA] National) Planned Maint [G…" at bounding box center [290, 33] width 452 height 9
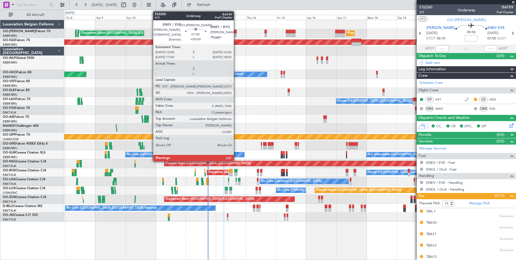
click at [236, 32] on div at bounding box center [235, 32] width 2 height 4
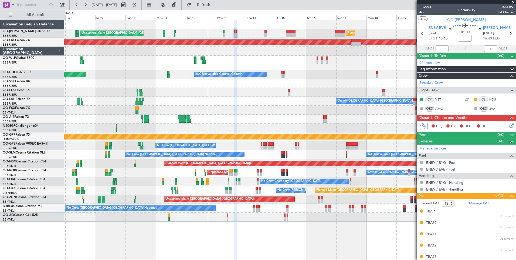
click at [509, 124] on icon at bounding box center [511, 124] width 4 height 4
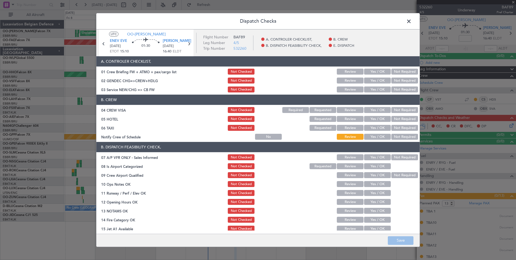
click at [376, 70] on button "Yes / OK" at bounding box center [377, 72] width 27 height 6
click at [373, 80] on button "Yes / OK" at bounding box center [377, 80] width 27 height 6
click at [404, 80] on button "Not Required" at bounding box center [404, 80] width 27 height 6
click at [379, 86] on div "Yes / OK" at bounding box center [376, 90] width 27 height 8
click at [381, 90] on button "Yes / OK" at bounding box center [377, 89] width 27 height 6
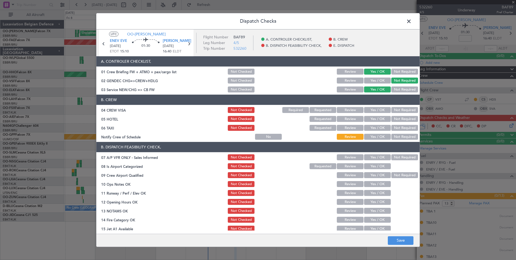
click at [403, 115] on div "Not Required" at bounding box center [404, 119] width 27 height 8
drag, startPoint x: 401, startPoint y: 108, endPoint x: 401, endPoint y: 115, distance: 7.3
click at [401, 109] on button "Not Required" at bounding box center [404, 110] width 27 height 6
click at [401, 117] on div "Not Required" at bounding box center [404, 119] width 27 height 8
click at [402, 121] on button "Not Required" at bounding box center [404, 119] width 27 height 6
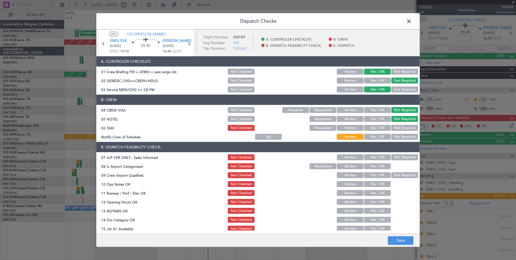
click at [401, 128] on button "Not Required" at bounding box center [404, 128] width 27 height 6
click at [376, 139] on button "Yes / OK" at bounding box center [377, 137] width 27 height 6
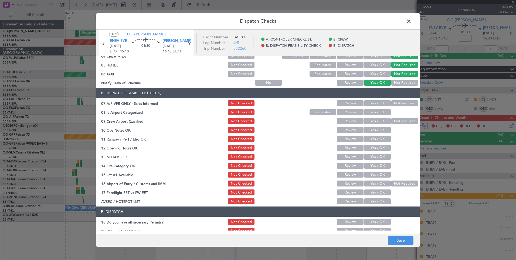
drag, startPoint x: 401, startPoint y: 101, endPoint x: 379, endPoint y: 109, distance: 23.5
click at [401, 102] on button "Not Required" at bounding box center [404, 103] width 27 height 6
click at [374, 112] on button "Yes / OK" at bounding box center [377, 112] width 27 height 6
drag, startPoint x: 400, startPoint y: 121, endPoint x: 386, endPoint y: 126, distance: 14.3
click at [400, 122] on button "Not Required" at bounding box center [404, 121] width 27 height 6
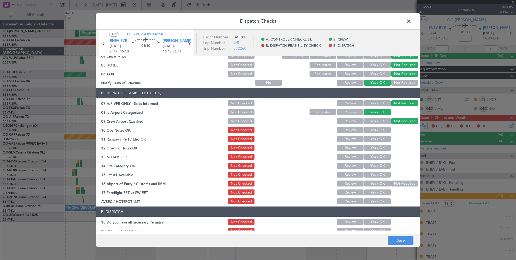
drag, startPoint x: 386, startPoint y: 126, endPoint x: 377, endPoint y: 133, distance: 11.0
click at [385, 127] on div "Yes / OK" at bounding box center [376, 130] width 27 height 8
drag, startPoint x: 377, startPoint y: 133, endPoint x: 377, endPoint y: 140, distance: 7.0
click at [377, 133] on div "Yes / OK" at bounding box center [376, 130] width 27 height 8
drag, startPoint x: 377, startPoint y: 140, endPoint x: 375, endPoint y: 149, distance: 9.7
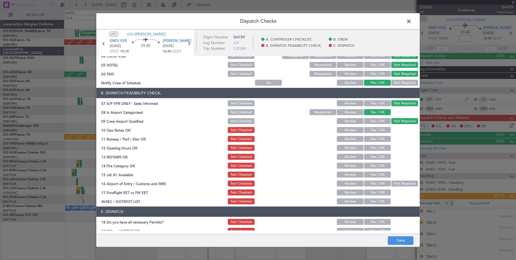
click at [377, 141] on button "Yes / OK" at bounding box center [377, 139] width 27 height 6
click at [374, 151] on div "Yes / OK" at bounding box center [376, 148] width 27 height 8
drag, startPoint x: 372, startPoint y: 126, endPoint x: 375, endPoint y: 129, distance: 3.5
click at [374, 128] on div "Yes / OK" at bounding box center [376, 130] width 27 height 8
drag, startPoint x: 375, startPoint y: 130, endPoint x: 375, endPoint y: 141, distance: 11.1
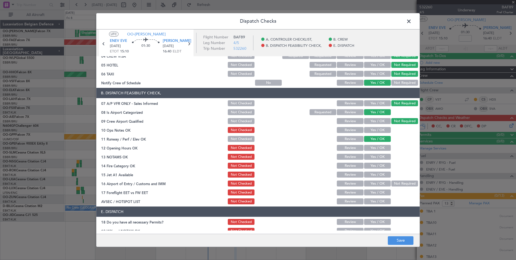
click at [375, 131] on button "Yes / OK" at bounding box center [377, 130] width 27 height 6
click at [375, 145] on button "Yes / OK" at bounding box center [377, 148] width 27 height 6
click at [374, 156] on button "Yes / OK" at bounding box center [377, 157] width 27 height 6
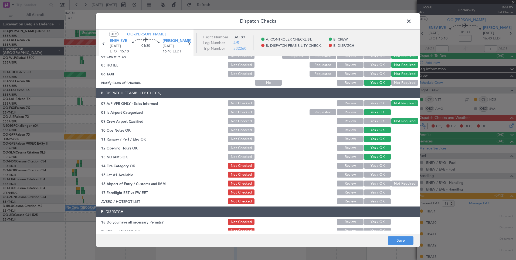
drag, startPoint x: 372, startPoint y: 167, endPoint x: 371, endPoint y: 174, distance: 7.6
click at [372, 169] on div "Yes / OK" at bounding box center [376, 166] width 27 height 8
click at [371, 175] on button "Yes / OK" at bounding box center [377, 174] width 27 height 6
click at [371, 164] on button "Yes / OK" at bounding box center [377, 166] width 27 height 6
drag, startPoint x: 371, startPoint y: 182, endPoint x: 370, endPoint y: 188, distance: 5.5
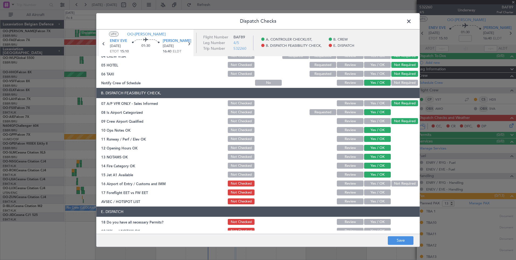
click at [371, 183] on button "Yes / OK" at bounding box center [377, 183] width 27 height 6
click at [368, 194] on button "Yes / OK" at bounding box center [377, 192] width 27 height 6
click at [373, 203] on button "Yes / OK" at bounding box center [377, 201] width 27 height 6
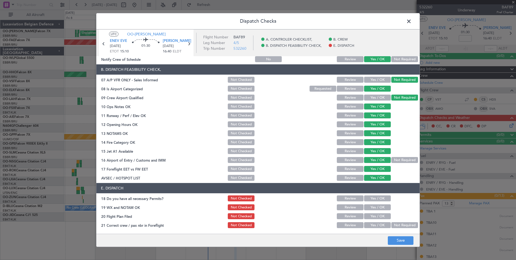
click at [376, 196] on button "Yes / OK" at bounding box center [377, 198] width 27 height 6
drag, startPoint x: 377, startPoint y: 206, endPoint x: 377, endPoint y: 215, distance: 8.6
click at [377, 207] on button "Yes / OK" at bounding box center [377, 207] width 27 height 6
click at [377, 217] on button "Yes / OK" at bounding box center [377, 216] width 27 height 6
drag, startPoint x: 376, startPoint y: 225, endPoint x: 379, endPoint y: 228, distance: 4.8
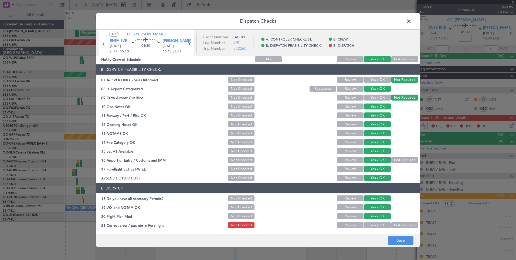
click at [376, 225] on button "Yes / OK" at bounding box center [377, 225] width 27 height 6
click at [390, 236] on button "Save" at bounding box center [401, 240] width 26 height 9
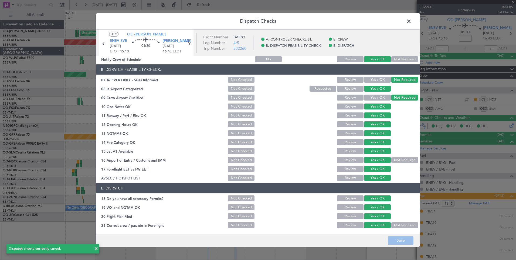
click at [412, 21] on span at bounding box center [412, 22] width 0 height 11
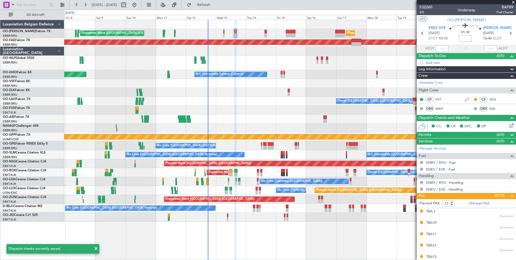
click at [467, 37] on input at bounding box center [465, 38] width 13 height 6
type input "+"
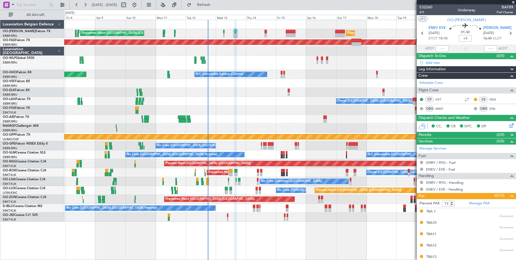
type input "+00:05"
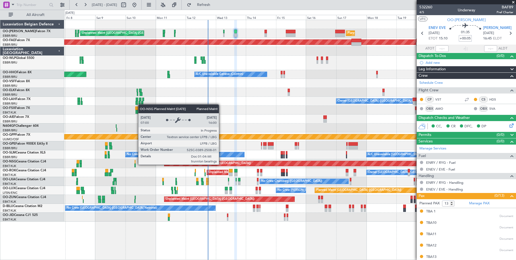
click at [214, 172] on div "Unplanned Maint Brussels (Brussels National) Planned Maint Brussels (Brussels N…" at bounding box center [290, 120] width 452 height 201
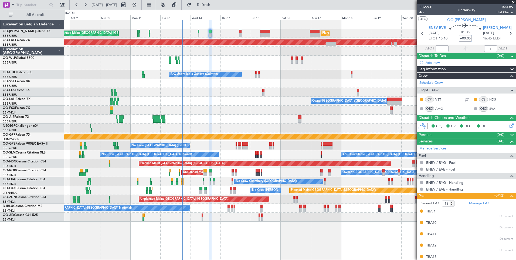
click at [208, 121] on div at bounding box center [290, 118] width 452 height 9
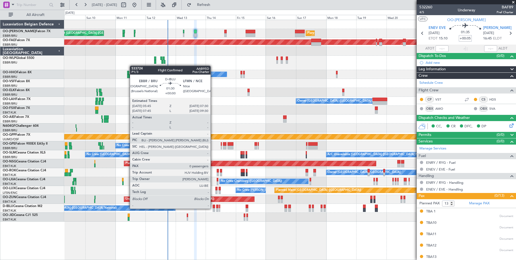
click at [213, 208] on div at bounding box center [214, 210] width 2 height 4
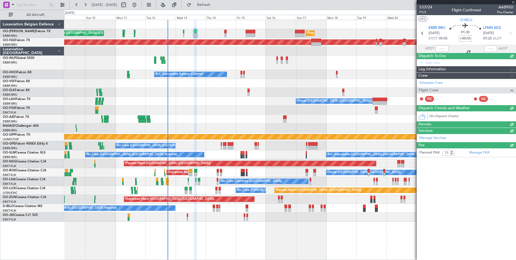
type input "0"
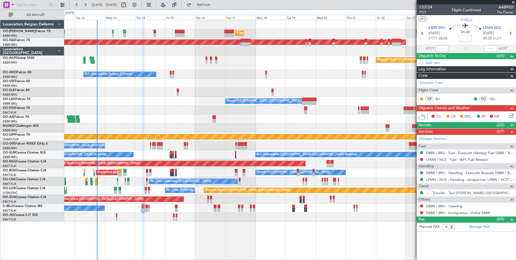
click at [153, 165] on div "Planned Maint Brussels (Brussels National) Unplanned Maint Brussels (Brussels N…" at bounding box center [290, 120] width 452 height 201
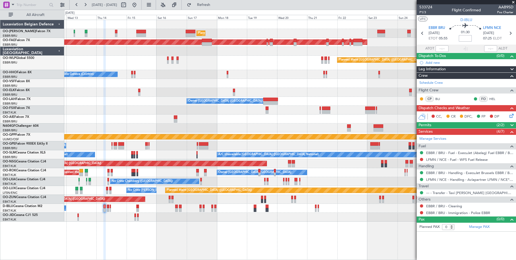
click at [44, 161] on div "Planned Maint Brussels (Brussels National) Planned Maint Brussels (Brussels Nat…" at bounding box center [258, 135] width 516 height 250
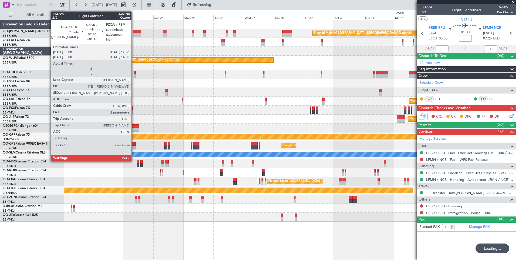
click at [134, 130] on div at bounding box center [134, 130] width 10 height 4
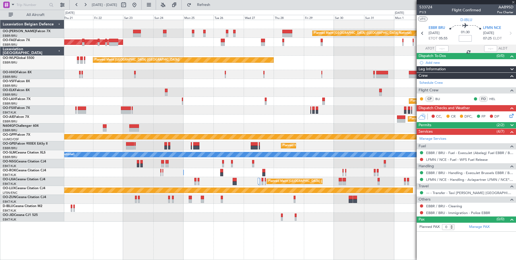
type input "+01:10"
type input "2"
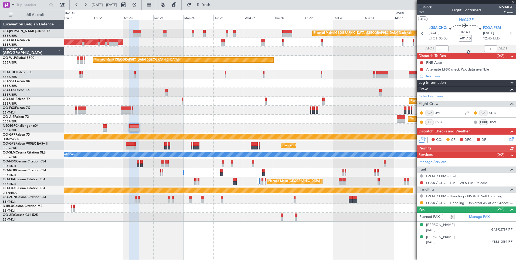
click at [229, 151] on div "Planned Maint Brussels (Brussels National) Owner Melsbroek Air Base Planned Mai…" at bounding box center [290, 120] width 452 height 201
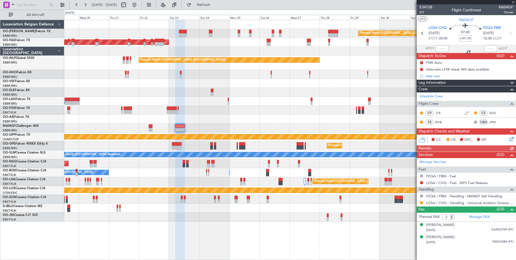
click at [344, 178] on div "Planned Maint Brussels (Brussels National) Planned Maint Brussels (Brussels Nat…" at bounding box center [290, 120] width 452 height 201
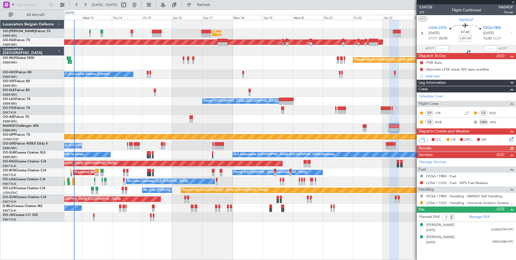
click at [341, 178] on div "No Crew Chambery (Aix-les-bains) Planned Maint Brussels (Brussels National)" at bounding box center [290, 181] width 452 height 9
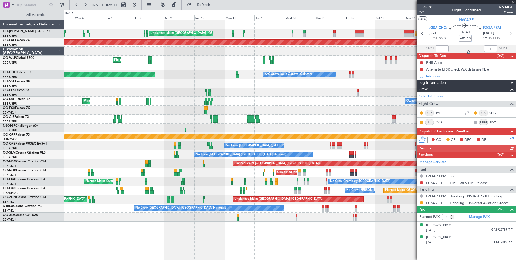
click at [265, 163] on div "Planned Maint Brussels (Brussels National) Unplanned Maint Brussels (Brussels N…" at bounding box center [290, 120] width 452 height 201
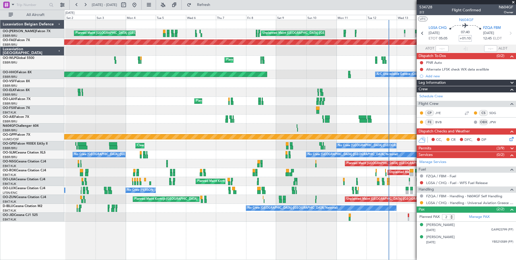
click at [339, 138] on div "Unplanned Maint Brussels (Brussels National) Planned Maint Brussels (Brussels N…" at bounding box center [290, 120] width 452 height 201
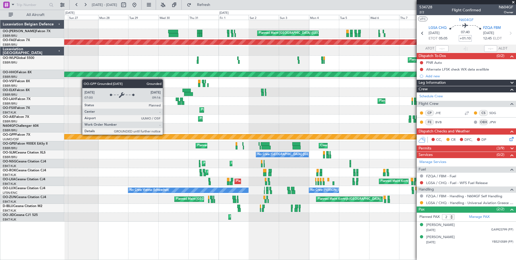
click at [235, 143] on div "Unplanned Maint Brussels (Brussels National) Planned Maint Brussels (Brussels N…" at bounding box center [290, 120] width 452 height 201
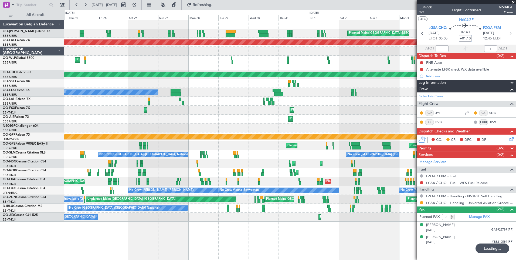
click at [343, 131] on div at bounding box center [290, 127] width 452 height 9
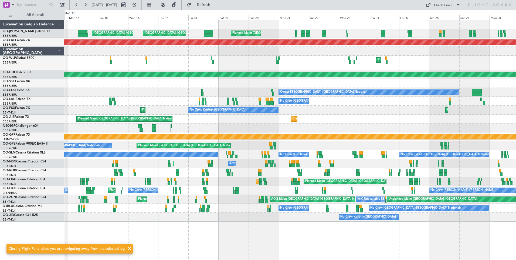
click at [304, 128] on div at bounding box center [290, 127] width 452 height 9
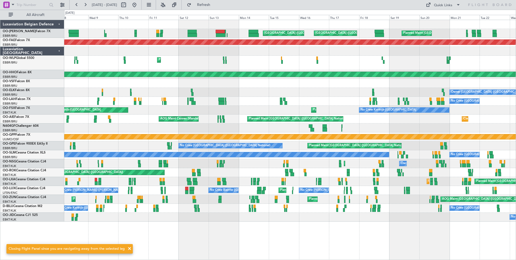
click at [312, 129] on div at bounding box center [290, 127] width 452 height 9
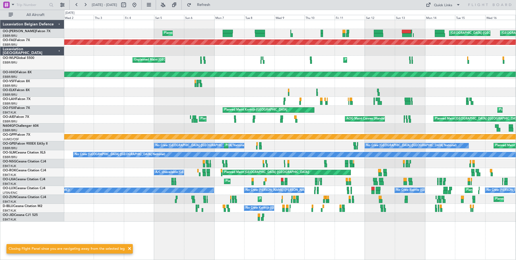
click at [297, 131] on div at bounding box center [290, 127] width 452 height 9
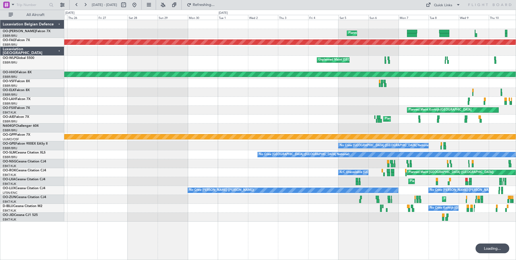
click at [258, 130] on div at bounding box center [290, 127] width 452 height 9
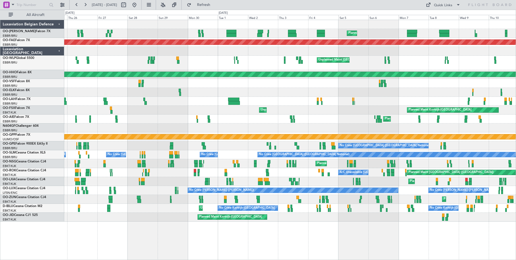
click at [357, 130] on div at bounding box center [290, 127] width 452 height 9
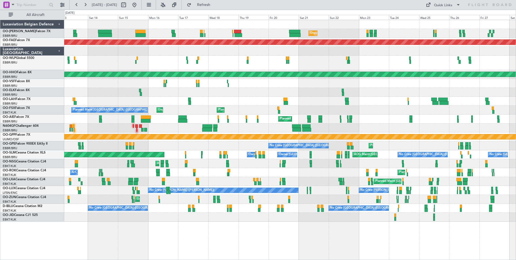
click at [300, 131] on div at bounding box center [296, 130] width 9 height 4
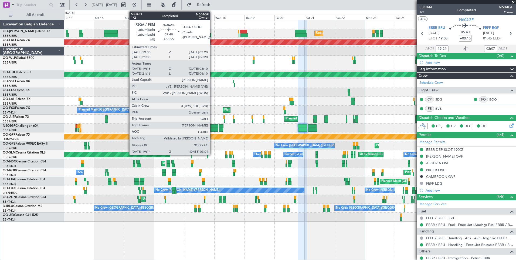
click at [212, 127] on div at bounding box center [213, 126] width 10 height 4
type input "+00:55"
type input "19:21"
type input "03:05"
type input "2"
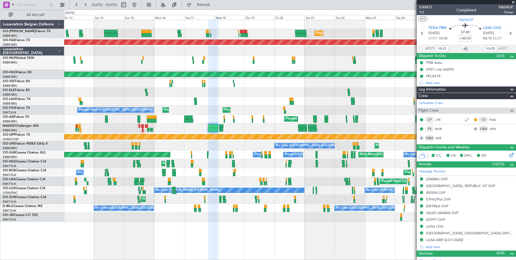
click at [456, 233] on div "CONGO, DEMOCRATIC REPUBLIC DEPARTURE" at bounding box center [469, 233] width 87 height 5
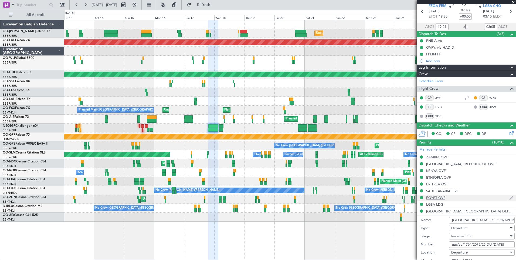
scroll to position [54, 0]
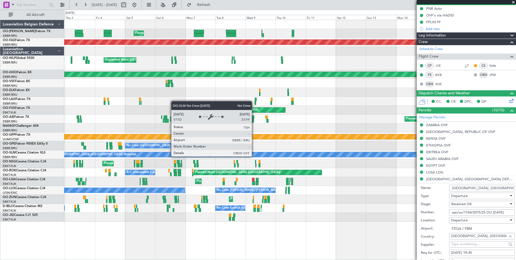
click at [0, 223] on html "13 Jun 2025 - 28 Jun 2025 Refresh Quick Links All Aircraft Planned Maint Brusse…" at bounding box center [258, 130] width 516 height 260
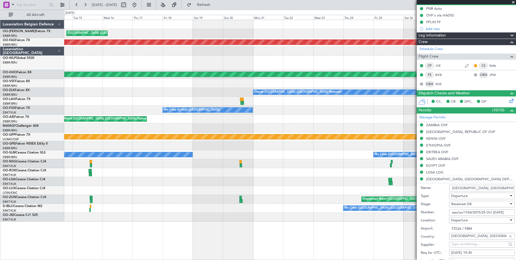
click at [0, 227] on html "13 Jun 2025 - 28 Jun 2025 Refresh Quick Links All Aircraft AOG Maint Camp Sprin…" at bounding box center [258, 130] width 516 height 260
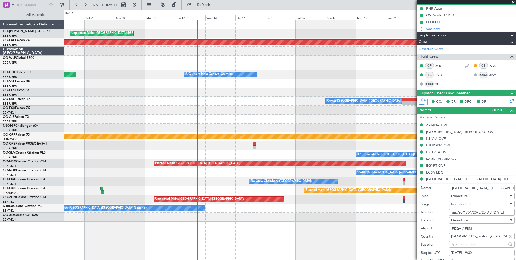
click at [0, 237] on html "13 Jun 2025 - 28 Jun 2025 Refresh Quick Links All Aircraft Unplanned Maint Brus…" at bounding box center [258, 130] width 516 height 260
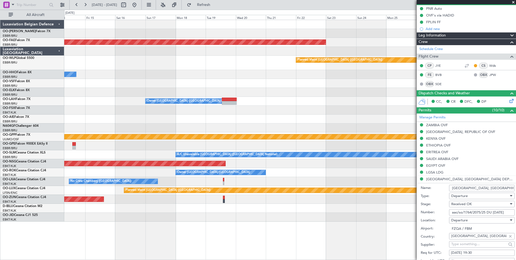
click at [0, 232] on html "13 Jun 2025 - 28 Jun 2025 Refresh Quick Links All Aircraft Planned Maint Brusse…" at bounding box center [258, 130] width 516 height 260
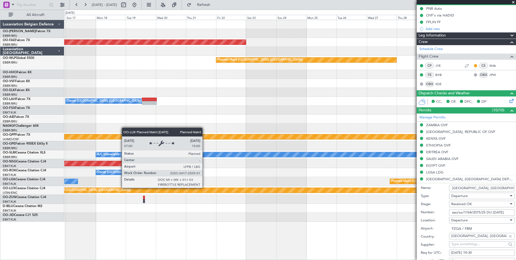
click at [0, 234] on html "13 Jun 2025 - 28 Jun 2025 Refresh Quick Links All Aircraft Planned Maint Brusse…" at bounding box center [258, 130] width 516 height 260
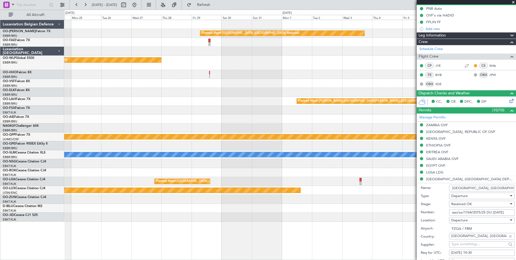
click at [11, 231] on div "Planned Maint Brussels (Brussels National) Planned Maint Kortrijk-Wevelgem Plan…" at bounding box center [258, 135] width 516 height 250
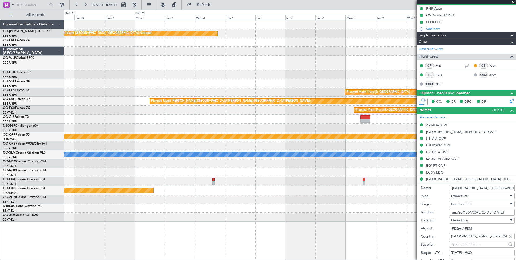
click at [0, 238] on html "13 Jun 2025 - 28 Jun 2025 Refresh Quick Links All Aircraft Planned Maint Brusse…" at bounding box center [258, 130] width 516 height 260
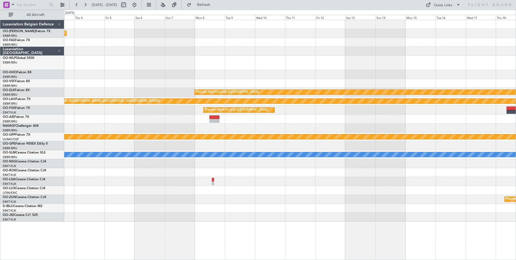
scroll to position [0, 0]
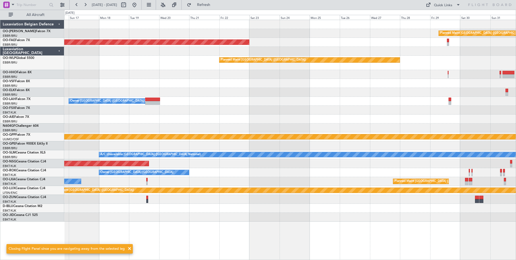
click at [468, 118] on div "Planned Maint [GEOGRAPHIC_DATA] ([GEOGRAPHIC_DATA])" at bounding box center [290, 118] width 452 height 9
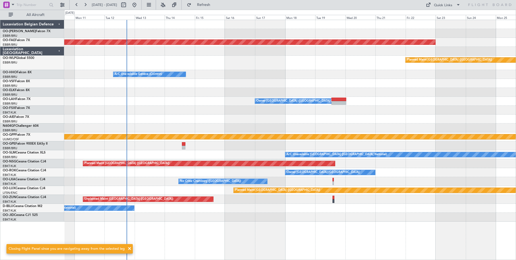
click at [402, 116] on div at bounding box center [290, 118] width 452 height 9
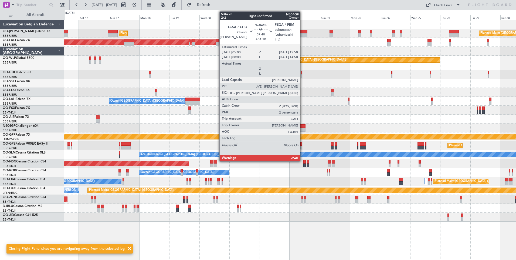
click at [303, 127] on div at bounding box center [301, 126] width 10 height 4
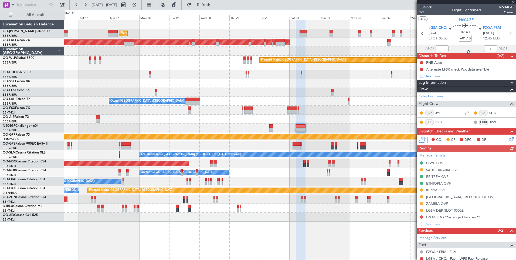
click at [439, 216] on div "Manage Permits EGYPT OVF SAUDI ARABIA OVF ERITREA OVF ETHIOPIA OVF KENYA OVF TA…" at bounding box center [466, 189] width 99 height 76
click at [450, 217] on div "Manage Permits EGYPT OVF SAUDI ARABIA OVF ERITREA OVF ETHIOPIA OVF KENYA OVF TA…" at bounding box center [466, 189] width 99 height 76
click at [440, 218] on div "FZQA LDG **arranged by crew**" at bounding box center [453, 217] width 54 height 5
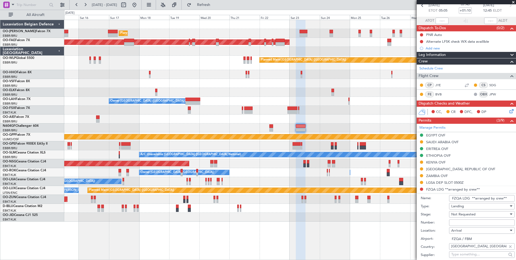
scroll to position [54, 0]
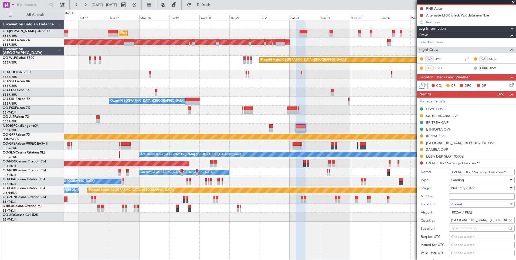
click at [457, 196] on input "Number:" at bounding box center [482, 196] width 66 height 6
type input "AAC/SA/2294/2729/25DU12AUG25"
click at [474, 190] on div "Not Requested" at bounding box center [480, 188] width 58 height 8
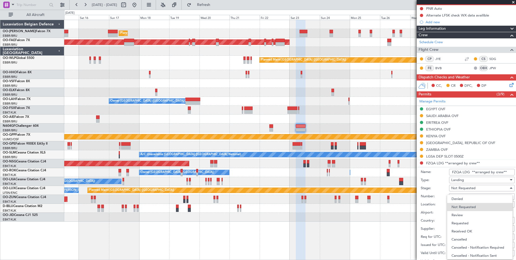
drag, startPoint x: 472, startPoint y: 230, endPoint x: 476, endPoint y: 205, distance: 25.9
click at [472, 230] on span "Received OK" at bounding box center [480, 231] width 57 height 8
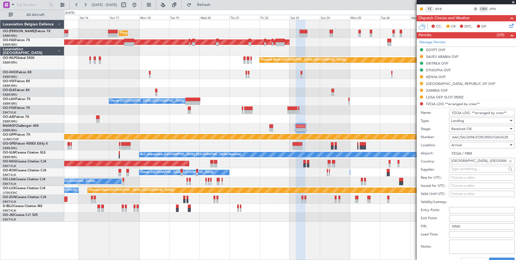
scroll to position [162, 0]
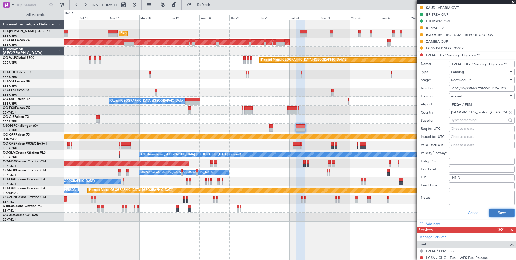
click at [494, 211] on button "Save" at bounding box center [502, 212] width 26 height 9
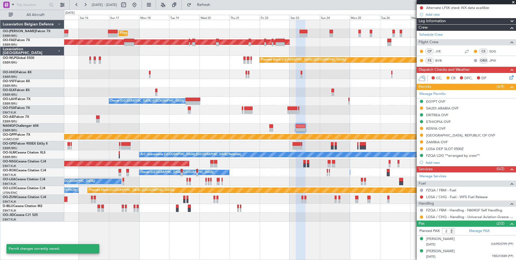
scroll to position [61, 0]
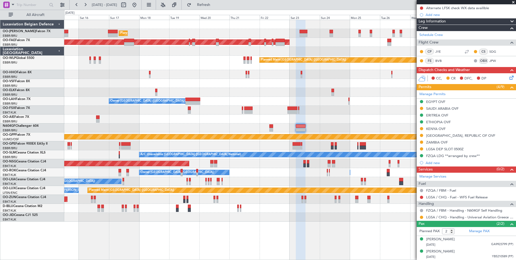
click at [387, 152] on div "Planned Maint [GEOGRAPHIC_DATA] ([GEOGRAPHIC_DATA] National) Planned Maint [GEO…" at bounding box center [290, 120] width 452 height 201
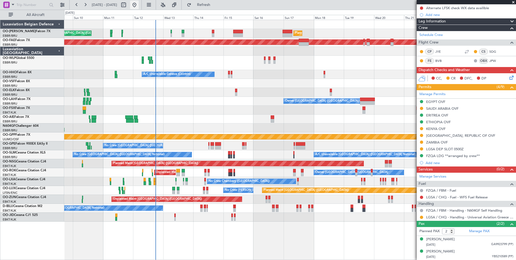
click at [139, 6] on button at bounding box center [134, 5] width 9 height 9
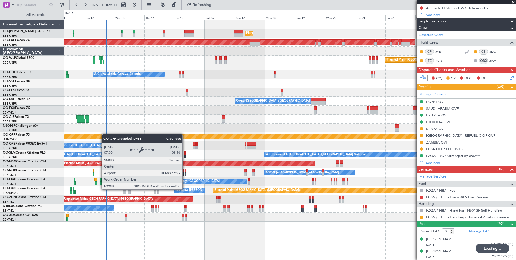
click at [104, 134] on div "Planned Maint Brussels (Brussels National) Unplanned Maint Brussels (Brussels N…" at bounding box center [290, 120] width 452 height 201
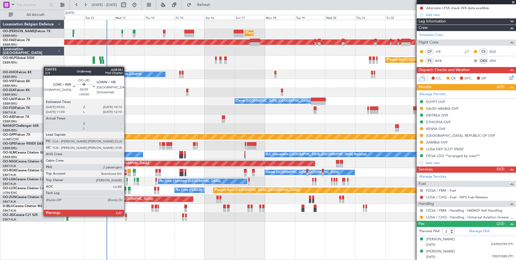
click at [127, 215] on div at bounding box center [126, 215] width 2 height 4
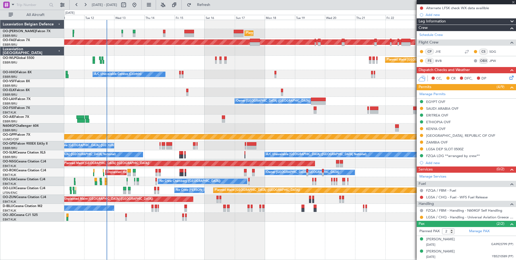
click at [128, 237] on div "Planned Maint Brussels (Brussels National) Unplanned Maint Brussels (Brussels N…" at bounding box center [290, 140] width 452 height 240
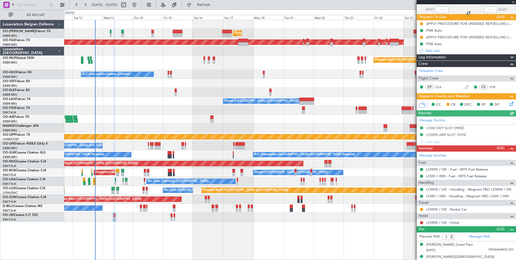
scroll to position [44, 0]
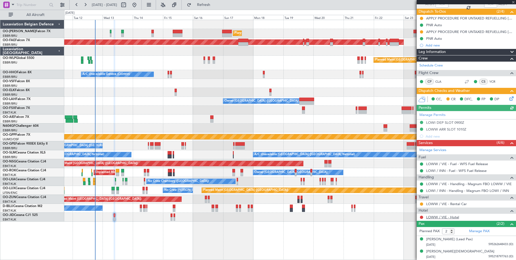
click at [438, 218] on link "LOWW / VIE - Hotel" at bounding box center [442, 217] width 33 height 5
click at [176, 227] on div "Planned Maint Brussels (Brussels National) Unplanned Maint Brussels (Brussels N…" at bounding box center [290, 140] width 452 height 240
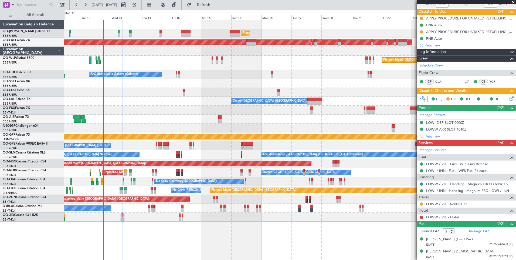
click at [123, 228] on div at bounding box center [123, 140] width 2 height 240
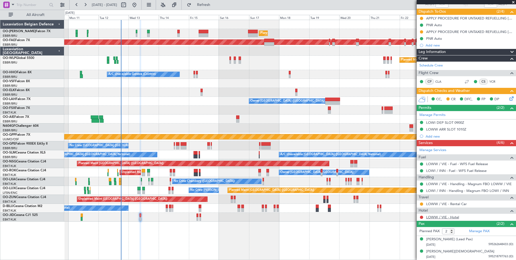
click at [435, 217] on link "LOWW / VIE - Hotel" at bounding box center [442, 217] width 33 height 5
click at [422, 218] on button at bounding box center [421, 216] width 3 height 3
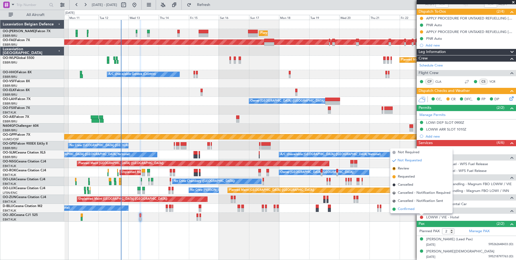
click at [412, 208] on span "Confirmed" at bounding box center [406, 208] width 17 height 5
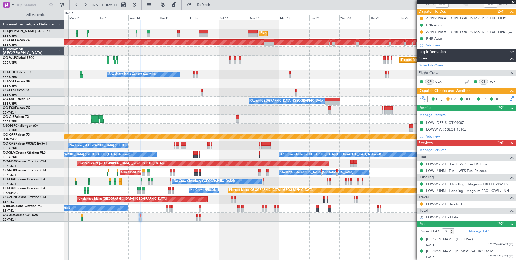
click at [241, 190] on div "Planned Maint Brussels (Brussels National) Unplanned Maint Brussels (Brussels N…" at bounding box center [290, 120] width 452 height 201
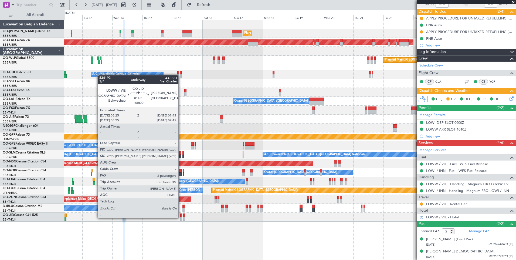
click at [181, 217] on div at bounding box center [181, 219] width 2 height 4
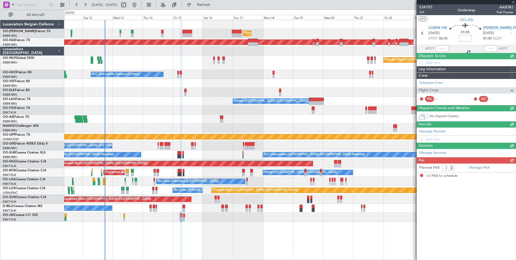
scroll to position [0, 0]
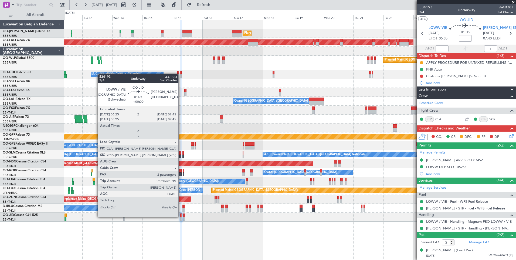
click at [181, 216] on div at bounding box center [181, 215] width 2 height 4
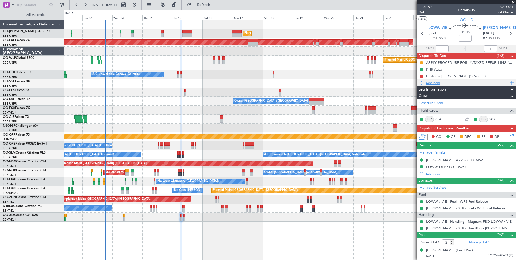
click at [440, 82] on div "Add new" at bounding box center [467, 82] width 83 height 5
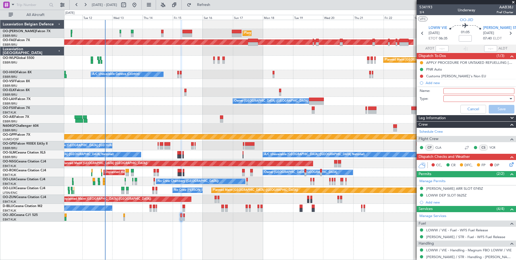
click at [455, 91] on input "Name:" at bounding box center [479, 91] width 71 height 6
type input "FPL released to crew"
click at [451, 97] on div at bounding box center [477, 98] width 63 height 8
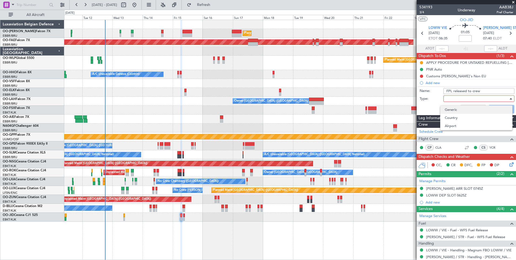
click at [453, 109] on span "Generic" at bounding box center [476, 110] width 63 height 8
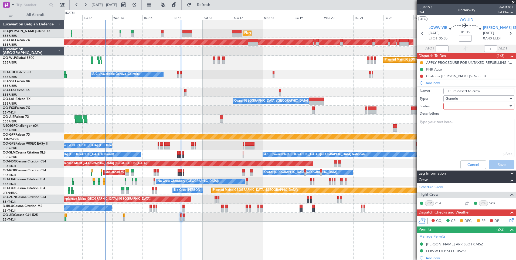
click at [452, 109] on div at bounding box center [477, 106] width 63 height 8
click at [454, 117] on span "Not Started" at bounding box center [476, 117] width 63 height 8
click at [495, 166] on button "Save" at bounding box center [502, 164] width 26 height 9
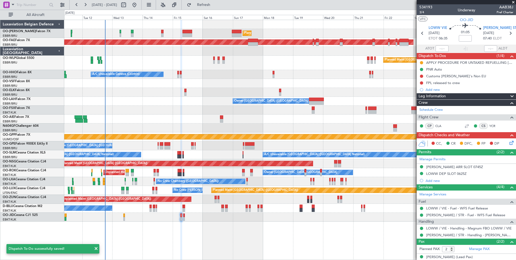
click at [446, 167] on div "[PERSON_NAME] ARR SLOT 0745Z" at bounding box center [454, 166] width 57 height 5
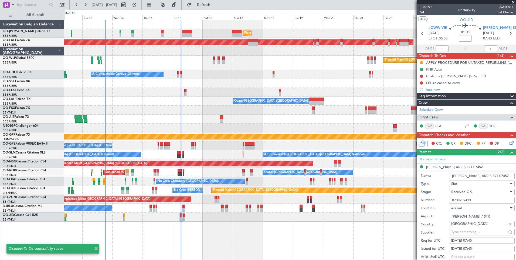
drag, startPoint x: 455, startPoint y: 198, endPoint x: 441, endPoint y: 198, distance: 14.0
click at [442, 198] on div "Number: 0708252413" at bounding box center [468, 200] width 94 height 8
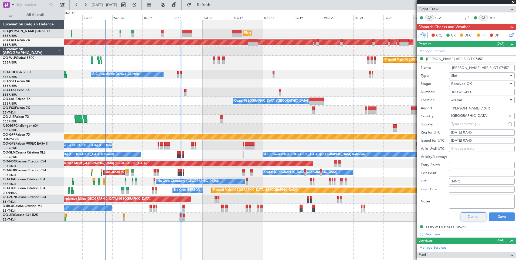
click at [477, 217] on button "Cancel" at bounding box center [474, 216] width 26 height 9
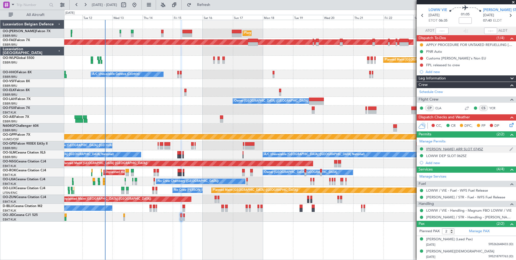
click at [440, 156] on mat-tooltip-component "[PERSON_NAME] ARR SLOT 0745Z" at bounding box center [453, 158] width 58 height 14
click at [460, 155] on div "LOWW DEP SLOT 0625Z" at bounding box center [446, 155] width 40 height 5
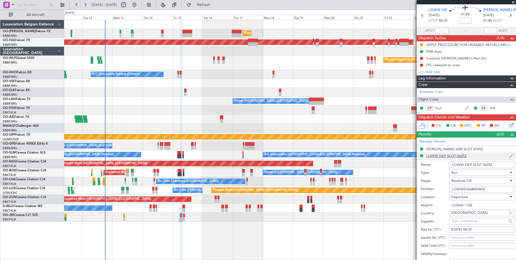
scroll to position [108, 0]
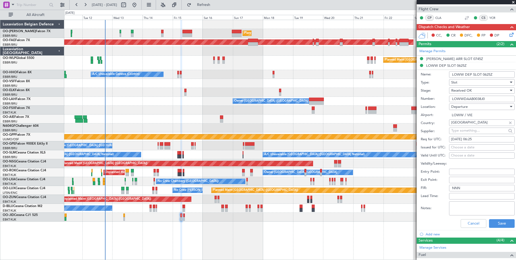
drag, startPoint x: 488, startPoint y: 98, endPoint x: 433, endPoint y: 97, distance: 55.1
click at [433, 97] on div "Number: LOWWDAAB0038J0" at bounding box center [468, 99] width 94 height 8
click at [436, 61] on div "[PERSON_NAME] ARR SLOT 0745Z" at bounding box center [466, 59] width 99 height 7
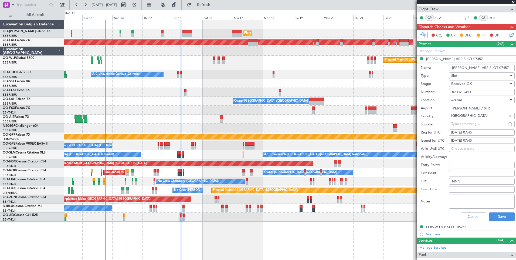
drag, startPoint x: 478, startPoint y: 92, endPoint x: 437, endPoint y: 88, distance: 41.5
click at [437, 88] on div "Number: 0708252413" at bounding box center [468, 92] width 94 height 8
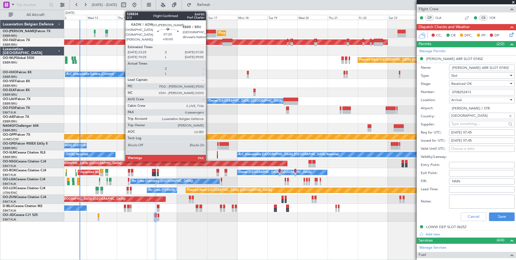
click at [208, 33] on div at bounding box center [211, 35] width 10 height 4
type input "4"
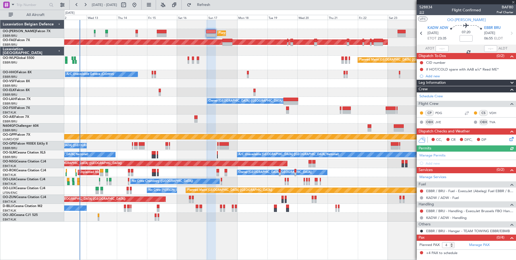
click at [423, 12] on span "2/2" at bounding box center [426, 12] width 13 height 5
click at [283, 207] on div "No Crew [GEOGRAPHIC_DATA] ([GEOGRAPHIC_DATA] National)" at bounding box center [290, 208] width 452 height 9
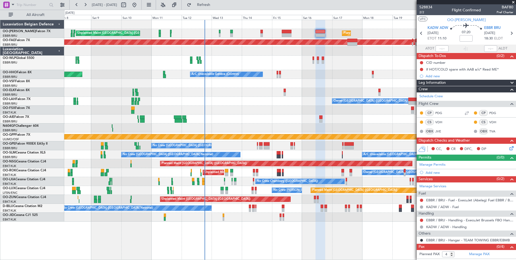
click at [74, 82] on div "Planned Maint [GEOGRAPHIC_DATA] ([GEOGRAPHIC_DATA] National) Unplanned Maint [G…" at bounding box center [290, 120] width 452 height 201
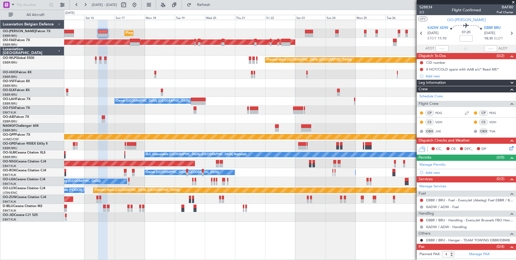
click at [97, 83] on div "Planned Maint [GEOGRAPHIC_DATA] ([GEOGRAPHIC_DATA] National) Planned Maint [GEO…" at bounding box center [290, 120] width 452 height 201
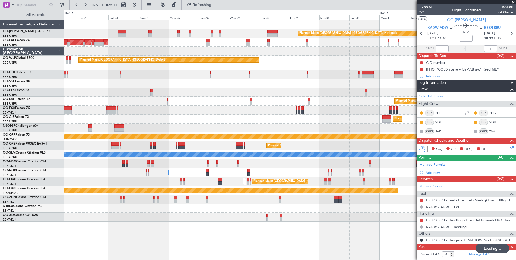
click at [28, 81] on div "Planned Maint [GEOGRAPHIC_DATA] ([GEOGRAPHIC_DATA] National) Owner [GEOGRAPHIC_…" at bounding box center [258, 135] width 516 height 250
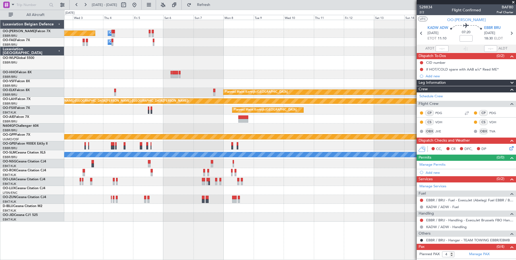
click at [171, 64] on div "Planned Maint [GEOGRAPHIC_DATA] ([GEOGRAPHIC_DATA] National) Owner [GEOGRAPHIC_…" at bounding box center [290, 120] width 452 height 201
click at [250, 57] on div "Planned Maint [GEOGRAPHIC_DATA] ([GEOGRAPHIC_DATA] National) Owner [GEOGRAPHIC_…" at bounding box center [290, 120] width 452 height 201
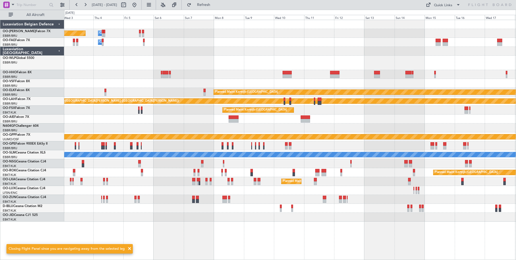
click at [202, 45] on div "Owner Melsbroek Air Base" at bounding box center [290, 42] width 452 height 9
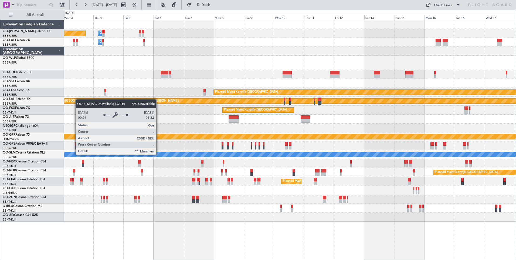
click at [367, 160] on div "Owner Melsbroek Air Base Planned Maint [GEOGRAPHIC_DATA] ([GEOGRAPHIC_DATA]) Ow…" at bounding box center [290, 120] width 452 height 201
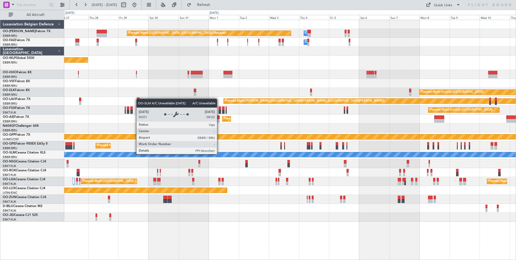
click at [317, 150] on div "A/C Unavailable [GEOGRAPHIC_DATA] ([GEOGRAPHIC_DATA] National)" at bounding box center [290, 154] width 452 height 9
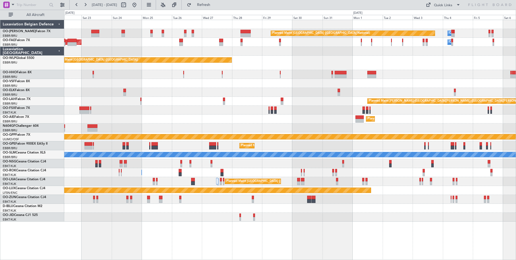
click at [304, 151] on div "Owner Melsbroek Air Base Planned Maint [GEOGRAPHIC_DATA] ([GEOGRAPHIC_DATA]) Ow…" at bounding box center [290, 120] width 452 height 201
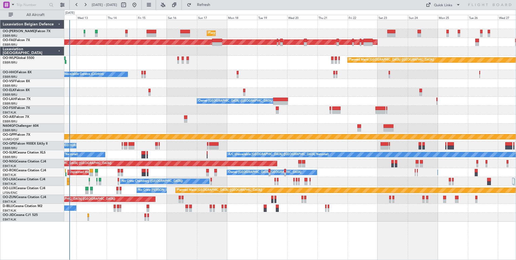
click at [229, 150] on div "Planned Maint [GEOGRAPHIC_DATA] ([GEOGRAPHIC_DATA] National) Planned Maint [GEO…" at bounding box center [290, 120] width 452 height 201
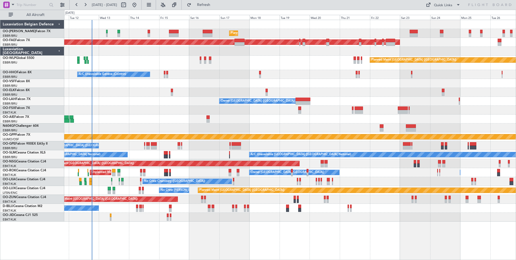
click at [237, 123] on div "Planned Maint [GEOGRAPHIC_DATA] ([GEOGRAPHIC_DATA] National) Unplanned Maint [G…" at bounding box center [290, 120] width 452 height 201
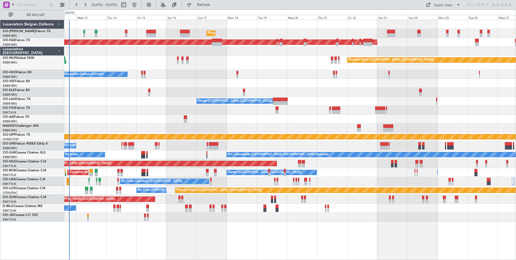
click at [290, 123] on div "Planned Maint [GEOGRAPHIC_DATA] ([GEOGRAPHIC_DATA] National) Planned Maint [GEO…" at bounding box center [290, 120] width 452 height 201
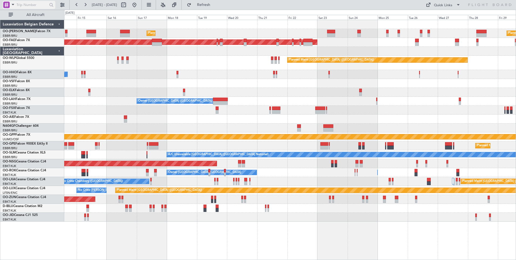
click at [8, 3] on div at bounding box center [6, 5] width 6 height 6
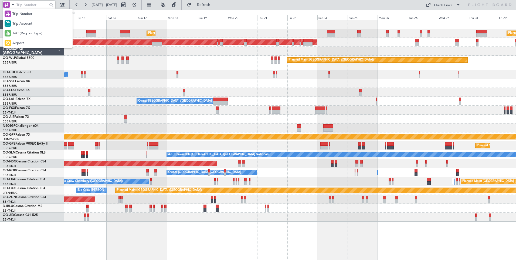
click at [23, 43] on span "Airport" at bounding box center [18, 42] width 12 height 5
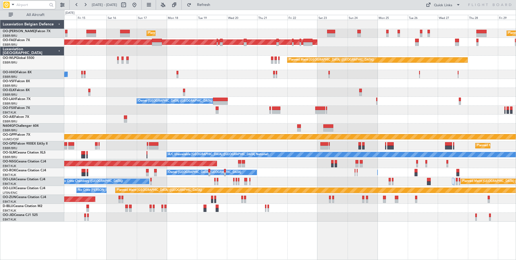
click at [23, 7] on input "text" at bounding box center [31, 5] width 31 height 8
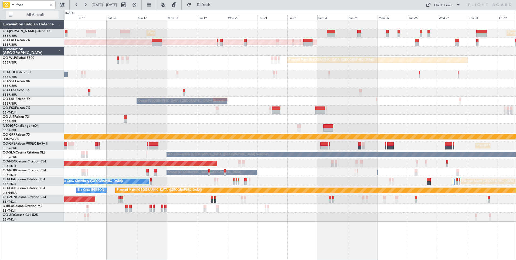
type input "fcod"
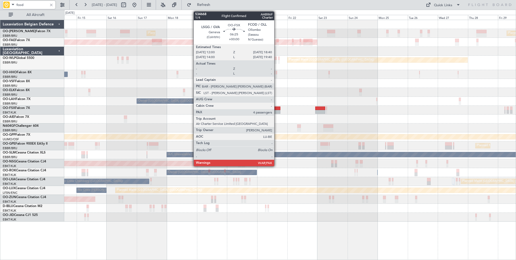
click at [277, 112] on div at bounding box center [276, 112] width 8 height 4
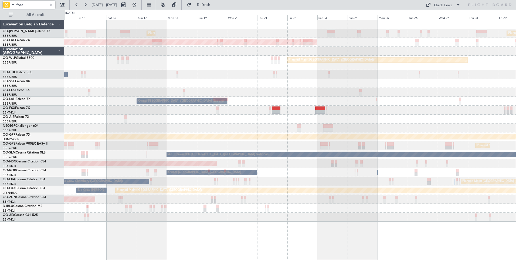
click at [266, 126] on div "Planned Maint Brussels (Brussels National) Planned Maint Brussels (Brussels Nat…" at bounding box center [290, 120] width 452 height 201
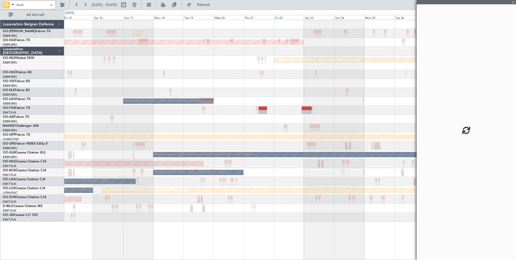
click at [225, 121] on div "Planned Maint London (Farnborough)" at bounding box center [290, 118] width 452 height 9
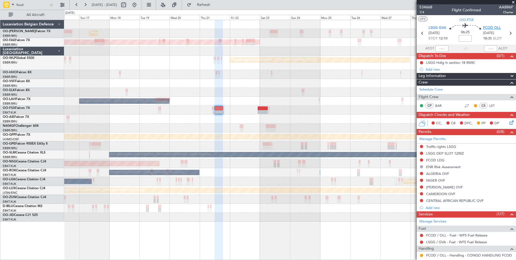
click at [487, 28] on span "FCOD OLL" at bounding box center [492, 27] width 18 height 5
click at [139, 5] on button at bounding box center [134, 5] width 9 height 9
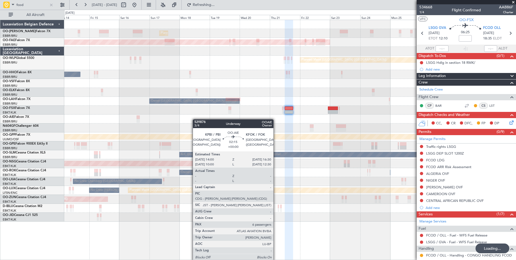
click at [194, 119] on div "Planned Maint Brussels (Brussels National) Planned Maint Brussels (Brussels Nat…" at bounding box center [290, 120] width 452 height 201
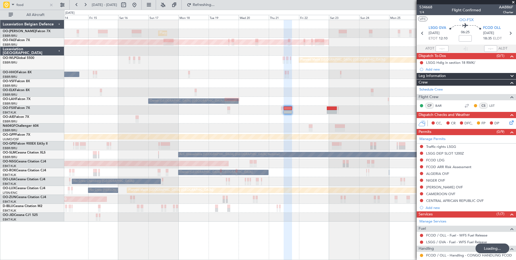
click at [376, 129] on div at bounding box center [290, 127] width 452 height 9
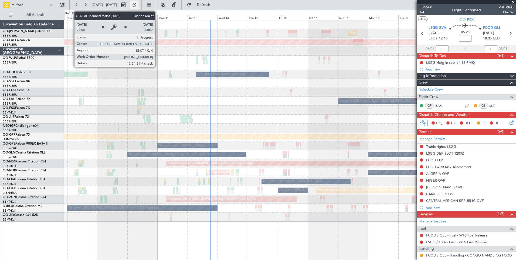
click at [139, 7] on button at bounding box center [134, 5] width 9 height 9
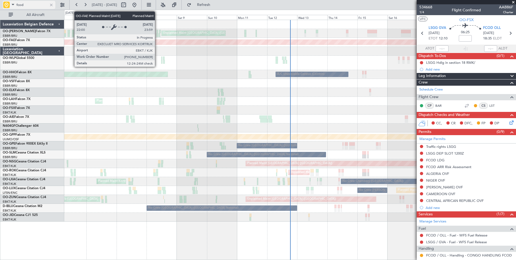
click at [52, 4] on div at bounding box center [51, 5] width 6 height 6
click at [256, 150] on div "Planned Maint Brussels (Brussels National) Unplanned Maint Brussels (Brussels N…" at bounding box center [290, 120] width 452 height 201
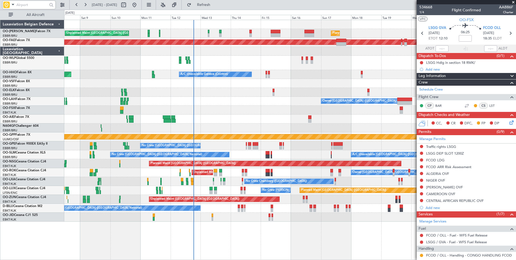
click at [207, 125] on div "Planned Maint Brussels (Brussels National) Unplanned Maint Brussels (Brussels N…" at bounding box center [290, 120] width 452 height 201
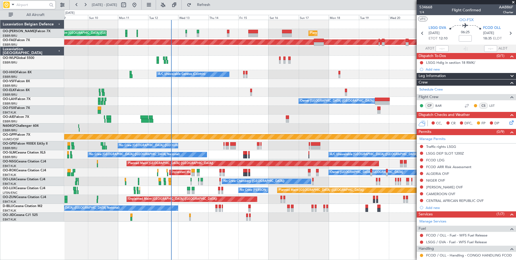
click at [200, 194] on div "Planned Maint Paris (Le Bourget) No Crew Nancy (Essey)" at bounding box center [290, 190] width 452 height 9
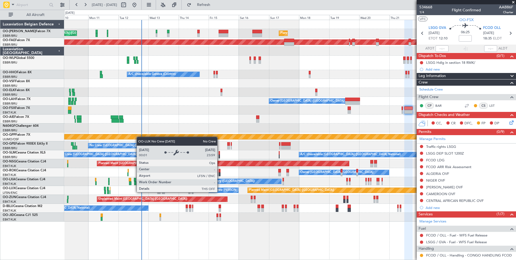
click at [214, 194] on div "Planned Maint Paris (Le Bourget) No Crew Nancy (Essey)" at bounding box center [290, 190] width 452 height 9
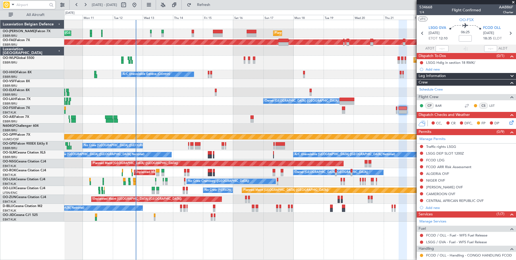
click at [169, 133] on div "Planned Maint Brussels (Brussels National) Unplanned Maint Brussels (Brussels N…" at bounding box center [290, 120] width 452 height 201
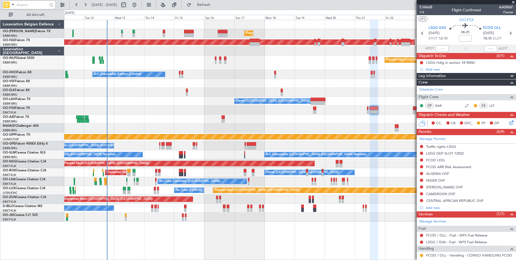
click at [122, 143] on div "Planned Maint Brussels (Brussels National) Unplanned Maint Brussels (Brussels N…" at bounding box center [290, 120] width 452 height 201
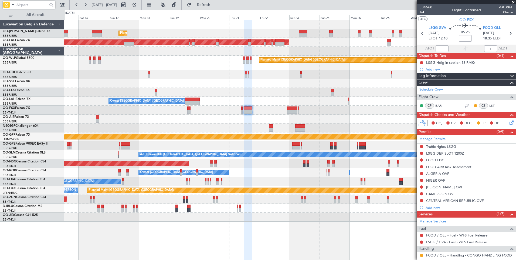
click at [155, 121] on div "Planned Maint Brussels (Brussels National) Planned Maint Brussels (Brussels Nat…" at bounding box center [290, 120] width 452 height 201
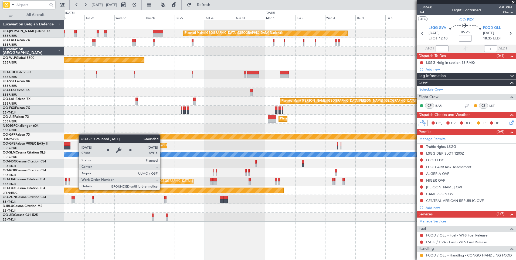
click at [0, 157] on html "11 Aug 2025 - 26 Aug 2025 Refresh Quick Links All Aircraft Planned Maint Brusse…" at bounding box center [258, 130] width 516 height 260
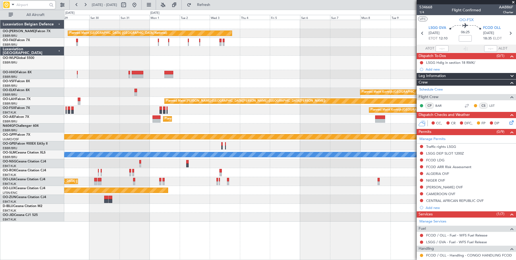
click at [225, 97] on div "Planned Maint Brussels (Brussels National) Planned Maint Berlin (Brandenburg) P…" at bounding box center [290, 120] width 452 height 201
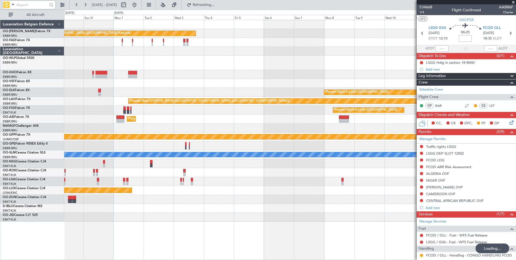
click at [236, 84] on div at bounding box center [290, 83] width 452 height 9
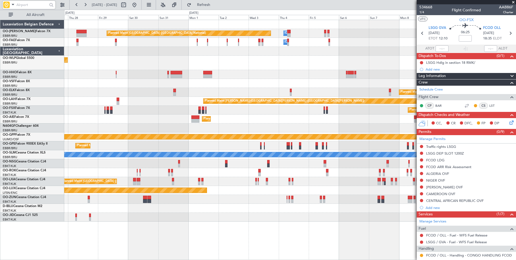
click at [281, 83] on div at bounding box center [290, 83] width 452 height 9
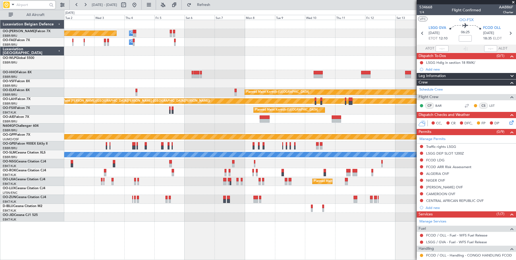
click at [151, 96] on div "Planned Maint Brussels (Brussels National) Owner Melsbroek Air Base Owner Melsb…" at bounding box center [290, 120] width 452 height 201
click at [321, 174] on div "Planned Maint Brussels (Brussels National) Owner Melsbroek Air Base Owner Melsb…" at bounding box center [290, 120] width 452 height 201
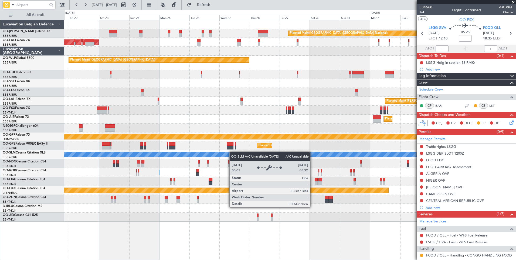
click at [338, 153] on div "A/C Unavailable [GEOGRAPHIC_DATA] ([GEOGRAPHIC_DATA] National)" at bounding box center [290, 154] width 452 height 9
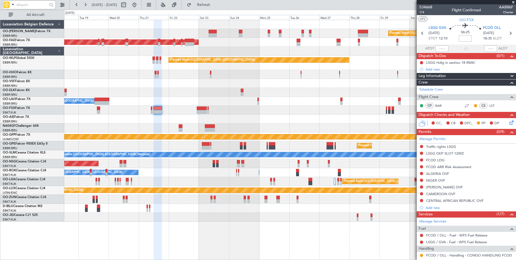
click at [269, 150] on div "Planned Maint Brussels (Brussels National) Planned Maint Brussels (Brussels Nat…" at bounding box center [290, 120] width 452 height 201
click at [183, 146] on div "Planned Maint [GEOGRAPHIC_DATA] ([GEOGRAPHIC_DATA] National)" at bounding box center [290, 145] width 452 height 9
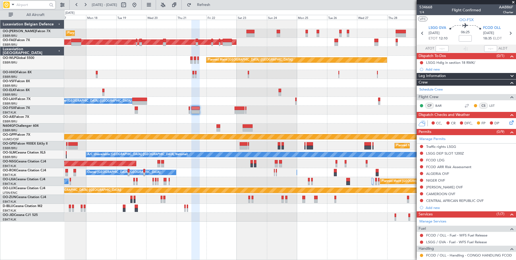
click at [383, 156] on div "Planned Maint Brussels (Brussels National) Planned Maint Brussels (Brussels Nat…" at bounding box center [290, 120] width 452 height 201
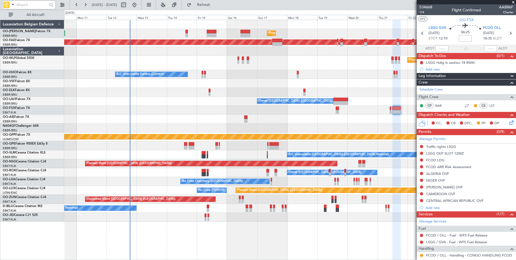
click at [374, 151] on div "Planned Maint Brussels (Brussels National) Unplanned Maint Brussels (Brussels N…" at bounding box center [290, 120] width 452 height 201
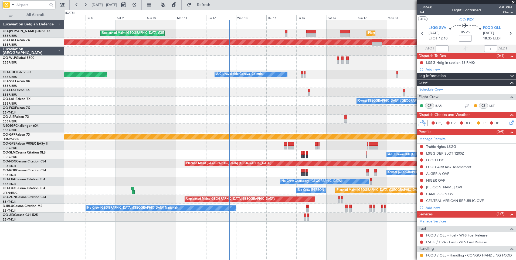
click at [182, 154] on div "A/C Unavailable [GEOGRAPHIC_DATA] ([GEOGRAPHIC_DATA] National)" at bounding box center [290, 154] width 452 height 9
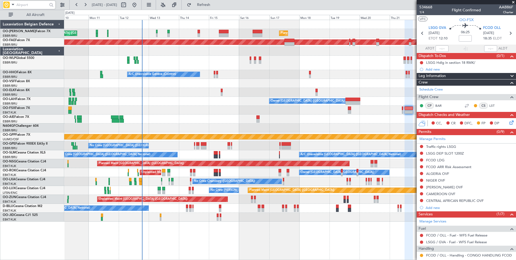
click at [200, 170] on div "Owner Kortrijk-Wevelgem Owner Kortrijk-Wevelgem Unplanned Maint Kortrijk-Wevelg…" at bounding box center [290, 172] width 452 height 9
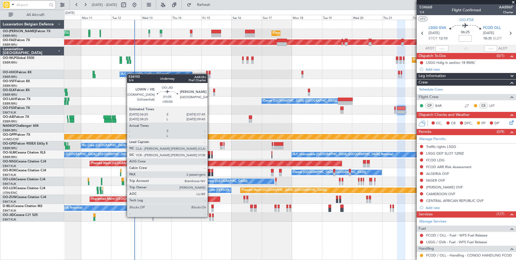
click at [210, 216] on div at bounding box center [210, 215] width 2 height 4
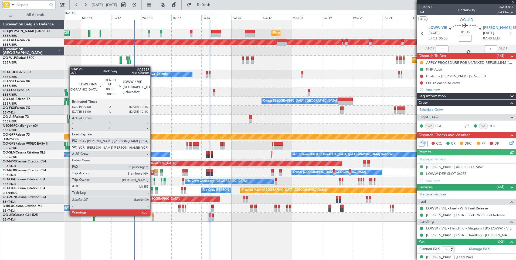
click at [153, 215] on div at bounding box center [153, 215] width 2 height 4
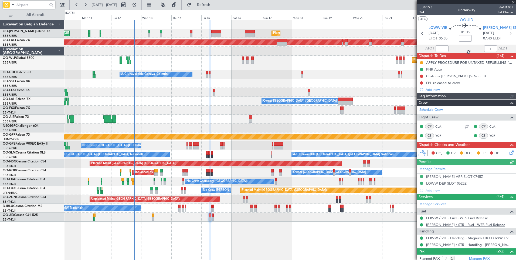
scroll to position [18, 0]
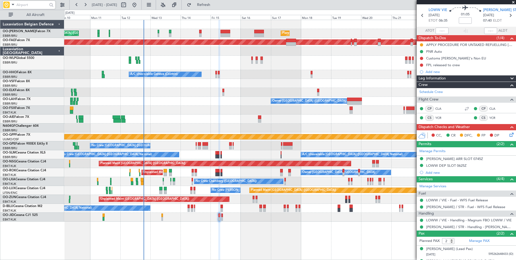
click at [181, 186] on div "Planned Maint Brussels (Brussels National) Unplanned Maint Brussels (Brussels N…" at bounding box center [290, 120] width 452 height 201
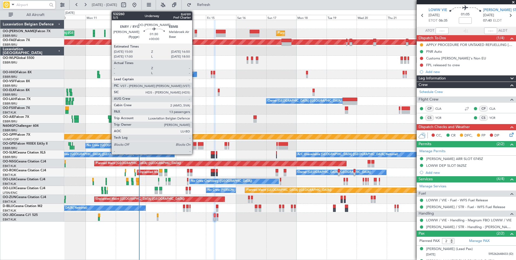
click at [195, 35] on div at bounding box center [196, 35] width 2 height 4
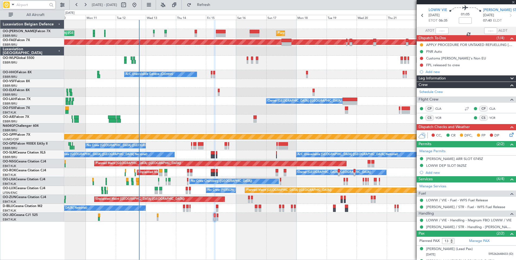
scroll to position [0, 0]
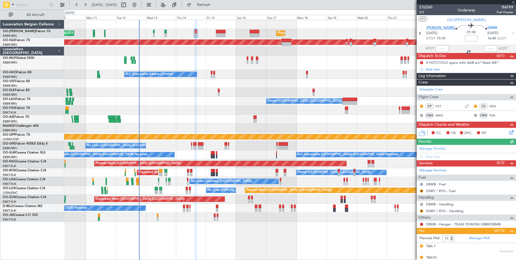
click at [439, 26] on span "ENRY RYG" at bounding box center [441, 27] width 29 height 5
click at [198, 78] on div "A/C Unavailable Geneva (Cointrin) Planned Maint Geneva (Cointrin)" at bounding box center [290, 74] width 452 height 9
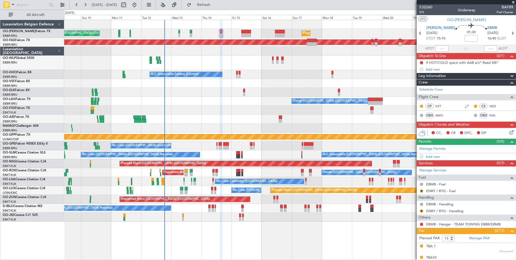
click at [235, 64] on div "Planned Maint Berlin (Brandenburg) Planned Maint Milan (Linate)" at bounding box center [290, 63] width 452 height 14
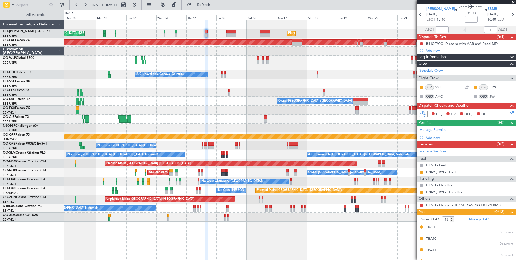
scroll to position [27, 0]
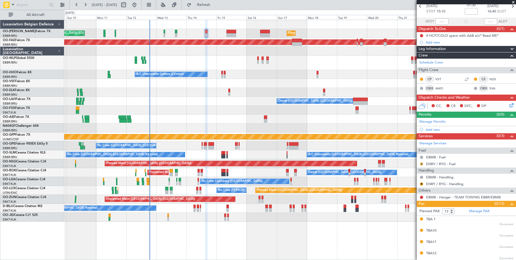
click at [423, 163] on button "R" at bounding box center [421, 163] width 3 height 3
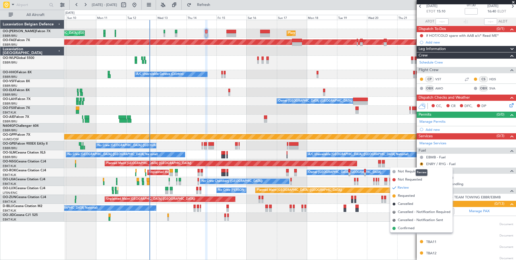
click at [409, 170] on span "Not Required" at bounding box center [409, 171] width 22 height 5
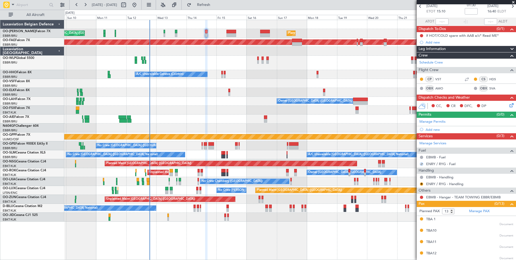
click at [424, 184] on div "R ENRY / RYG - Handling" at bounding box center [466, 183] width 99 height 7
click at [422, 184] on button "R" at bounding box center [421, 183] width 3 height 3
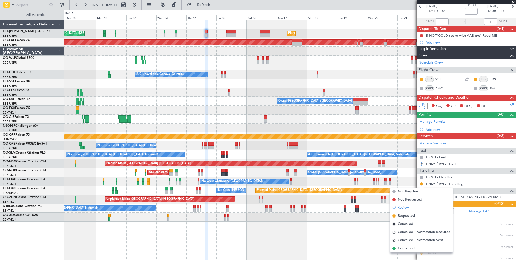
click at [415, 193] on span "Not Required" at bounding box center [409, 191] width 22 height 5
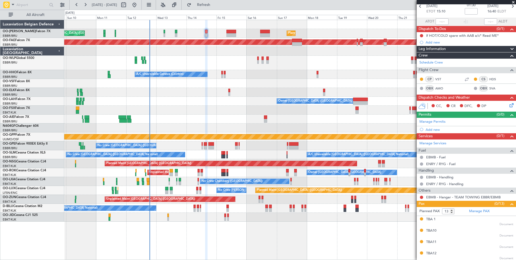
click at [193, 101] on div "Planned Maint Brussels (Brussels National) Unplanned Maint Brussels (Brussels N…" at bounding box center [290, 120] width 452 height 201
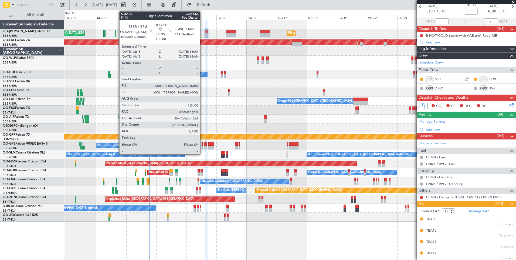
click at [202, 145] on div at bounding box center [202, 144] width 1 height 4
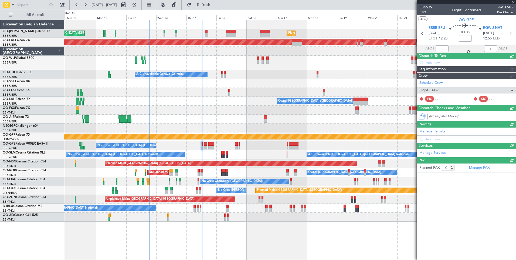
scroll to position [0, 0]
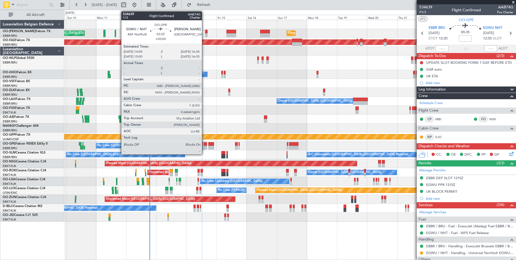
click at [204, 146] on div at bounding box center [206, 148] width 4 height 4
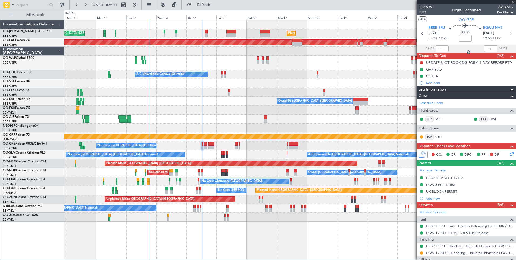
type input "6"
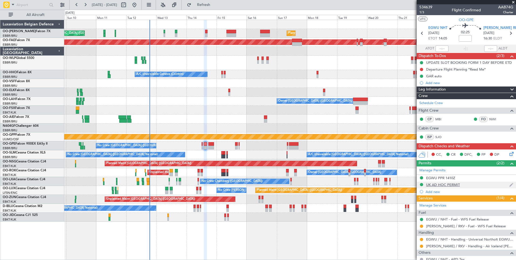
scroll to position [27, 0]
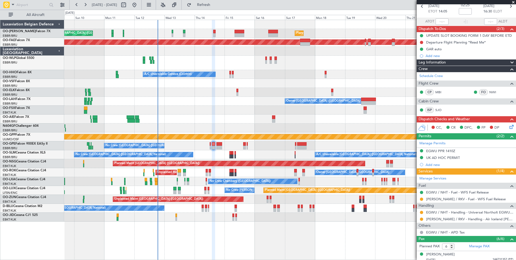
click at [213, 154] on div "A/C Unavailable [GEOGRAPHIC_DATA] ([GEOGRAPHIC_DATA] National) No Crew [GEOGRAP…" at bounding box center [290, 154] width 452 height 9
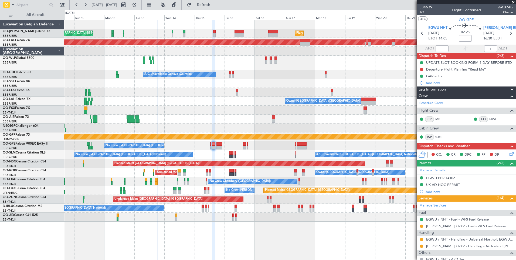
scroll to position [27, 0]
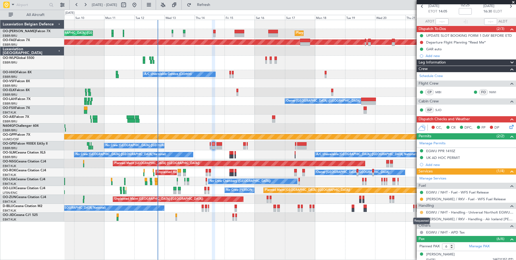
click at [422, 213] on button at bounding box center [421, 212] width 3 height 3
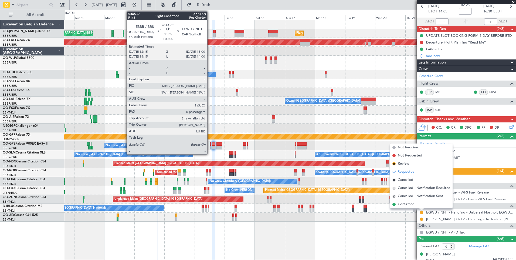
click at [210, 145] on div at bounding box center [210, 144] width 1 height 4
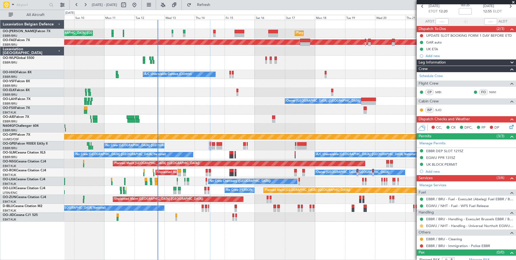
click at [423, 225] on button at bounding box center [421, 225] width 3 height 3
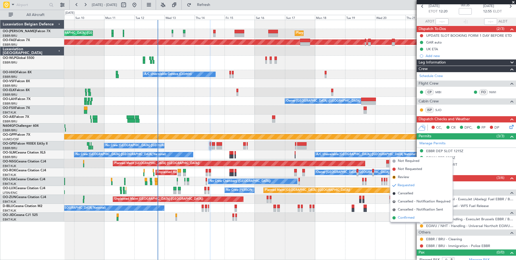
click at [407, 219] on span "Confirmed" at bounding box center [406, 217] width 17 height 5
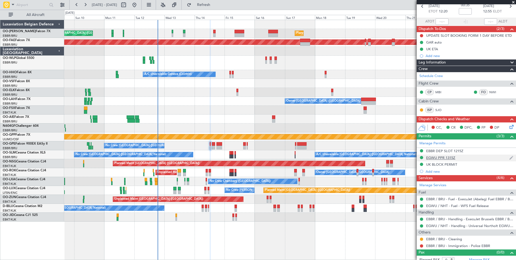
click at [443, 160] on mat-tooltip-component "EGWU PPR 1315Z" at bounding box center [441, 167] width 35 height 14
click at [442, 158] on div "EGWU PPR 1315Z" at bounding box center [440, 157] width 29 height 5
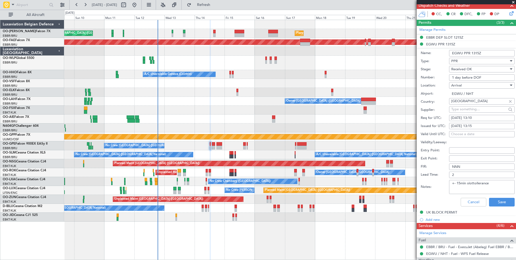
scroll to position [162, 0]
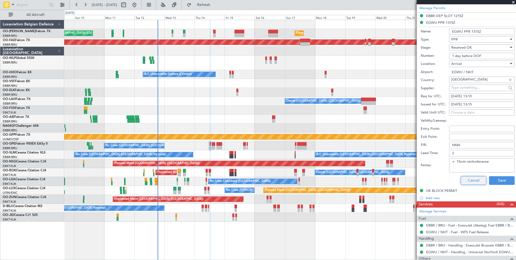
click at [472, 181] on button "Cancel" at bounding box center [474, 180] width 26 height 9
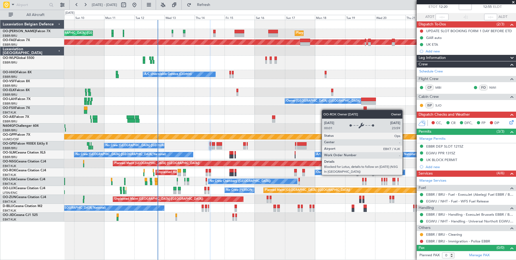
scroll to position [31, 0]
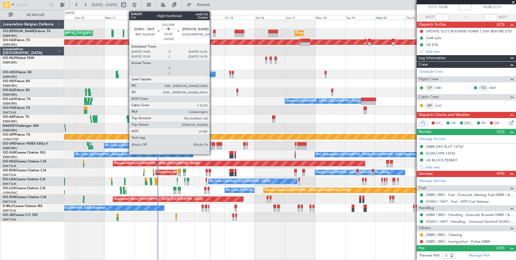
click at [212, 144] on div at bounding box center [214, 144] width 4 height 4
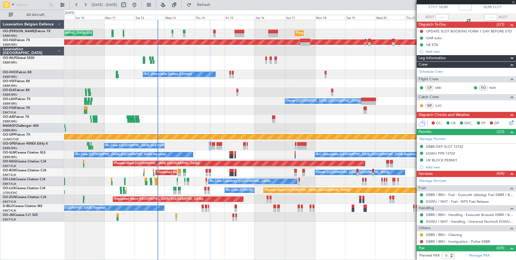
type input "6"
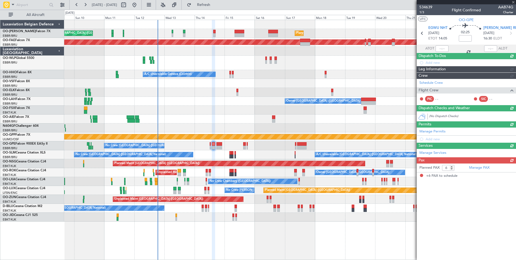
scroll to position [0, 0]
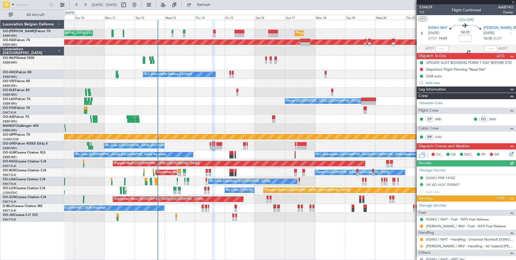
click at [421, 239] on mat-tooltip-component "Requested" at bounding box center [422, 237] width 24 height 14
click at [424, 239] on div "EGWU / NHT - Handling - Universal Northolt EGWU / NHT" at bounding box center [466, 239] width 99 height 7
click at [421, 239] on button at bounding box center [421, 239] width 3 height 3
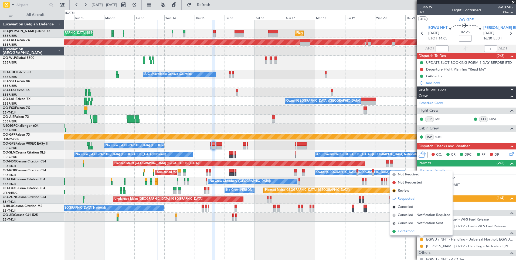
click at [411, 231] on span "Confirmed" at bounding box center [406, 230] width 17 height 5
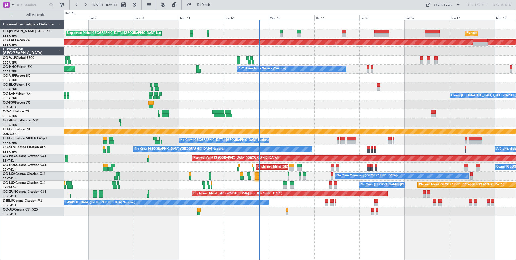
click at [279, 170] on div "Unplanned Maint Kortrijk-Wevelgem Owner Kortrijk-Wevelgem" at bounding box center [290, 167] width 452 height 9
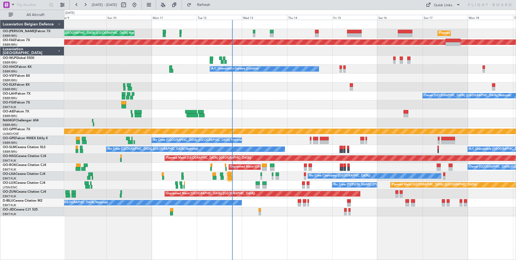
click at [251, 176] on div "No Crew Chambery (Aix-les-bains) Planned Maint Kortrijk-Wevelgem" at bounding box center [290, 175] width 452 height 9
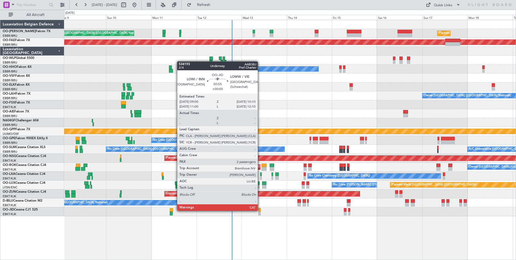
click at [261, 210] on div at bounding box center [259, 210] width 2 height 4
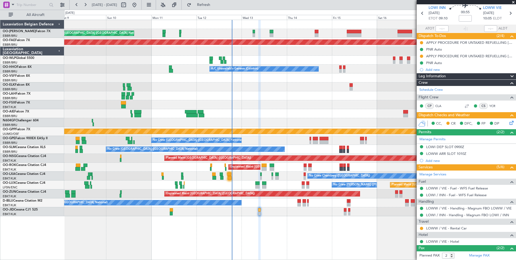
scroll to position [44, 0]
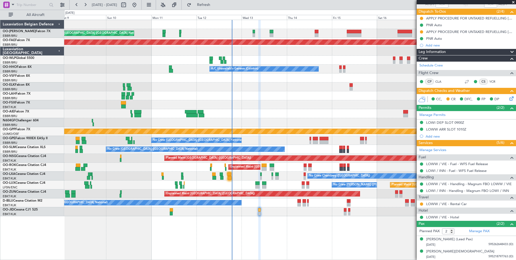
click at [249, 222] on div "Planned Maint Brussels (Brussels National) Unplanned Maint Brussels (Brussels N…" at bounding box center [290, 140] width 452 height 240
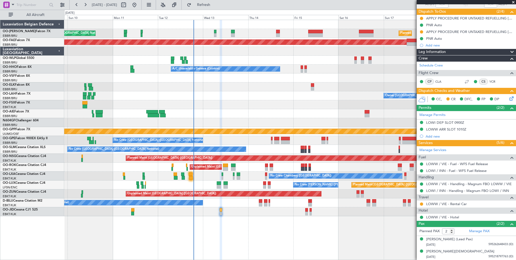
click at [216, 229] on div "Planned Maint Brussels (Brussels National) Unplanned Maint Brussels (Brussels N…" at bounding box center [290, 140] width 452 height 240
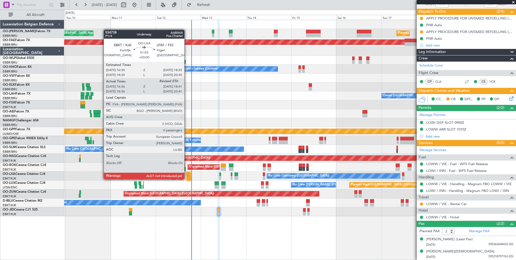
click at [187, 176] on div at bounding box center [189, 178] width 4 height 4
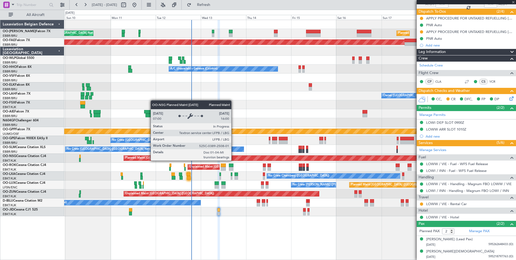
type input "16:41"
type input "0"
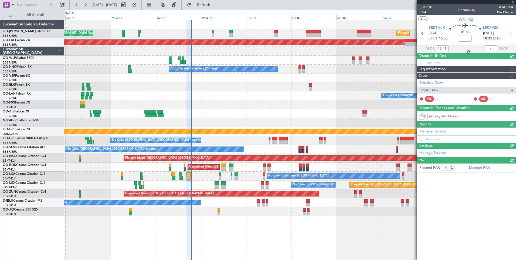
scroll to position [0, 0]
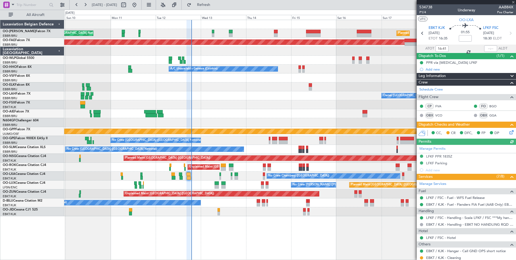
drag, startPoint x: 483, startPoint y: 41, endPoint x: 489, endPoint y: 50, distance: 11.1
click at [492, 50] on mat-tooltip-component "Estimated Landing Time" at bounding box center [488, 48] width 43 height 14
click at [489, 50] on div "Estimated Landing Time" at bounding box center [487, 48] width 35 height 7
click at [490, 49] on input "text" at bounding box center [490, 48] width 13 height 6
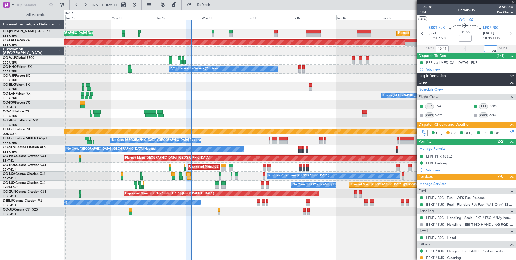
type input "18:24"
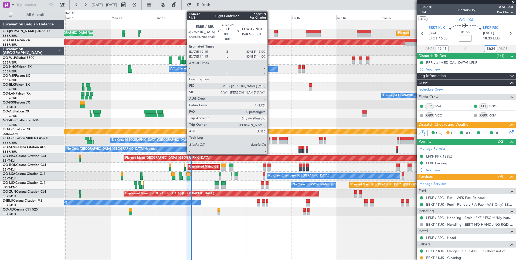
click at [270, 140] on div at bounding box center [270, 139] width 2 height 4
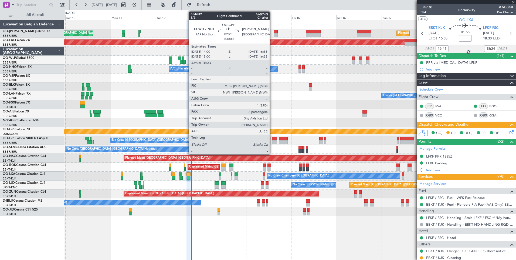
click at [272, 139] on div at bounding box center [274, 139] width 5 height 4
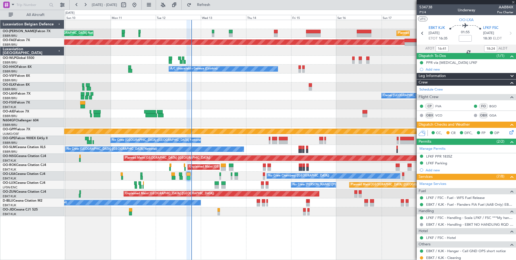
type input "6"
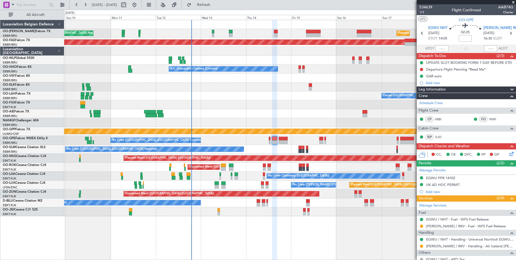
click at [467, 247] on mat-tooltip-component "Complete" at bounding box center [464, 242] width 23 height 14
click at [457, 248] on mat-tooltip-component "Complete" at bounding box center [464, 242] width 23 height 14
click at [467, 245] on mat-tooltip-component "Complete" at bounding box center [464, 242] width 23 height 14
click at [445, 247] on link "BIRK / RKV - Handling - Air Iceland BIRK / RKV" at bounding box center [469, 246] width 87 height 5
click at [492, 29] on span "[PERSON_NAME] RKV" at bounding box center [502, 27] width 37 height 5
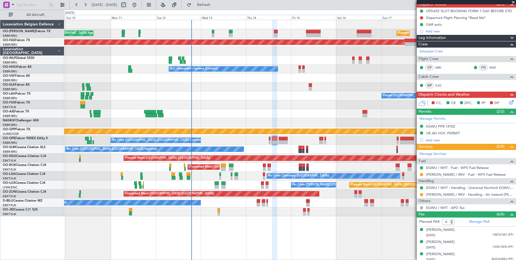
scroll to position [54, 0]
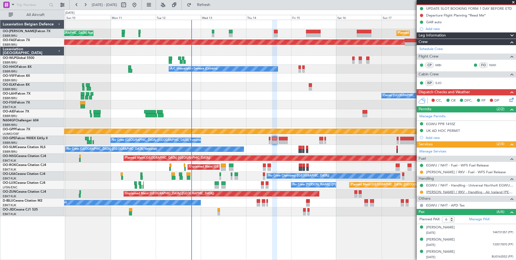
click at [447, 191] on link "BIRK / RKV - Handling - Air Iceland BIRK / RKV" at bounding box center [469, 192] width 87 height 5
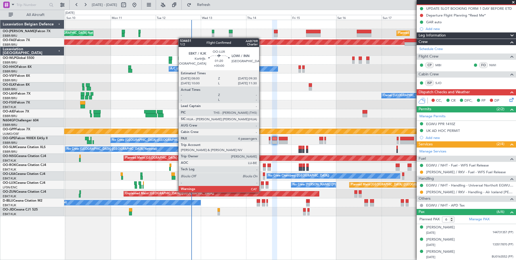
click at [148, 106] on div at bounding box center [290, 104] width 452 height 9
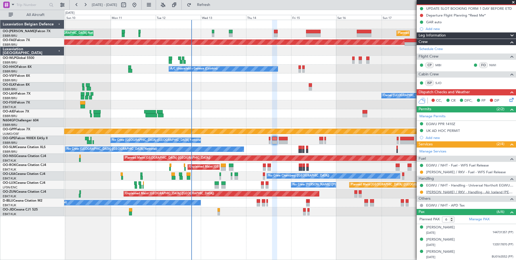
click at [440, 193] on link "BIRK / RKV - Handling - Air Iceland BIRK / RKV" at bounding box center [469, 192] width 87 height 5
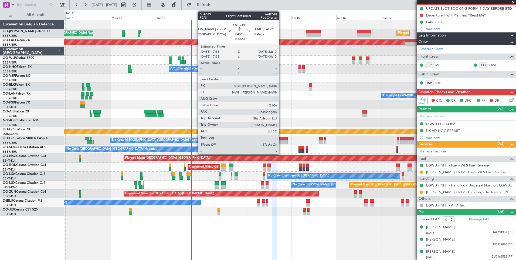
click at [281, 140] on div at bounding box center [283, 139] width 9 height 4
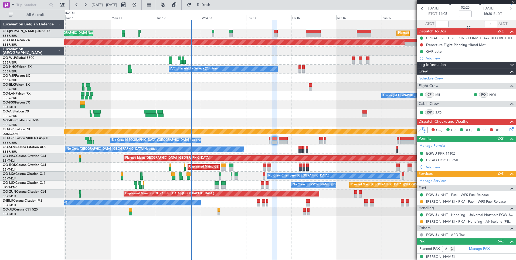
scroll to position [0, 0]
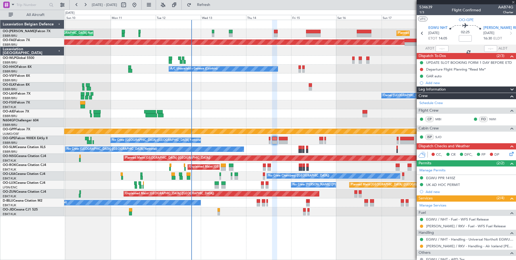
type input "+00:20"
type input "0"
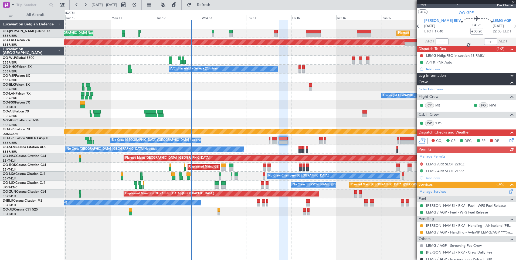
scroll to position [25, 0]
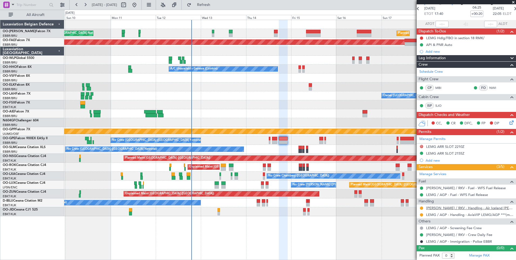
click at [437, 208] on link "BIRK / RKV - Handling - Air Iceland BIRK / RKV" at bounding box center [469, 207] width 87 height 5
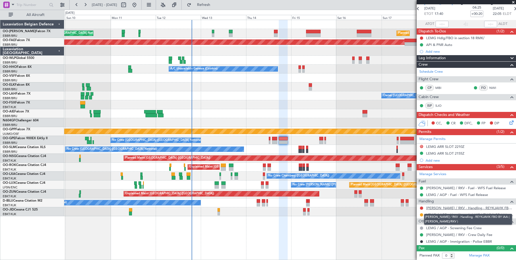
click at [449, 208] on link "[PERSON_NAME] / RKV - Handling - REYKJAVIK FBO BY IAA ( [PERSON_NAME]/RKV )" at bounding box center [469, 207] width 87 height 5
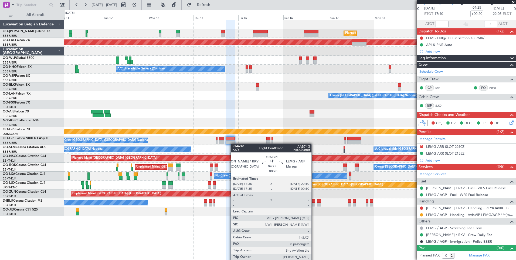
click at [233, 143] on div at bounding box center [230, 142] width 9 height 4
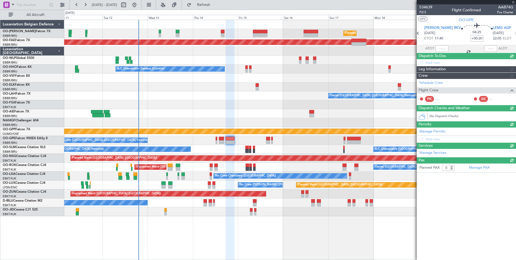
scroll to position [0, 0]
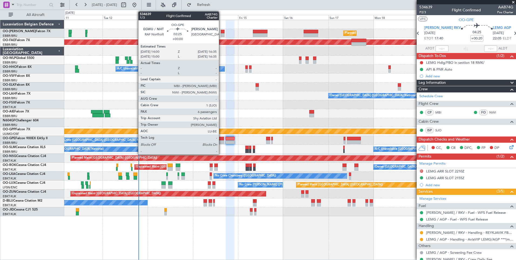
click at [221, 141] on div at bounding box center [221, 142] width 5 height 4
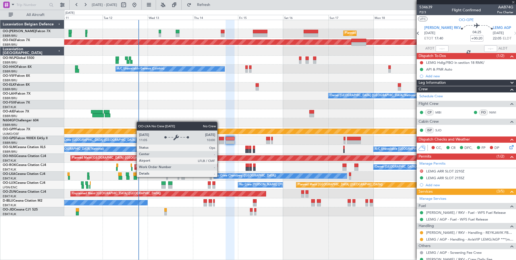
type input "6"
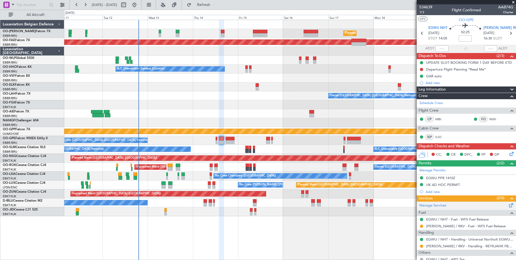
scroll to position [27, 0]
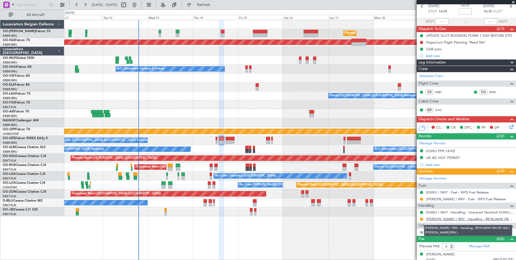
click at [443, 220] on link "[PERSON_NAME] / RKV - Handling - REYKJAVIK FBO BY IAA ( [PERSON_NAME]/RKV )" at bounding box center [469, 219] width 87 height 5
click at [154, 139] on div "No Crew [GEOGRAPHIC_DATA] ([GEOGRAPHIC_DATA] National)" at bounding box center [290, 140] width 452 height 9
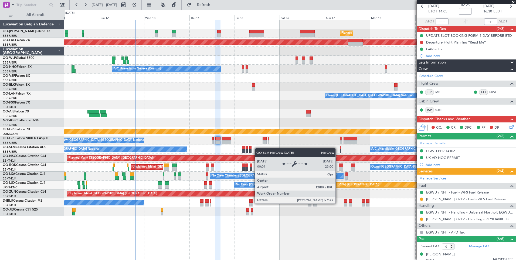
click at [184, 148] on div "A/C Unavailable [GEOGRAPHIC_DATA] ([GEOGRAPHIC_DATA] National) No Crew [GEOGRAP…" at bounding box center [290, 149] width 452 height 9
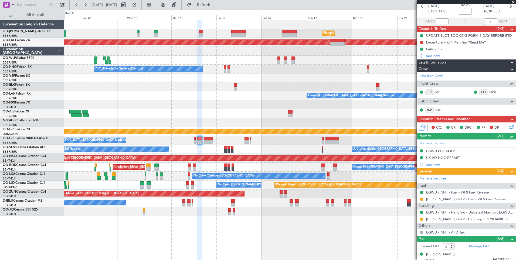
click at [190, 189] on div "Planned Maint Paris (Le Bourget) No Crew Nancy (Essey)" at bounding box center [290, 184] width 452 height 9
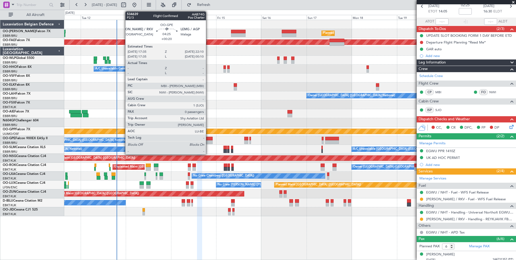
click at [208, 139] on div at bounding box center [208, 139] width 9 height 4
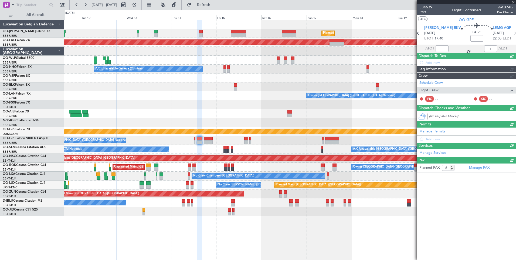
type input "+00:20"
type input "0"
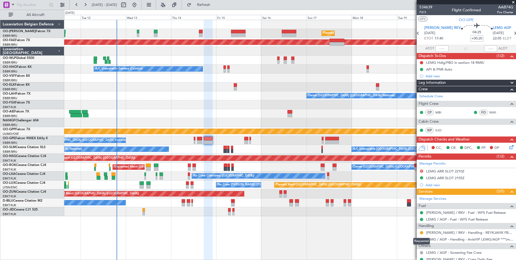
click at [423, 238] on mat-tooltip-component "Requested" at bounding box center [422, 241] width 24 height 14
click at [421, 238] on button at bounding box center [421, 239] width 3 height 3
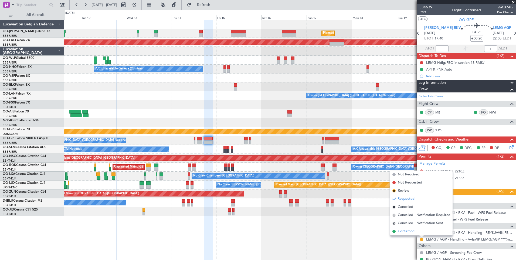
click at [415, 231] on li "Confirmed" at bounding box center [421, 231] width 62 height 8
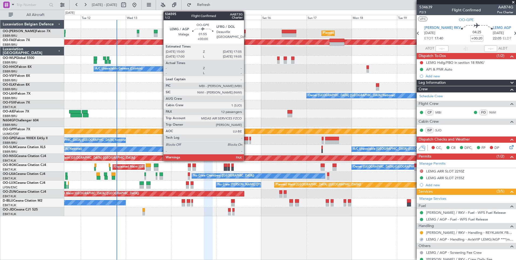
click at [247, 141] on div at bounding box center [246, 142] width 4 height 4
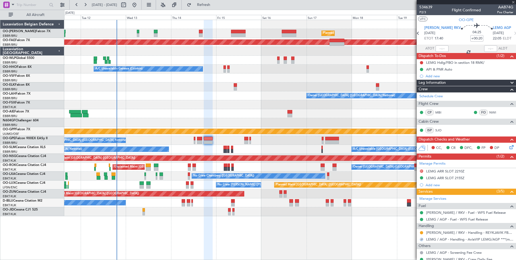
type input "12"
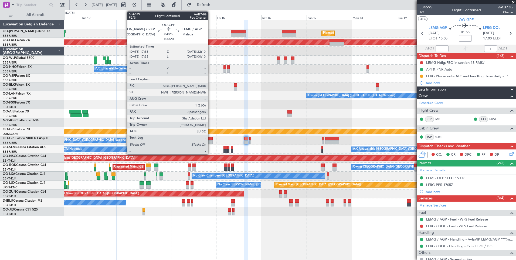
click at [210, 140] on div at bounding box center [208, 139] width 9 height 4
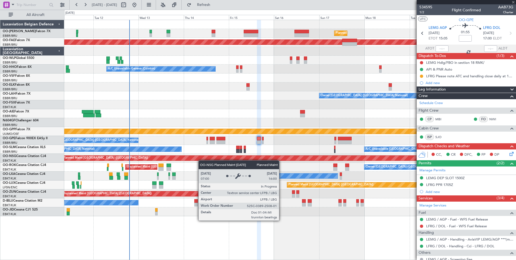
click at [209, 159] on div "Planned Maint [GEOGRAPHIC_DATA] ([GEOGRAPHIC_DATA])" at bounding box center [290, 158] width 452 height 9
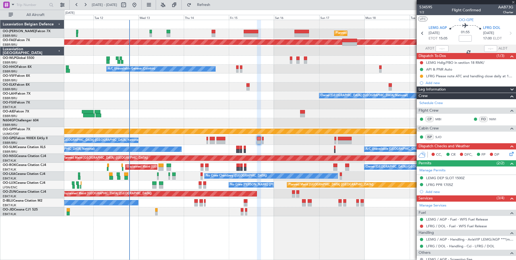
type input "+00:20"
type input "0"
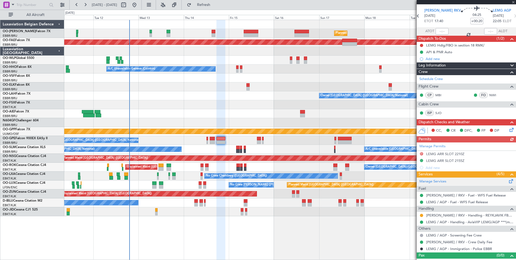
scroll to position [25, 0]
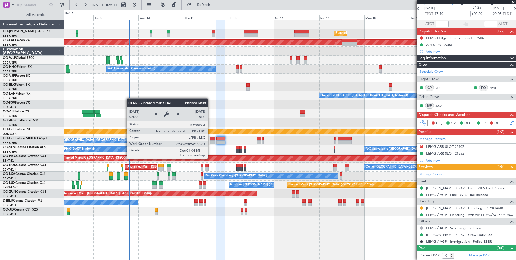
click at [198, 159] on div "Planned Maint [GEOGRAPHIC_DATA] ([GEOGRAPHIC_DATA])" at bounding box center [251, 158] width 378 height 5
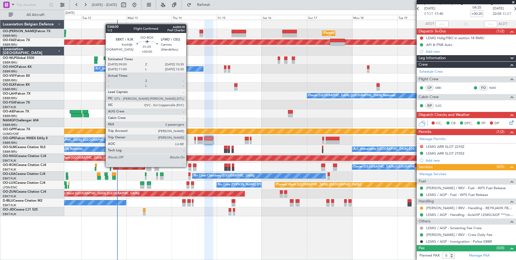
click at [189, 166] on div at bounding box center [189, 165] width 3 height 4
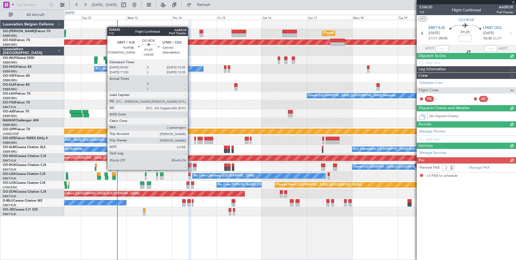
scroll to position [0, 0]
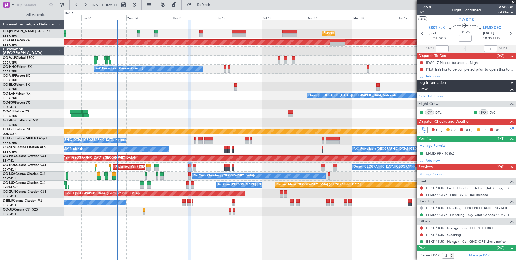
click at [195, 191] on div "Planned Maint Brussels (Brussels National) Unplanned Maint Brussels (Brussels N…" at bounding box center [290, 118] width 452 height 196
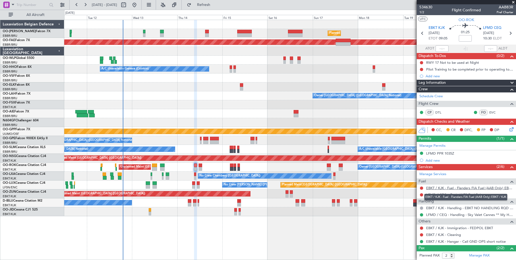
click at [443, 186] on link "EBKT / KJK - Fuel - Flanders FIA Fuel (AAB Only) EBKT / KJK" at bounding box center [469, 187] width 87 height 5
click at [193, 176] on div "No Crew Chambery ([GEOGRAPHIC_DATA])" at bounding box center [290, 175] width 452 height 9
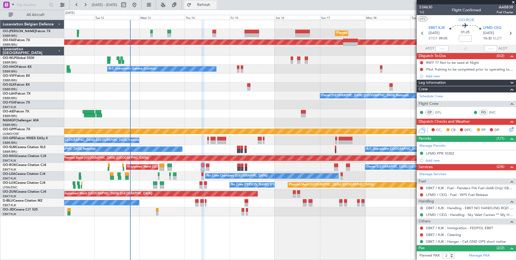
click at [210, 2] on button "Refresh" at bounding box center [200, 5] width 32 height 9
click at [442, 195] on link "LFMD / CEQ - Fuel - WFS Fuel Release" at bounding box center [457, 194] width 62 height 5
click at [215, 5] on span "Refresh" at bounding box center [204, 5] width 23 height 4
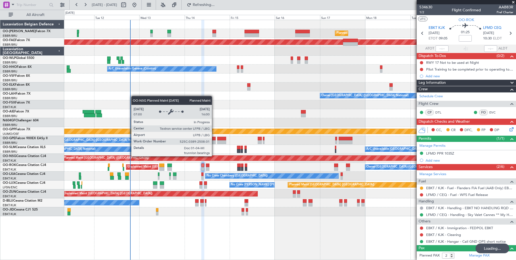
click at [248, 158] on div "Planned Maint [GEOGRAPHIC_DATA] ([GEOGRAPHIC_DATA])" at bounding box center [251, 158] width 378 height 5
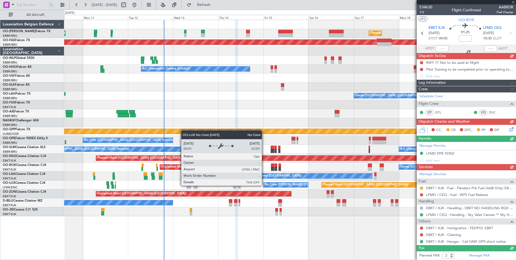
click at [245, 186] on div "Planned Maint Paris (Le Bourget) No Crew Nancy (Essey)" at bounding box center [290, 184] width 452 height 9
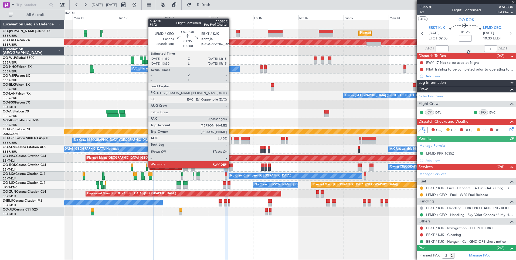
click at [231, 167] on div at bounding box center [231, 169] width 4 height 4
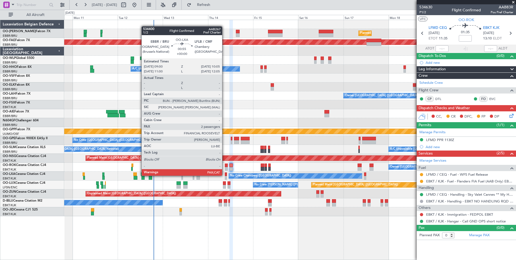
click at [225, 175] on div at bounding box center [226, 174] width 2 height 4
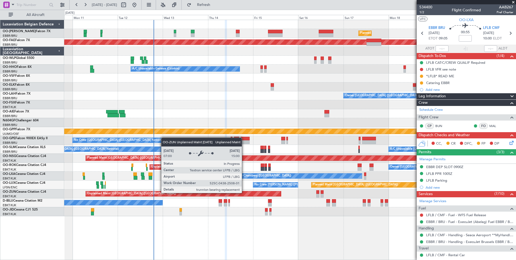
click at [255, 194] on div "Unplanned Maint [GEOGRAPHIC_DATA] ([GEOGRAPHIC_DATA])" at bounding box center [183, 193] width 195 height 5
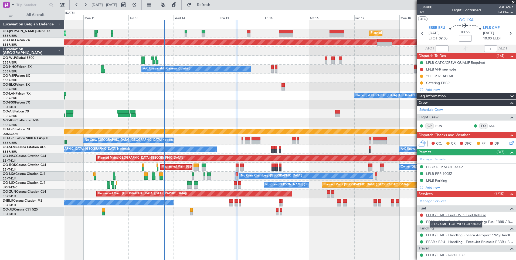
click at [433, 215] on link "LFLB / CMF - Fuel - WFS Fuel Release" at bounding box center [456, 214] width 60 height 5
click at [217, 9] on button "Refresh" at bounding box center [200, 5] width 32 height 9
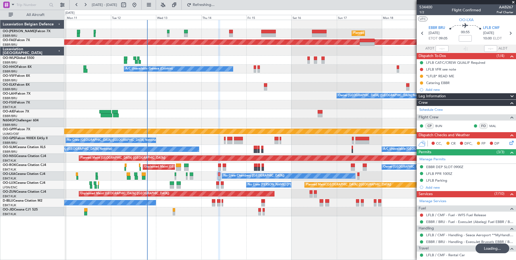
click at [274, 161] on div "Planned Maint Brussels (Brussels National) Unplanned Maint Brussels (Brussels N…" at bounding box center [290, 118] width 452 height 196
click at [280, 136] on div "Planned Maint Brussels (Brussels National) Unplanned Maint Brussels (Brussels N…" at bounding box center [290, 118] width 452 height 196
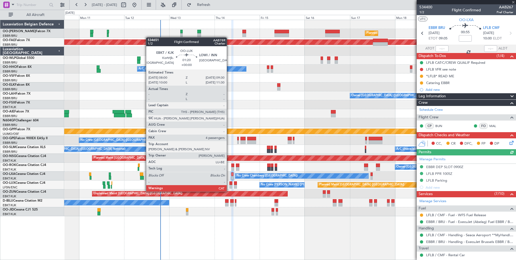
click at [229, 186] on div at bounding box center [230, 187] width 3 height 4
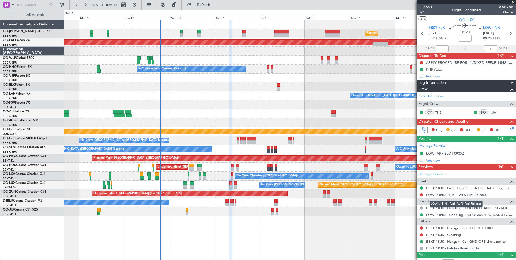
click at [431, 196] on link "LOWI / INN - Fuel - WFS Fuel Release" at bounding box center [456, 194] width 60 height 5
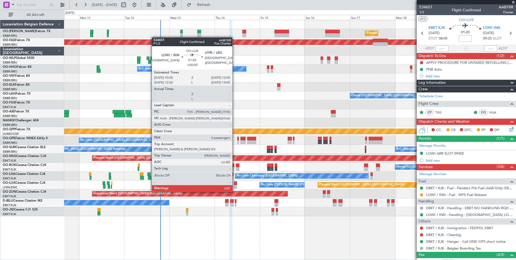
click at [235, 186] on div at bounding box center [235, 187] width 3 height 4
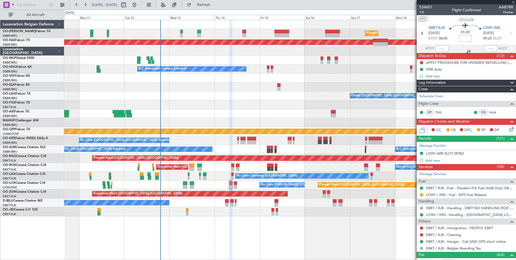
type input "0"
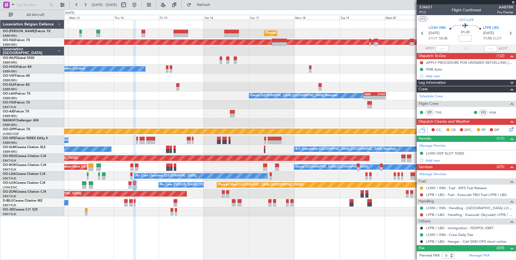
click at [233, 182] on div "Planned Maint Paris (Le Bourget) No Crew Nancy (Essey)" at bounding box center [290, 184] width 452 height 9
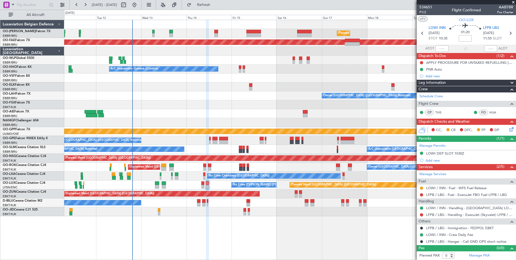
click at [265, 217] on div "Planned Maint [GEOGRAPHIC_DATA] ([GEOGRAPHIC_DATA] National) Unplanned Maint [G…" at bounding box center [290, 140] width 452 height 240
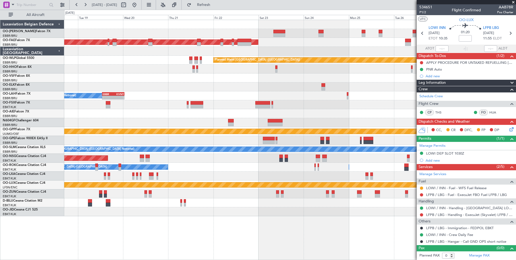
click at [0, 195] on html "11 Aug 2025 - 21 Aug 2025 Refresh Quick Links All Aircraft Planned Maint Brusse…" at bounding box center [258, 130] width 516 height 260
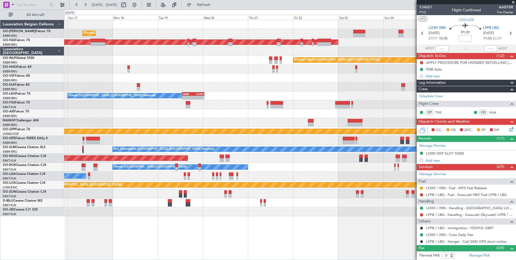
click at [452, 196] on fb-app "11 Aug 2025 - 21 Aug 2025 Refresh Quick Links All Aircraft Planned Maint Brusse…" at bounding box center [258, 132] width 516 height 256
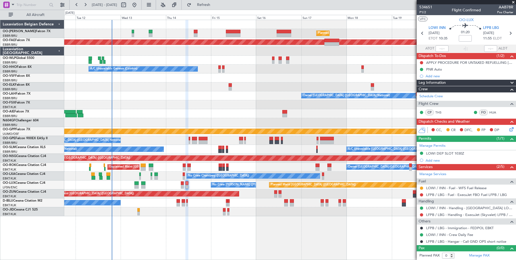
click at [419, 198] on fb-app "11 Aug 2025 - 21 Aug 2025 Refresh Quick Links All Aircraft Planned Maint Brusse…" at bounding box center [258, 132] width 516 height 256
click at [213, 205] on div "No Crew [GEOGRAPHIC_DATA] ([GEOGRAPHIC_DATA] National)" at bounding box center [290, 202] width 452 height 9
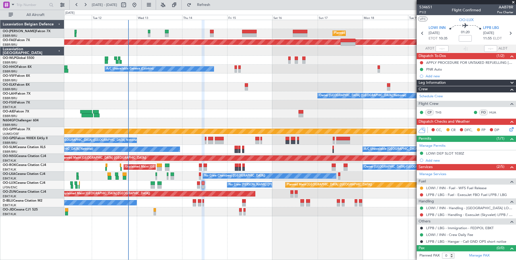
click at [252, 211] on div at bounding box center [290, 211] width 452 height 9
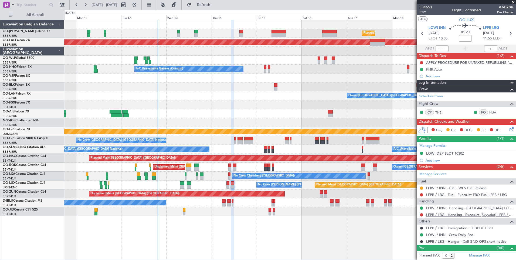
click at [440, 215] on link "LFPB / LBG - Handling - ExecuJet (Skyvalet) LFPB / LBG" at bounding box center [469, 214] width 87 height 5
click at [447, 215] on div "Manage Services Fuel LOWI / INN - Fuel - WFS Fuel Release LFPB / LBG - Fuel - E…" at bounding box center [466, 207] width 99 height 75
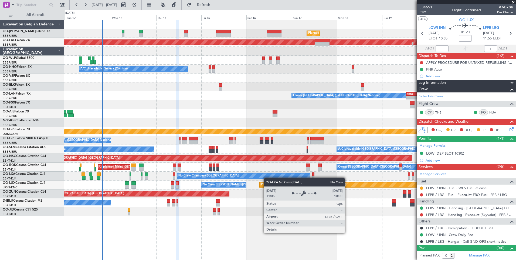
click at [234, 178] on div "No Crew Chambery ([GEOGRAPHIC_DATA])" at bounding box center [290, 175] width 452 height 9
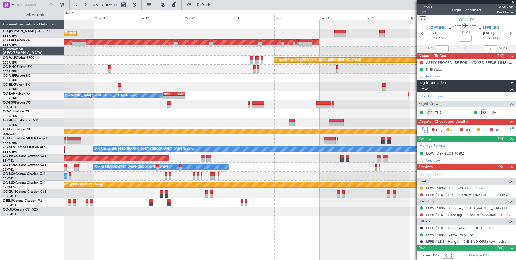
click at [272, 181] on div "Planned Maint Paris (Le Bourget) No Crew Nancy (Essey)" at bounding box center [290, 184] width 452 height 9
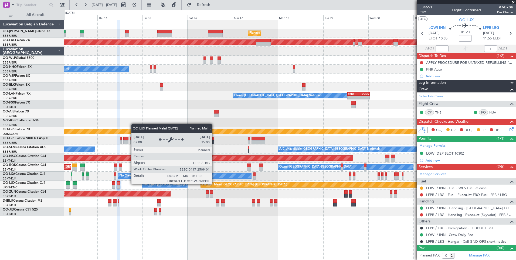
click at [251, 188] on div "Planned Maint Paris (Le Bourget) No Crew Nancy (Essey)" at bounding box center [290, 184] width 452 height 9
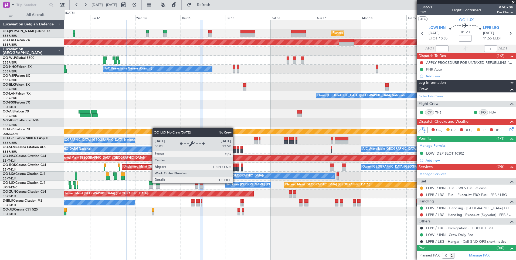
click at [202, 205] on div at bounding box center [202, 204] width 2 height 4
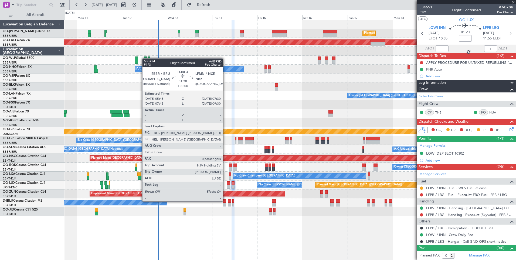
click at [225, 201] on div at bounding box center [225, 201] width 4 height 4
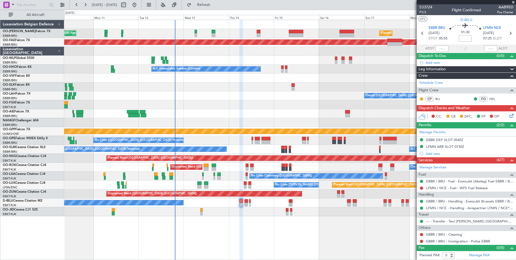
click at [232, 222] on div "Planned Maint [GEOGRAPHIC_DATA] ([GEOGRAPHIC_DATA] National) Unplanned Maint [G…" at bounding box center [290, 140] width 452 height 240
click at [445, 190] on link "LFMN / NCE - Fuel - WFS Fuel Release" at bounding box center [457, 187] width 62 height 5
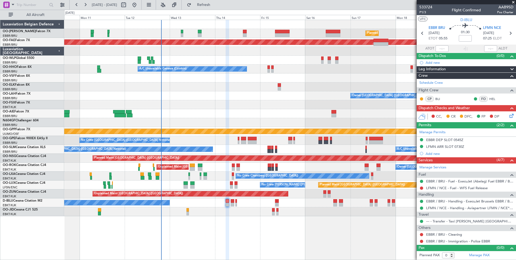
click at [281, 182] on div "Planned Maint [GEOGRAPHIC_DATA] ([GEOGRAPHIC_DATA] National) Unplanned Maint [G…" at bounding box center [290, 118] width 452 height 196
click at [215, 2] on button "Refresh" at bounding box center [200, 5] width 32 height 9
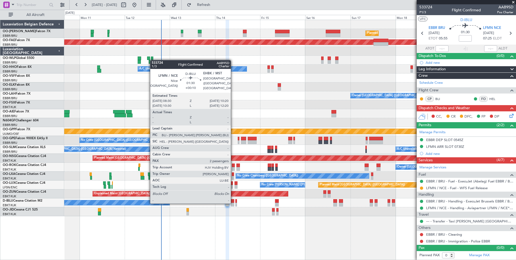
click at [233, 203] on div at bounding box center [233, 204] width 4 height 4
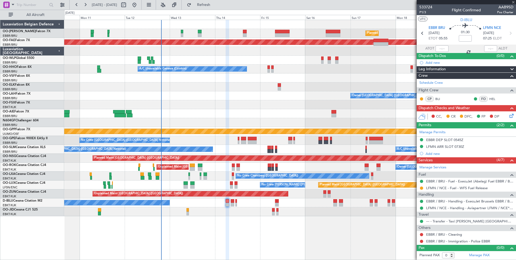
type input "+00:10"
type input "2"
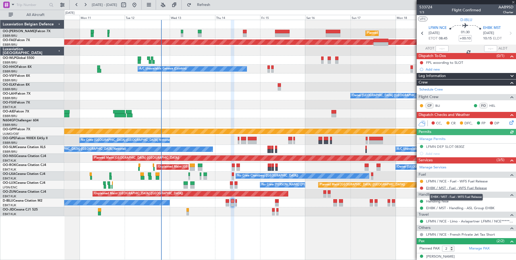
click at [458, 189] on link "EHBK / MST - Fuel - WFS Fuel Release" at bounding box center [456, 187] width 61 height 5
click at [215, 5] on span "Refresh" at bounding box center [204, 5] width 23 height 4
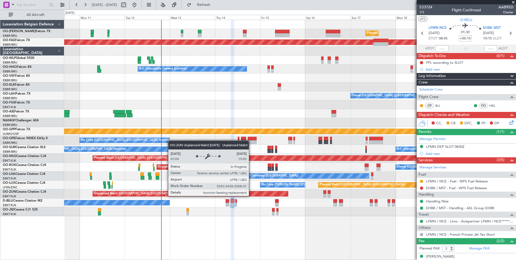
click at [232, 199] on div "Planned Maint [GEOGRAPHIC_DATA] ([GEOGRAPHIC_DATA] National) Unplanned Maint [G…" at bounding box center [290, 118] width 452 height 196
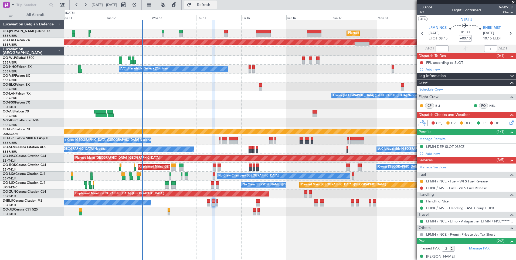
click at [215, 4] on span "Refresh" at bounding box center [204, 5] width 23 height 4
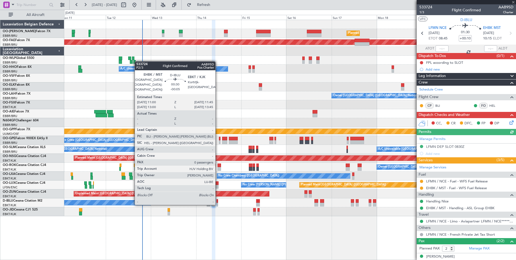
click at [218, 204] on div at bounding box center [218, 204] width 2 height 4
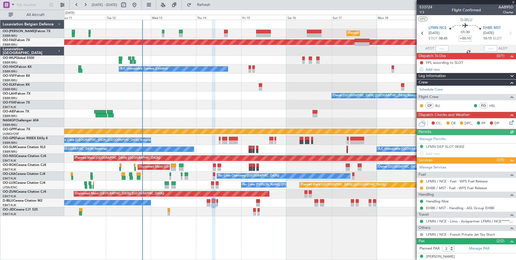
type input "-00:05"
type input "0"
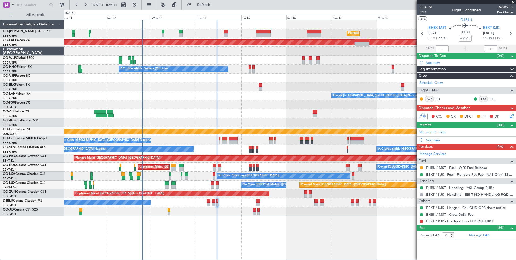
click at [208, 192] on div "Planned Maint [GEOGRAPHIC_DATA] ([GEOGRAPHIC_DATA] National) Unplanned Maint [G…" at bounding box center [290, 118] width 452 height 196
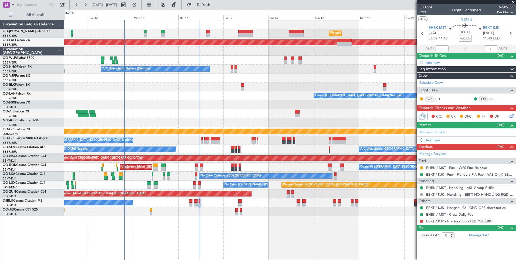
click at [203, 202] on div "No Crew [GEOGRAPHIC_DATA] ([GEOGRAPHIC_DATA] National)" at bounding box center [290, 202] width 452 height 9
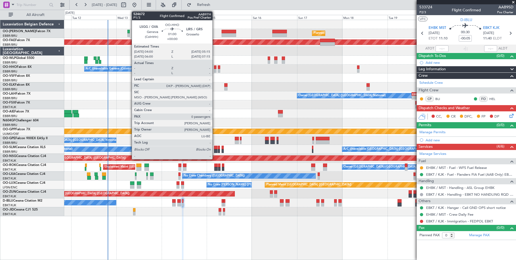
click at [215, 68] on div at bounding box center [215, 67] width 2 height 4
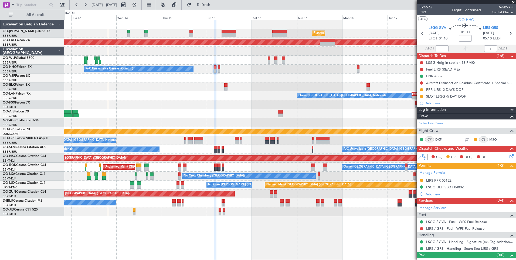
click at [198, 98] on div "Owner [GEOGRAPHIC_DATA] ([GEOGRAPHIC_DATA] National) - - EBBR 13:00 Z KVNY 00:4…" at bounding box center [290, 95] width 452 height 9
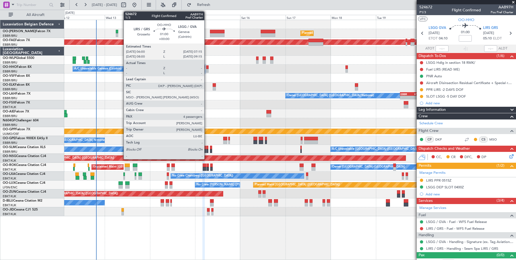
click at [207, 69] on div at bounding box center [207, 67] width 2 height 4
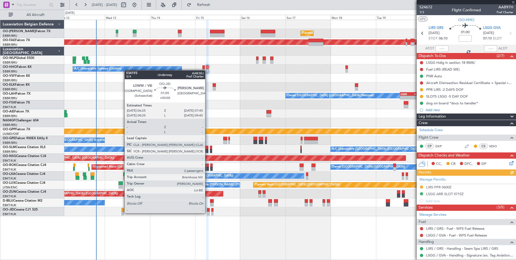
click at [208, 212] on div at bounding box center [208, 213] width 3 height 4
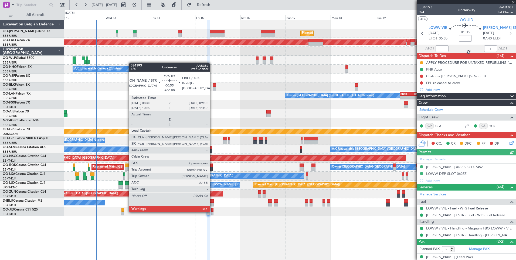
click at [212, 211] on div at bounding box center [212, 213] width 2 height 4
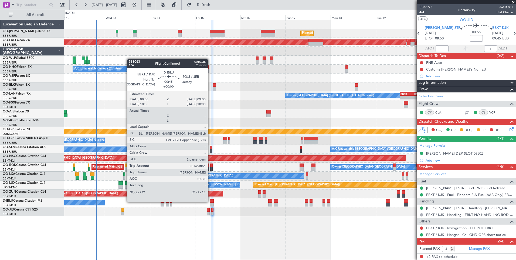
click at [210, 201] on div at bounding box center [211, 201] width 2 height 4
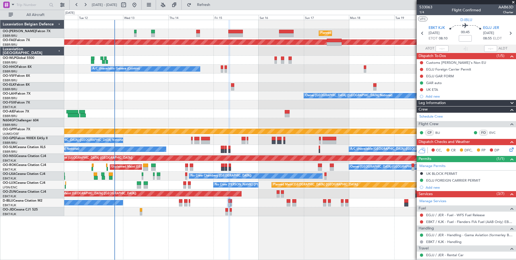
click at [261, 217] on div "Planned Maint [GEOGRAPHIC_DATA] ([GEOGRAPHIC_DATA] National) Unplanned Maint [G…" at bounding box center [290, 140] width 452 height 240
click at [438, 216] on link "EGJJ / JER - Fuel - WFS Fuel Release" at bounding box center [455, 214] width 59 height 5
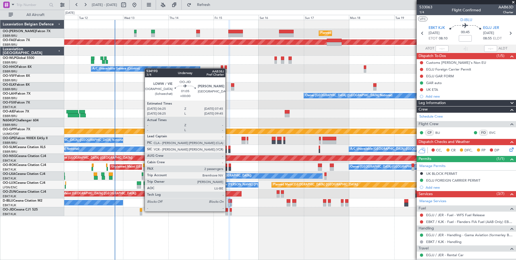
click at [228, 211] on div at bounding box center [226, 210] width 3 height 4
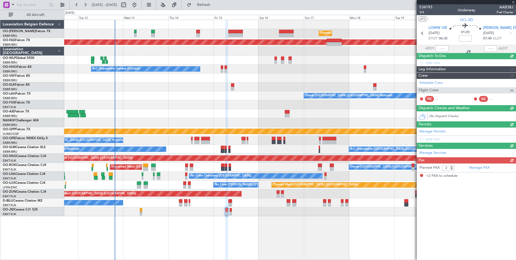
click at [232, 202] on div at bounding box center [231, 201] width 2 height 4
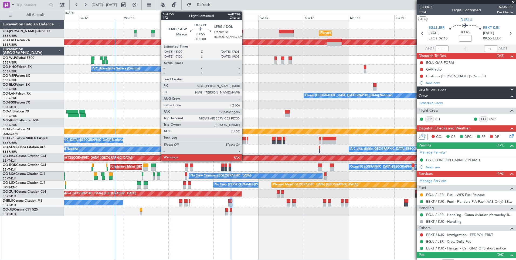
click at [244, 139] on div at bounding box center [244, 139] width 4 height 4
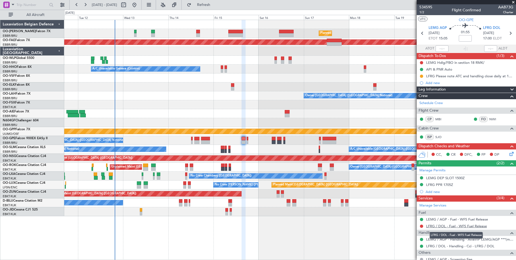
click at [437, 226] on link "LFRG / DOL - Fuel - WFS Fuel Release" at bounding box center [456, 226] width 61 height 5
click at [440, 77] on div "LFRG Please note ATC and handling close daily at 18h00z" at bounding box center [467, 76] width 83 height 5
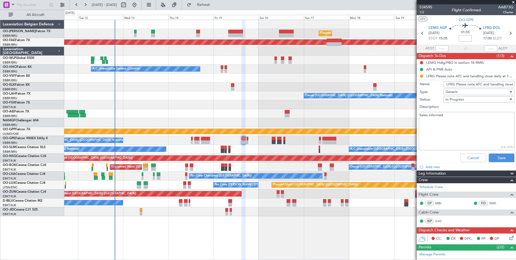
click at [481, 85] on input "LFRG Please note ATC and handling close daily at 18h00z" at bounding box center [479, 84] width 71 height 6
click at [472, 160] on button "Cancel" at bounding box center [474, 157] width 26 height 9
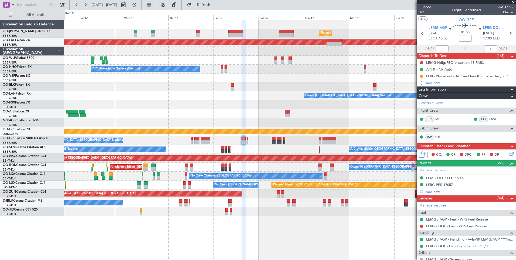
click at [443, 227] on mat-tooltip-component "LEMG / AGP - Fuel - WFS Fuel Release" at bounding box center [457, 228] width 62 height 14
click at [438, 225] on div "LEMG / AGP - Fuel - WFS Fuel Release" at bounding box center [457, 228] width 55 height 7
click at [450, 224] on link "LFRG / DOL - Fuel - WFS Fuel Release" at bounding box center [456, 226] width 61 height 5
click at [444, 225] on link "LFRG / DOL - Fuel - WFS Fuel Release" at bounding box center [456, 226] width 61 height 5
click at [215, 8] on button "Refresh" at bounding box center [200, 5] width 32 height 9
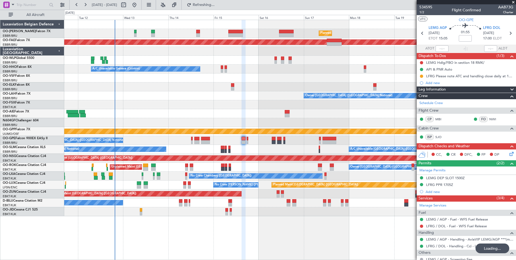
click at [232, 170] on div "Unplanned Maint [GEOGRAPHIC_DATA]-[GEOGRAPHIC_DATA] Owner [GEOGRAPHIC_DATA]-[GE…" at bounding box center [290, 167] width 452 height 9
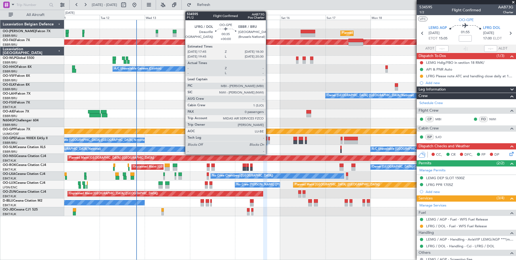
click at [268, 139] on div at bounding box center [269, 139] width 2 height 4
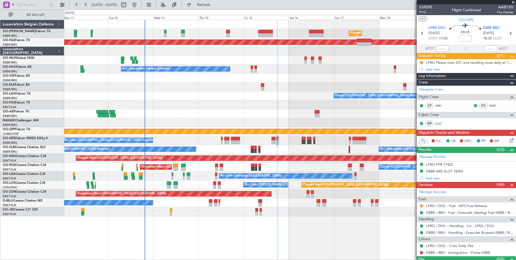
click at [291, 151] on div "A/C Unavailable [GEOGRAPHIC_DATA] ([GEOGRAPHIC_DATA] National) No Crew [GEOGRAP…" at bounding box center [290, 149] width 452 height 9
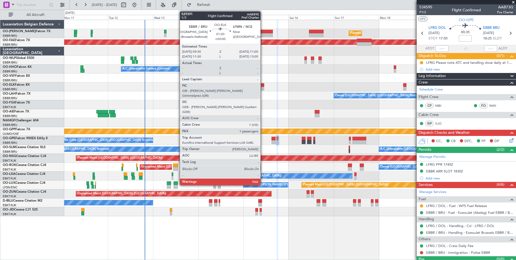
click at [263, 89] on div at bounding box center [262, 89] width 3 height 4
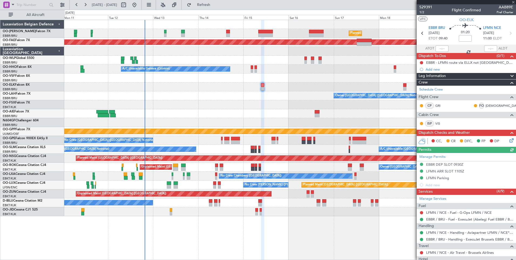
click at [256, 106] on div at bounding box center [290, 104] width 452 height 9
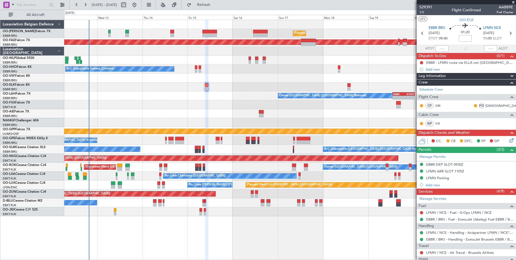
click at [226, 118] on div "Planned Maint [GEOGRAPHIC_DATA] ([GEOGRAPHIC_DATA] National) Unplanned Maint [G…" at bounding box center [290, 118] width 452 height 196
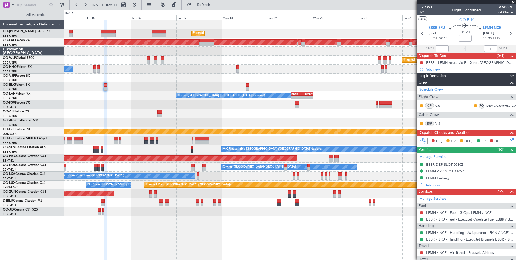
click at [118, 123] on div "Planned Maint [GEOGRAPHIC_DATA] ([GEOGRAPHIC_DATA] National) Planned Maint [GEO…" at bounding box center [290, 118] width 452 height 196
click at [263, 111] on div "Planned Maint [GEOGRAPHIC_DATA] ([GEOGRAPHIC_DATA] National) Planned Maint [GEO…" at bounding box center [290, 118] width 452 height 196
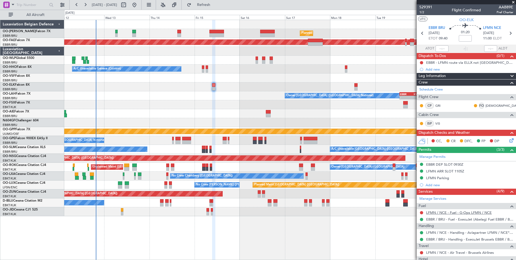
click at [449, 211] on link "LFMN / NCE - Fuel - G-Ops LFMN / NCE" at bounding box center [459, 212] width 66 height 5
click at [269, 86] on div "Planned Maint [GEOGRAPHIC_DATA] ([GEOGRAPHIC_DATA] National) Unplanned Maint [G…" at bounding box center [290, 118] width 452 height 196
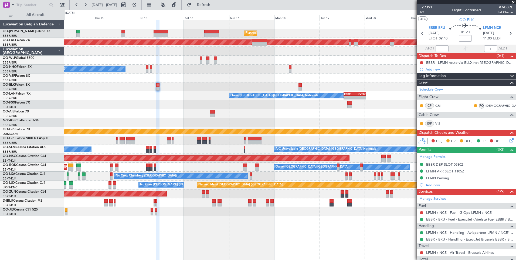
click at [302, 87] on div at bounding box center [290, 86] width 452 height 9
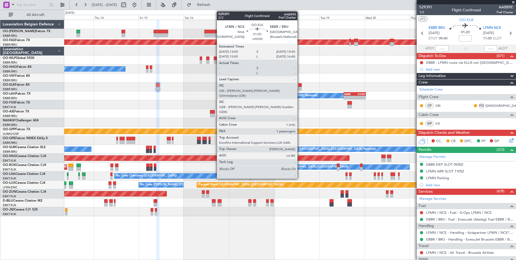
click at [299, 88] on div at bounding box center [300, 89] width 3 height 4
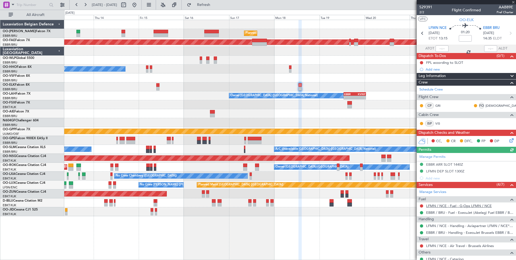
click at [447, 207] on link "LFMN / NCE - Fuel - G-Ops LFMN / NCE" at bounding box center [459, 205] width 66 height 5
click at [215, 6] on span "Refresh" at bounding box center [204, 5] width 23 height 4
click at [260, 115] on div at bounding box center [290, 113] width 452 height 9
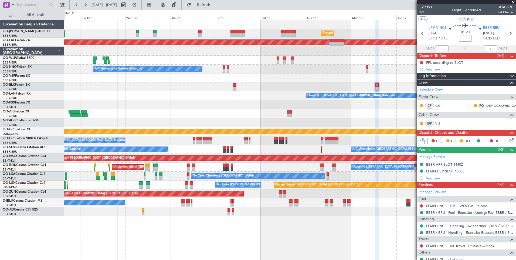
click at [237, 113] on div "Planned Maint [GEOGRAPHIC_DATA] ([GEOGRAPHIC_DATA] National) Unplanned Maint [G…" at bounding box center [290, 118] width 452 height 196
click at [462, 206] on link "LFMN / NCE - Fuel - WFS Fuel Release" at bounding box center [457, 205] width 62 height 5
click at [237, 127] on div "Planned Maint [GEOGRAPHIC_DATA] ([GEOGRAPHIC_DATA] National) Unplanned Maint [G…" at bounding box center [290, 118] width 452 height 196
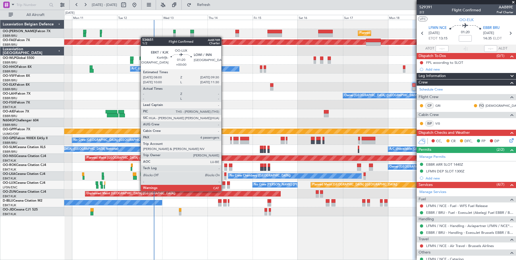
click at [224, 186] on div at bounding box center [223, 187] width 3 height 4
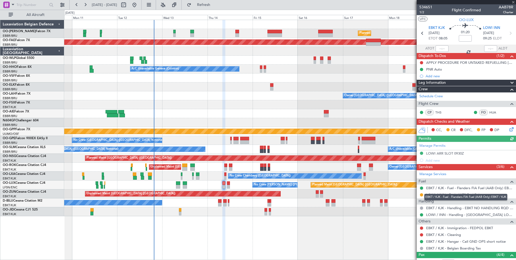
click at [421, 195] on mat-tooltip-component "EBKT / KJK - Fuel - Flanders FIA Fuel (AAB Only) EBKT / KJK" at bounding box center [466, 197] width 91 height 14
click at [423, 194] on button at bounding box center [421, 194] width 3 height 3
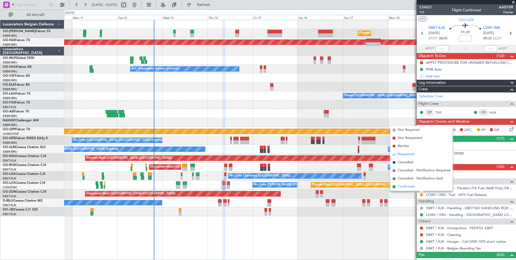
click at [407, 189] on span "Confirmed" at bounding box center [406, 186] width 17 height 5
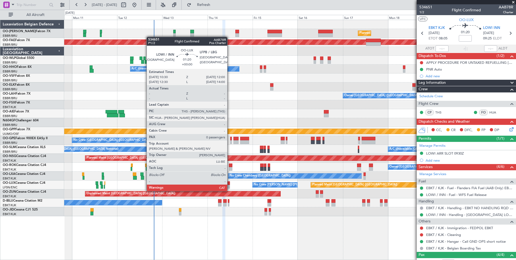
click at [230, 185] on div at bounding box center [228, 187] width 3 height 4
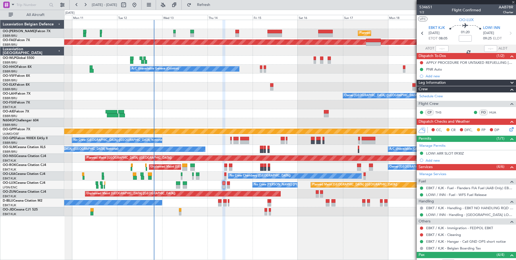
type input "0"
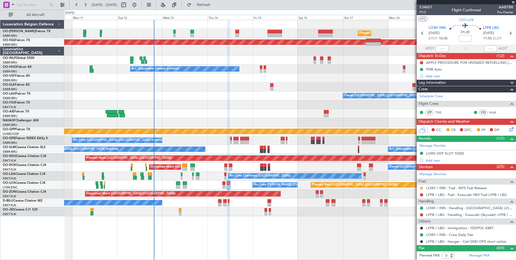
click at [421, 188] on button at bounding box center [421, 187] width 3 height 3
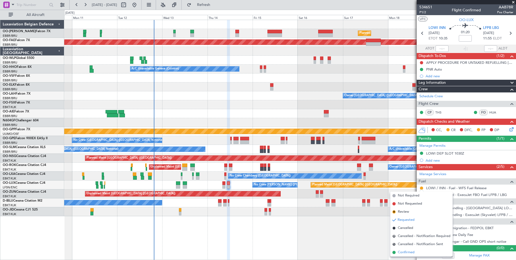
click at [411, 252] on span "Confirmed" at bounding box center [406, 251] width 17 height 5
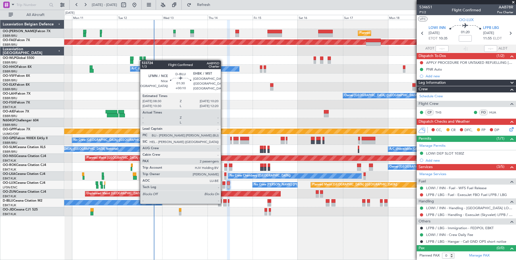
click at [223, 203] on div at bounding box center [225, 204] width 4 height 4
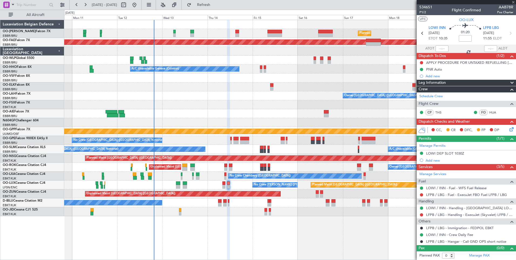
type input "+00:10"
type input "2"
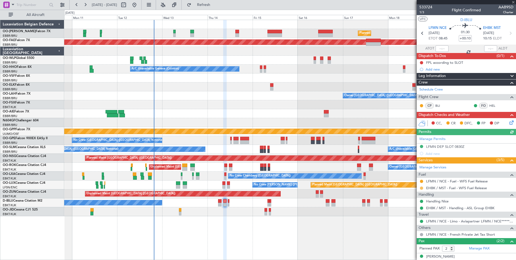
click at [422, 189] on button at bounding box center [421, 187] width 3 height 3
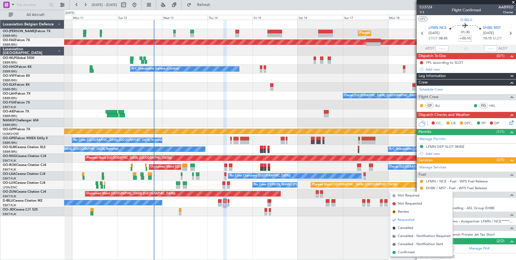
drag, startPoint x: 401, startPoint y: 252, endPoint x: 390, endPoint y: 249, distance: 11.1
click at [400, 252] on span "Confirmed" at bounding box center [406, 251] width 17 height 5
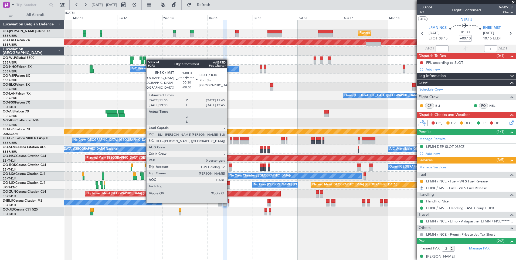
click at [229, 202] on div at bounding box center [229, 201] width 2 height 4
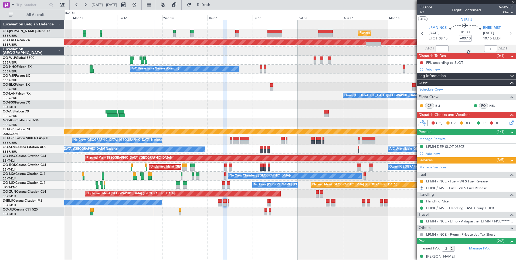
type input "-00:05"
type input "0"
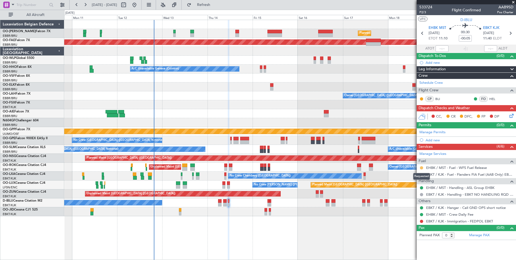
click at [422, 167] on button at bounding box center [421, 167] width 3 height 3
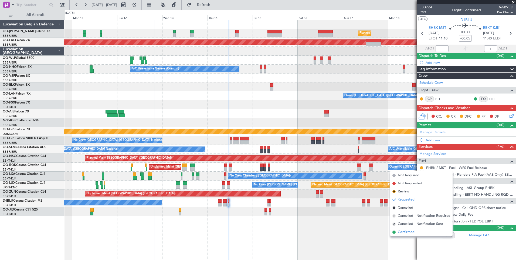
click at [401, 233] on span "Confirmed" at bounding box center [406, 231] width 17 height 5
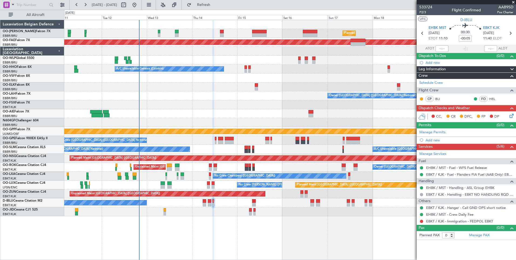
click at [134, 109] on div at bounding box center [290, 104] width 452 height 9
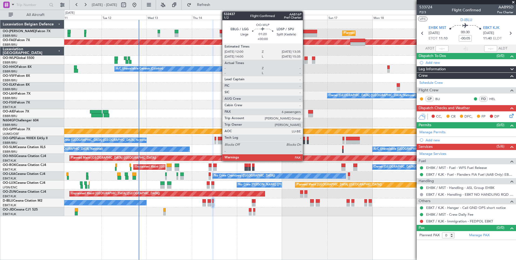
click at [305, 59] on div at bounding box center [306, 58] width 3 height 4
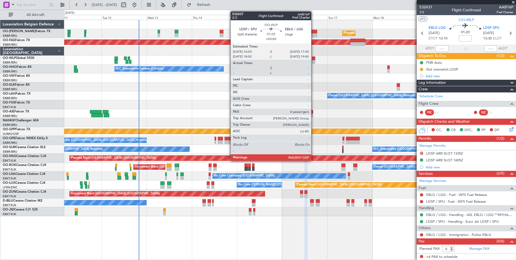
click at [314, 61] on div at bounding box center [313, 62] width 3 height 4
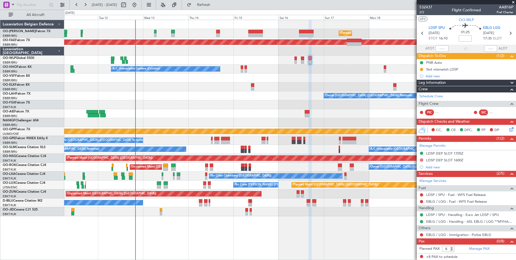
click at [270, 137] on div "Planned Maint [GEOGRAPHIC_DATA] ([GEOGRAPHIC_DATA] National) Unplanned Maint [G…" at bounding box center [290, 118] width 452 height 196
click at [165, 129] on div "Planned Maint [GEOGRAPHIC_DATA] ([GEOGRAPHIC_DATA] National) Unplanned Maint [G…" at bounding box center [290, 118] width 452 height 196
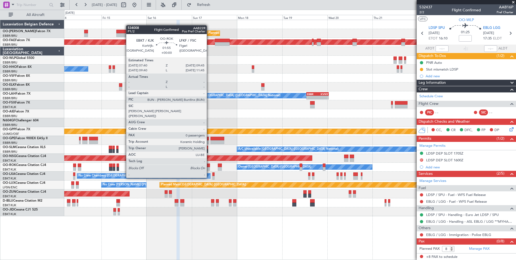
click at [209, 167] on div at bounding box center [208, 169] width 4 height 4
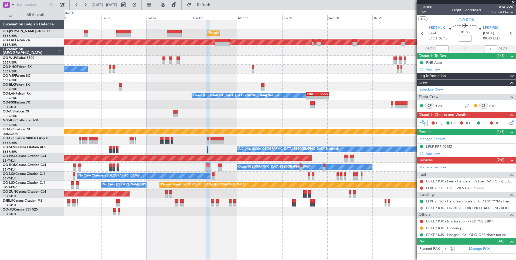
click at [217, 167] on div "Owner [GEOGRAPHIC_DATA]-[GEOGRAPHIC_DATA] Unplanned Maint [GEOGRAPHIC_DATA]-[GE…" at bounding box center [290, 167] width 452 height 9
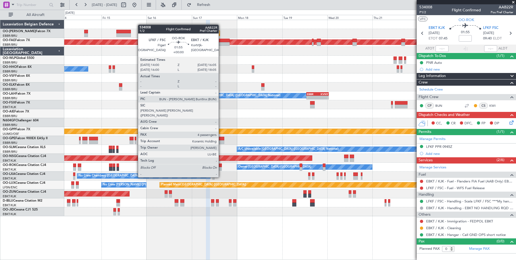
click at [221, 167] on div at bounding box center [220, 169] width 4 height 4
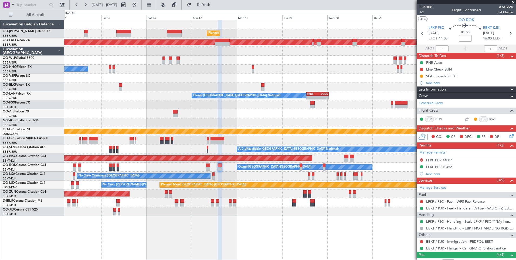
click at [284, 161] on div "Planned Maint [GEOGRAPHIC_DATA] ([GEOGRAPHIC_DATA])" at bounding box center [290, 158] width 452 height 9
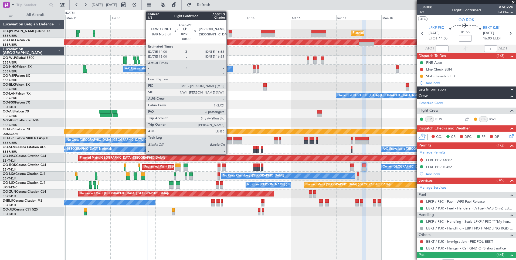
click at [229, 139] on div at bounding box center [229, 139] width 5 height 4
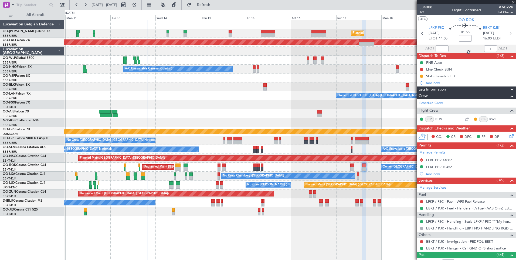
type input "6"
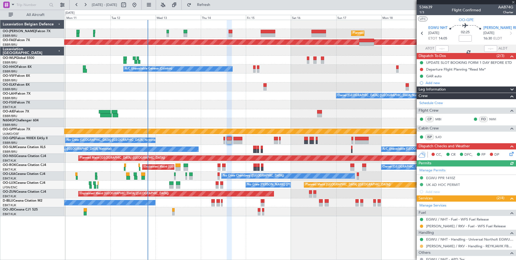
click at [423, 245] on button at bounding box center [421, 245] width 3 height 3
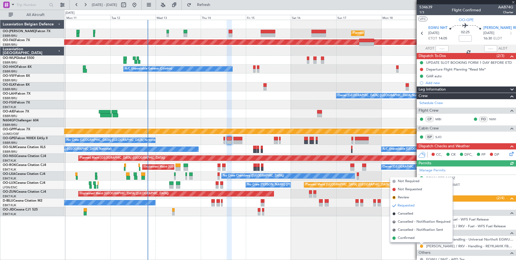
drag, startPoint x: 410, startPoint y: 237, endPoint x: 268, endPoint y: 174, distance: 155.3
click at [408, 235] on span "Confirmed" at bounding box center [406, 237] width 17 height 5
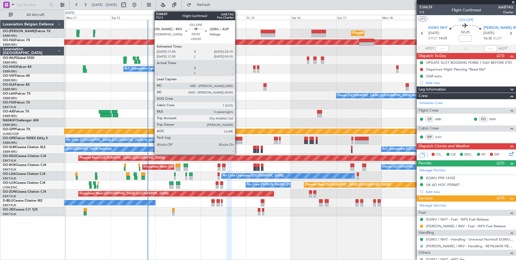
click at [238, 140] on div at bounding box center [238, 142] width 9 height 4
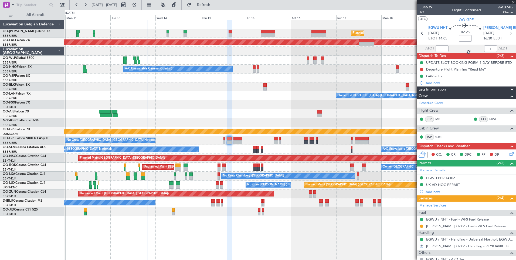
type input "+00:20"
type input "0"
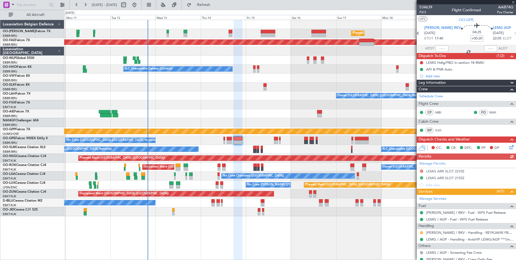
click at [421, 232] on button at bounding box center [421, 232] width 3 height 3
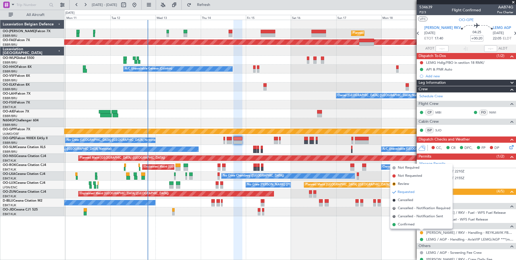
drag, startPoint x: 412, startPoint y: 224, endPoint x: 317, endPoint y: 259, distance: 102.0
click at [412, 223] on span "Confirmed" at bounding box center [406, 224] width 17 height 5
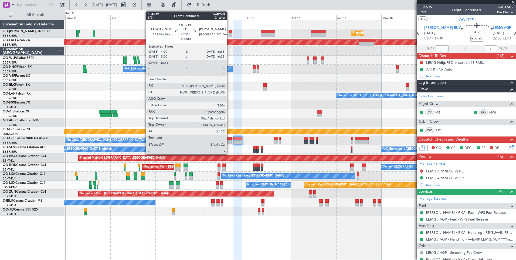
click at [229, 140] on div at bounding box center [229, 142] width 5 height 4
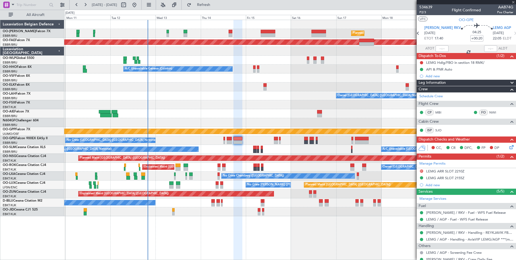
type input "6"
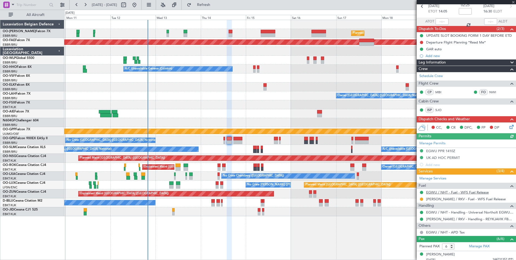
scroll to position [54, 0]
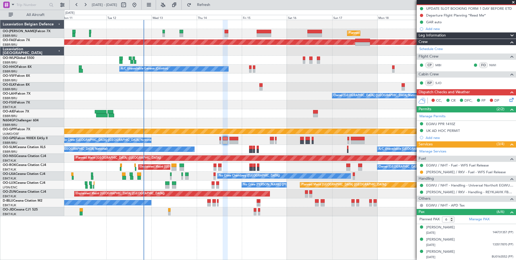
click at [159, 112] on div at bounding box center [290, 113] width 452 height 9
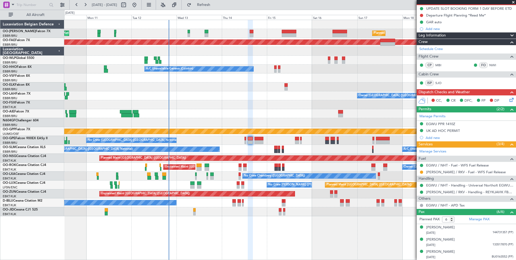
click at [154, 111] on div "Planned Maint [GEOGRAPHIC_DATA] ([GEOGRAPHIC_DATA] National) Unplanned Maint [G…" at bounding box center [290, 118] width 452 height 196
